Goal: Task Accomplishment & Management: Manage account settings

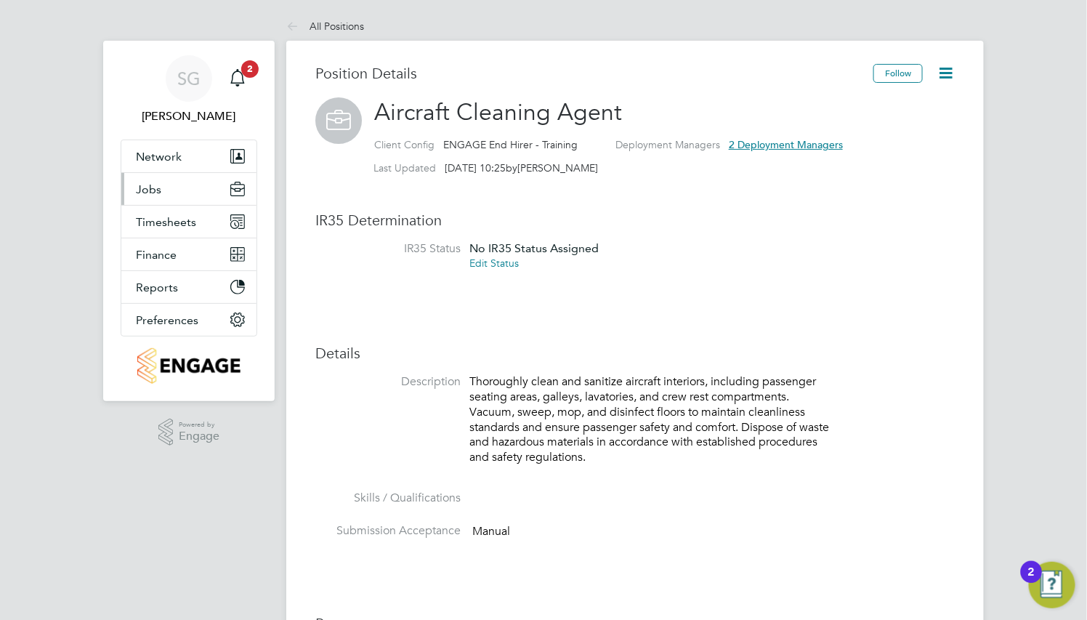
click at [173, 195] on button "Jobs" at bounding box center [188, 189] width 135 height 32
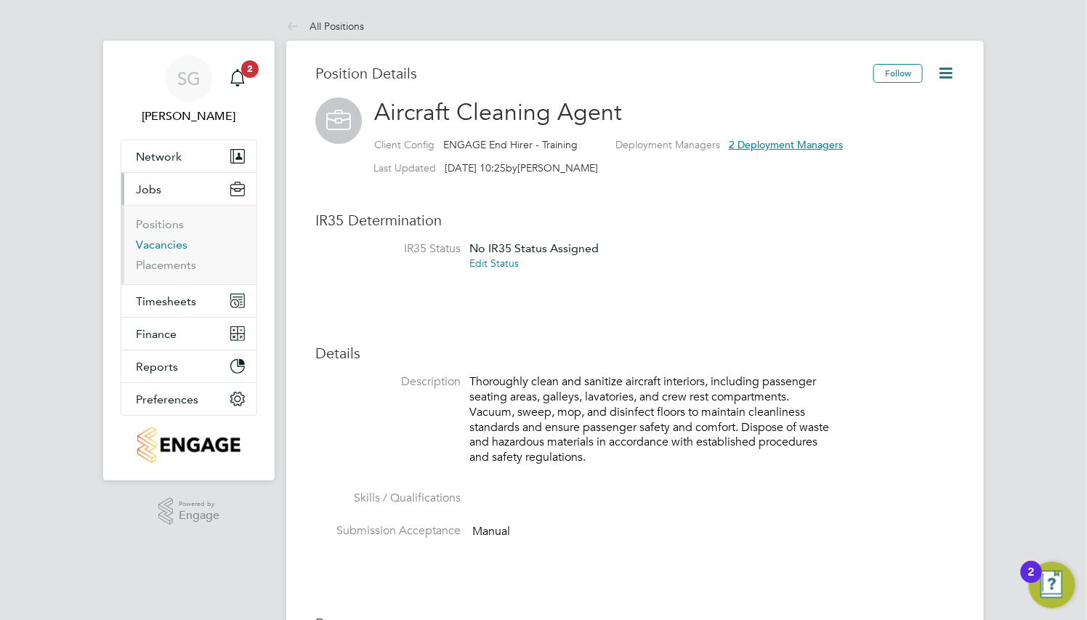
click at [167, 248] on link "Vacancies" at bounding box center [162, 245] width 52 height 14
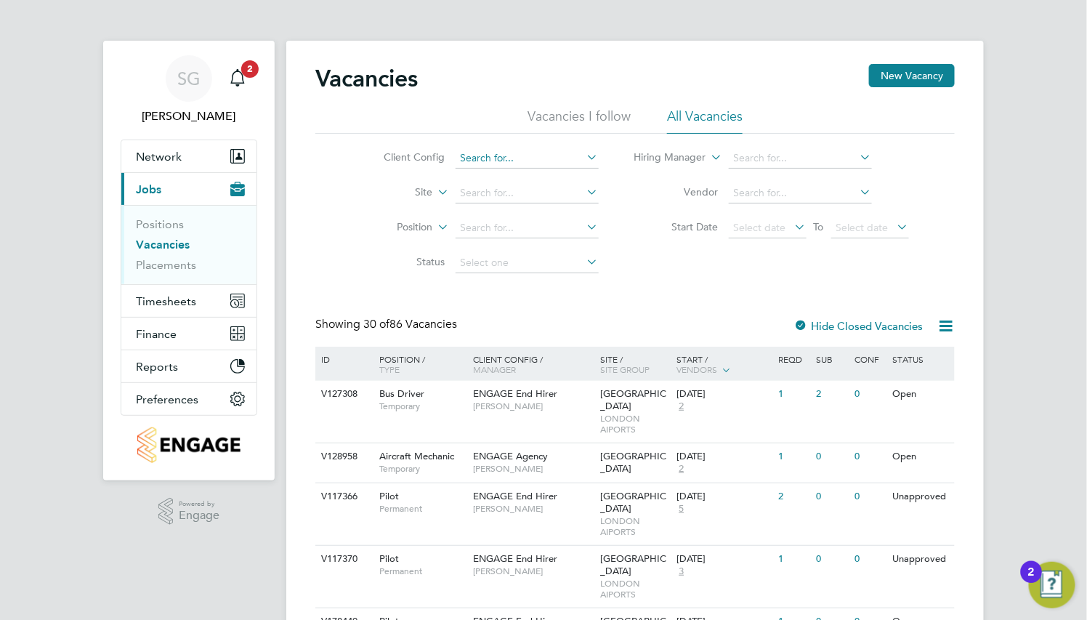
click at [570, 158] on input at bounding box center [526, 158] width 143 height 20
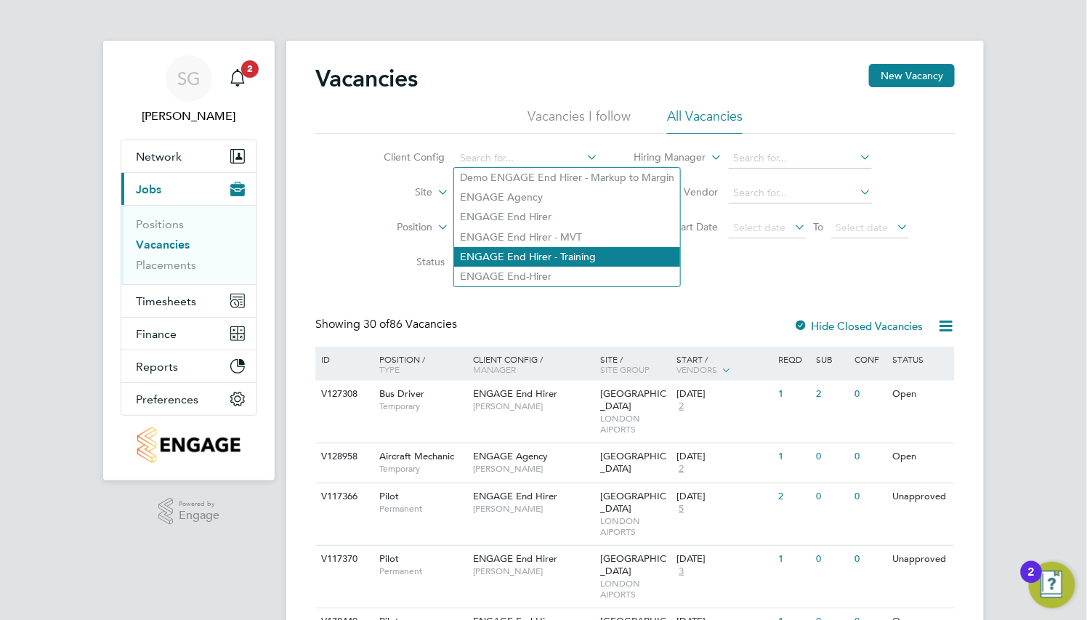
click at [572, 256] on li "ENGAGE End Hirer - Training" at bounding box center [567, 257] width 226 height 20
type input "ENGAGE End Hirer - Training"
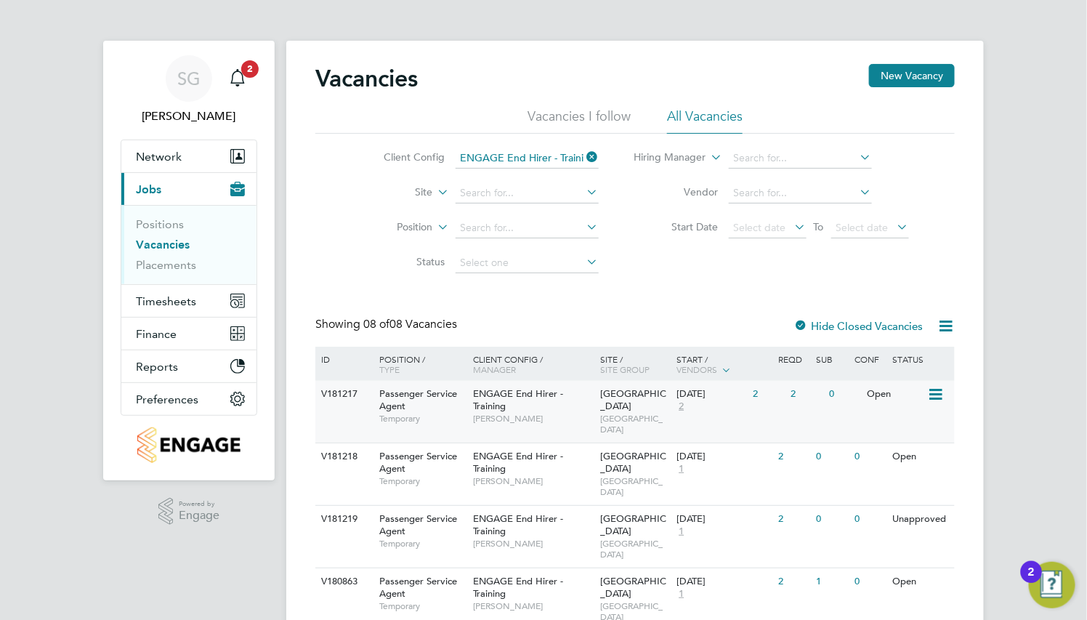
click at [447, 409] on div "Passenger Service Agent Temporary" at bounding box center [419, 406] width 102 height 50
click at [516, 218] on input at bounding box center [526, 228] width 143 height 20
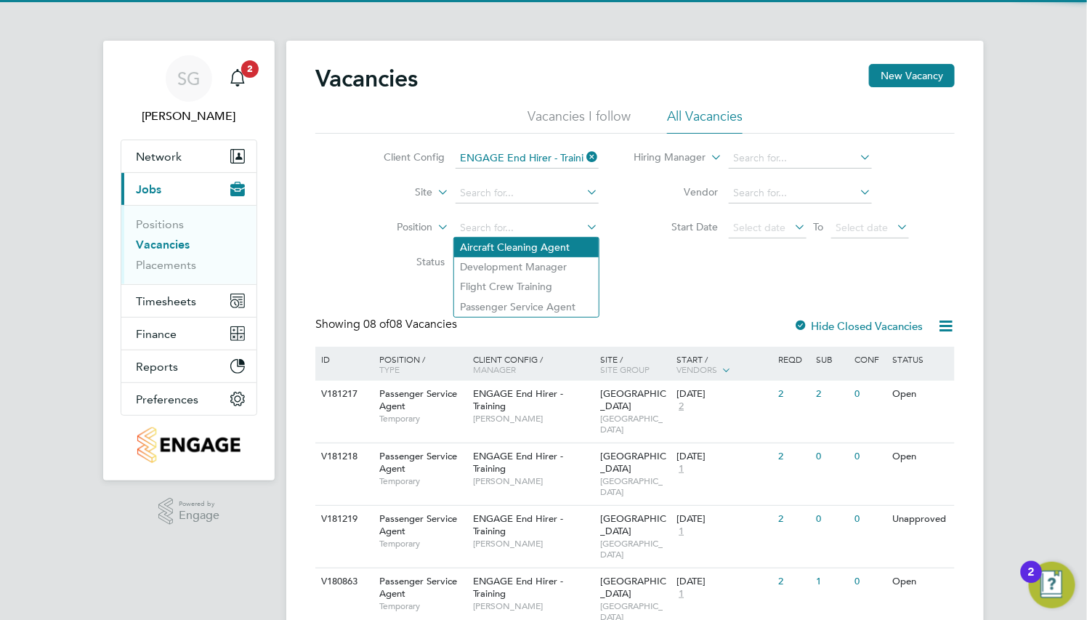
click at [537, 255] on li "Aircraft Cleaning Agent" at bounding box center [526, 248] width 145 height 20
type input "Aircraft Cleaning Agent"
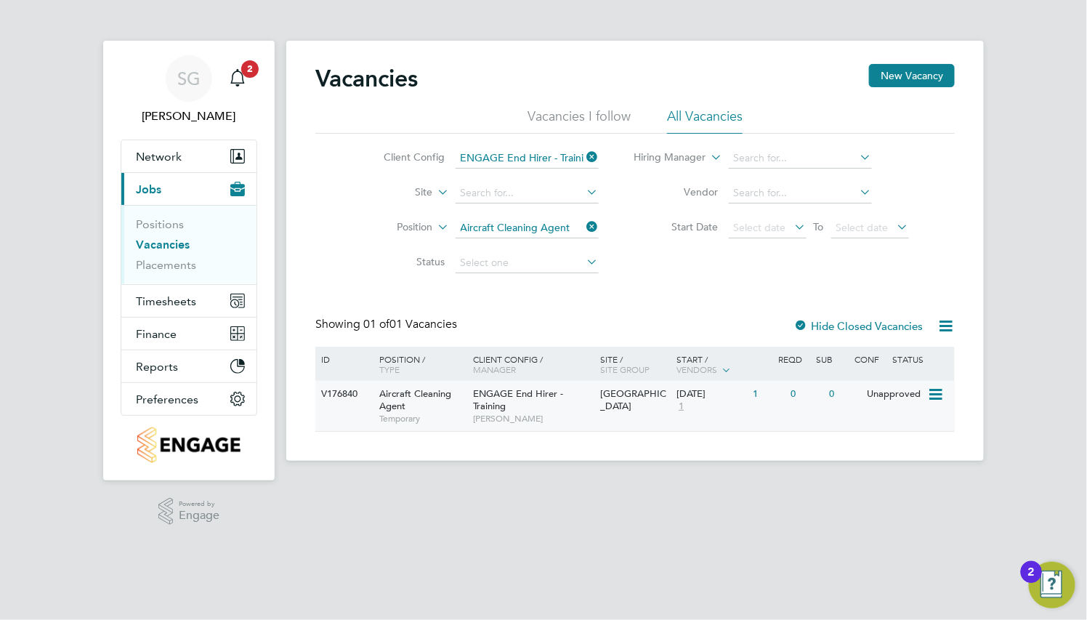
click at [462, 395] on div "Aircraft Cleaning Agent Temporary" at bounding box center [419, 406] width 102 height 50
click at [584, 225] on icon at bounding box center [584, 226] width 0 height 20
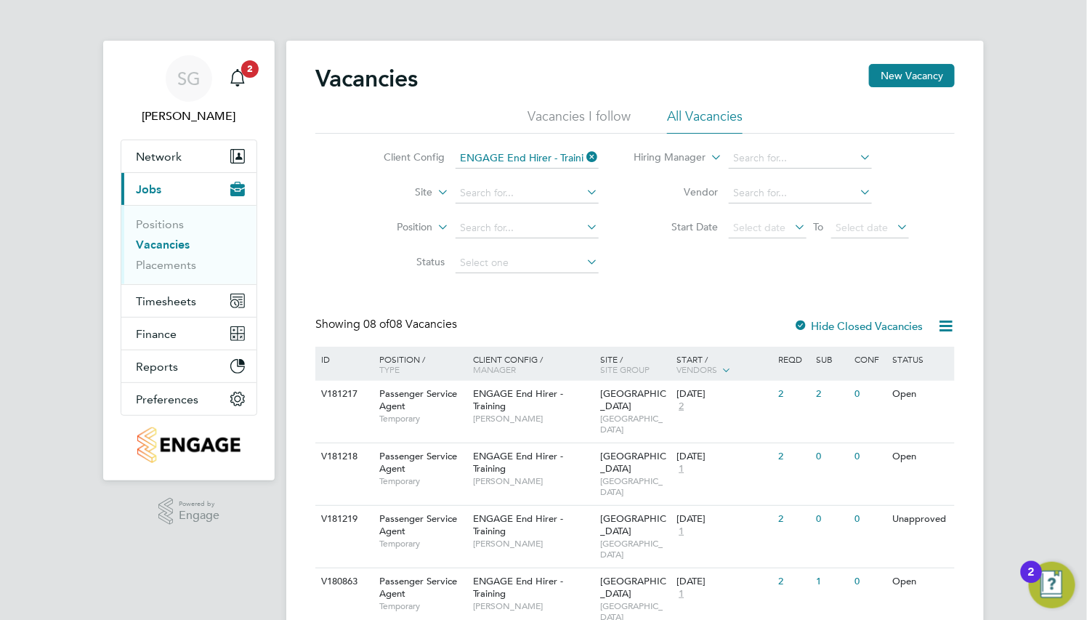
click at [453, 398] on span "Passenger Service Agent" at bounding box center [418, 399] width 78 height 25
click at [584, 155] on icon at bounding box center [584, 157] width 0 height 20
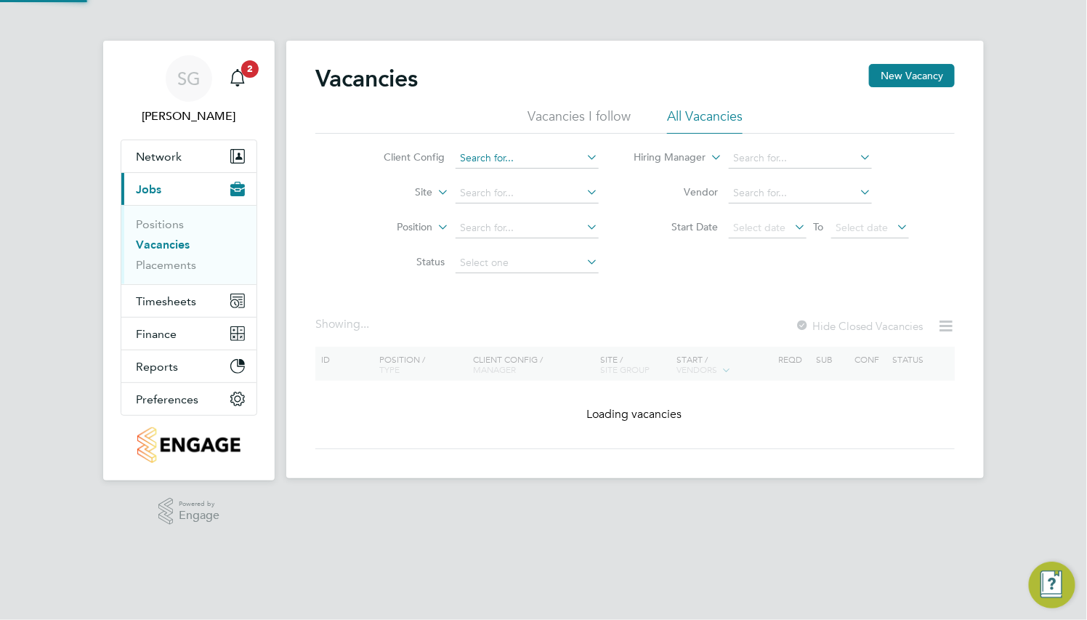
click at [545, 157] on input at bounding box center [526, 158] width 143 height 20
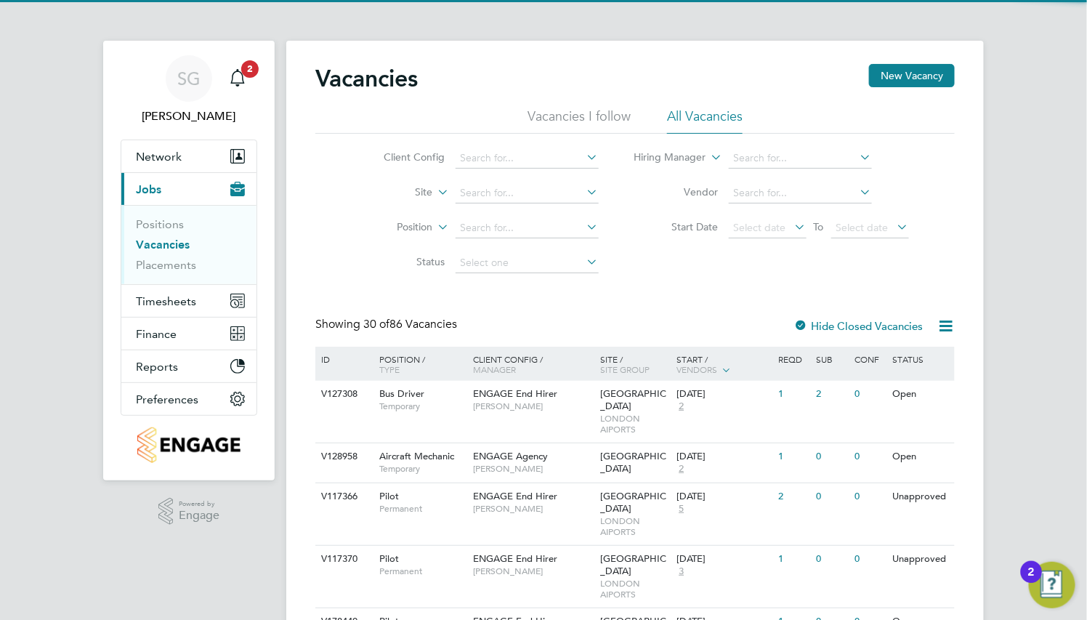
click at [551, 179] on li "Demo ENGAGE End Hirer - Markup to Margin" at bounding box center [567, 178] width 226 height 20
type input "Demo ENGAGE End Hirer - Markup to Margin"
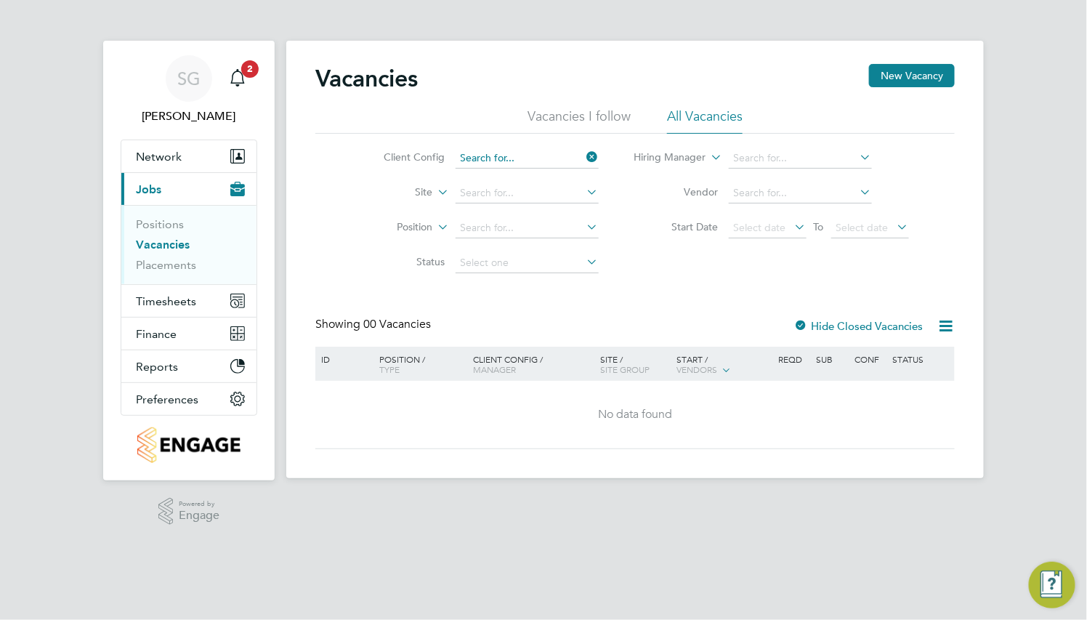
click at [575, 150] on input at bounding box center [526, 158] width 143 height 20
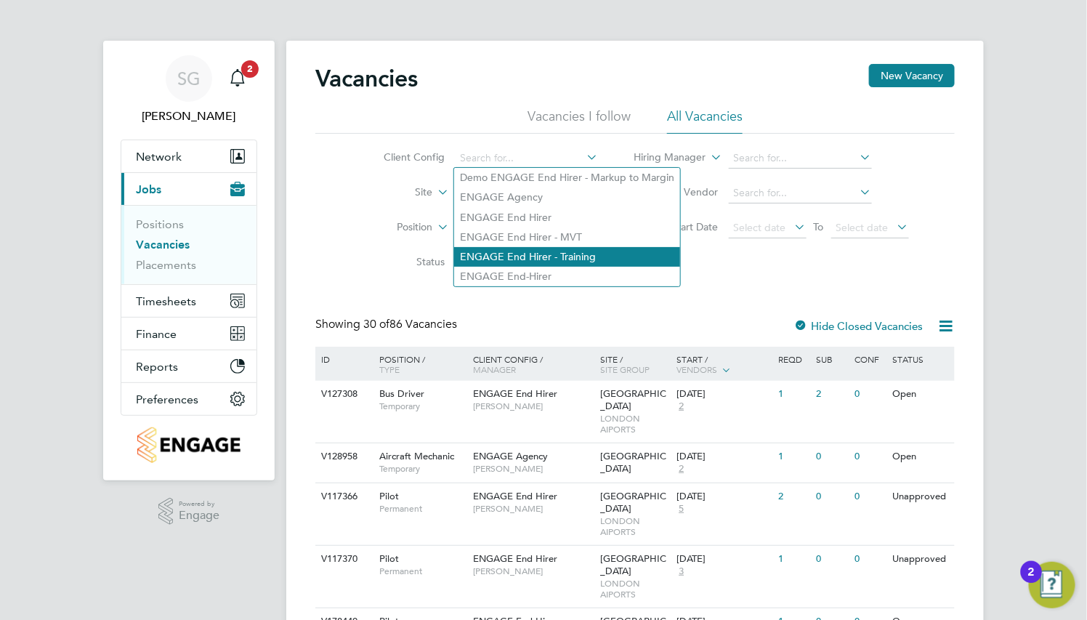
click at [543, 264] on li "ENGAGE End Hirer - Training" at bounding box center [567, 257] width 226 height 20
type input "ENGAGE End Hirer - Training"
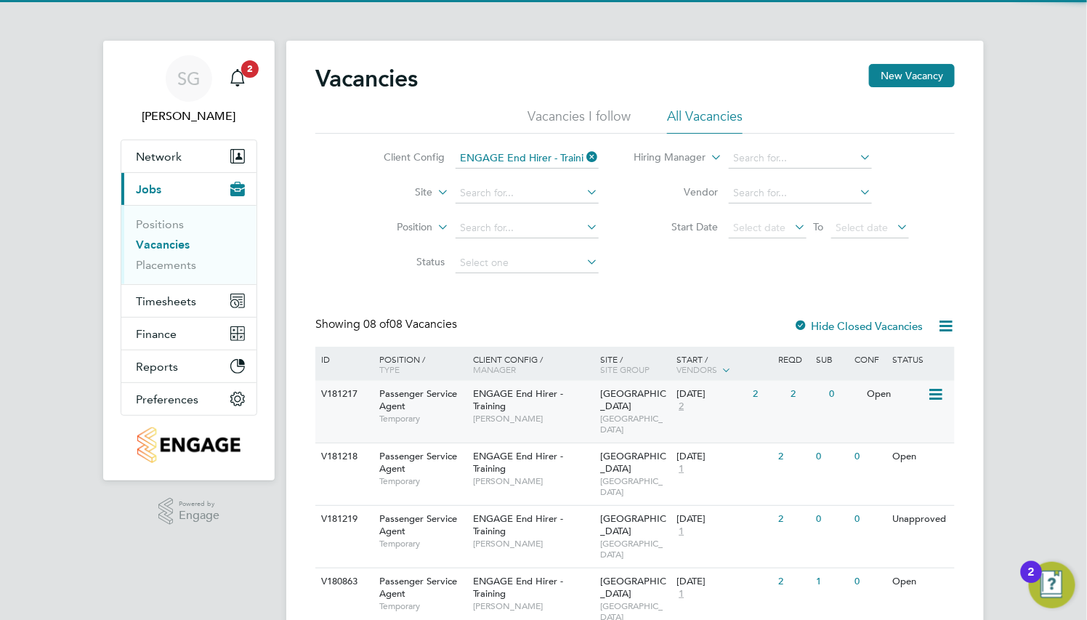
click at [499, 397] on span "ENGAGE End Hirer - Training" at bounding box center [519, 399] width 90 height 25
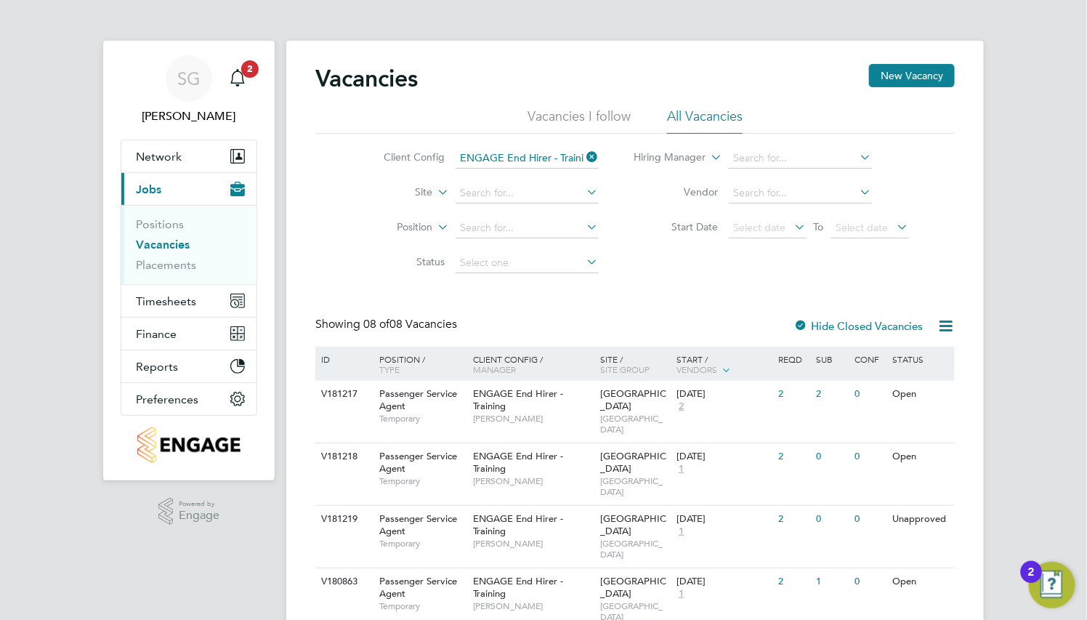
click at [584, 155] on icon at bounding box center [584, 157] width 0 height 20
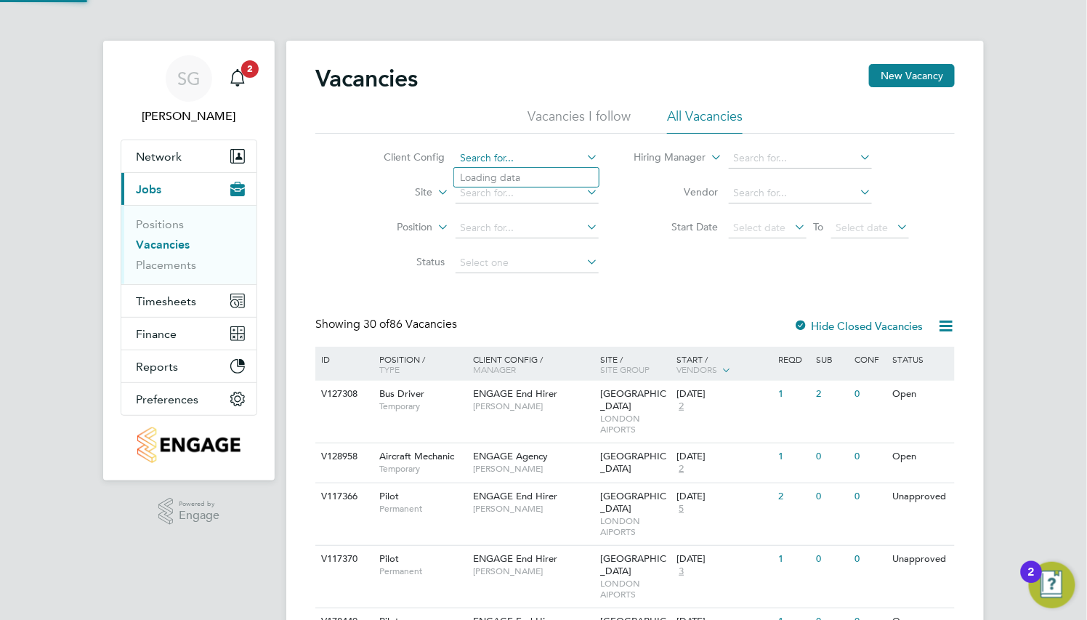
click at [540, 150] on input at bounding box center [526, 158] width 143 height 20
click at [589, 258] on li "ENGAGE End Hirer - Training" at bounding box center [567, 257] width 226 height 20
type input "ENGAGE End Hirer - Training"
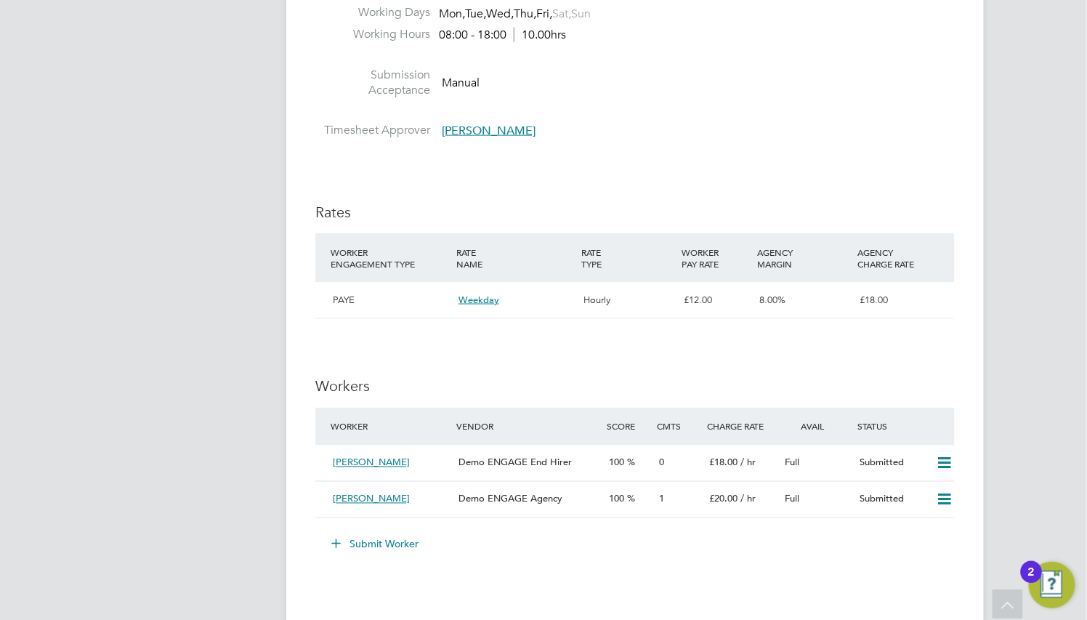
click at [453, 402] on ng-form "Workers Worker Vendor Score Cmts Charge Rate Avail Status Cordelia Henry Demo E…" at bounding box center [634, 473] width 639 height 193
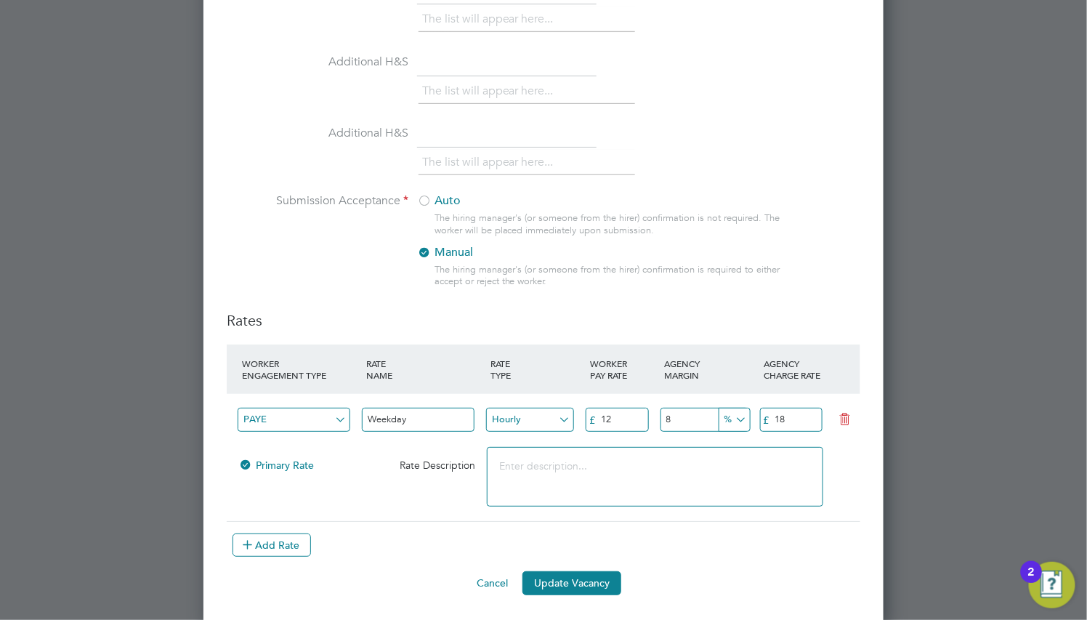
scroll to position [1939, 0]
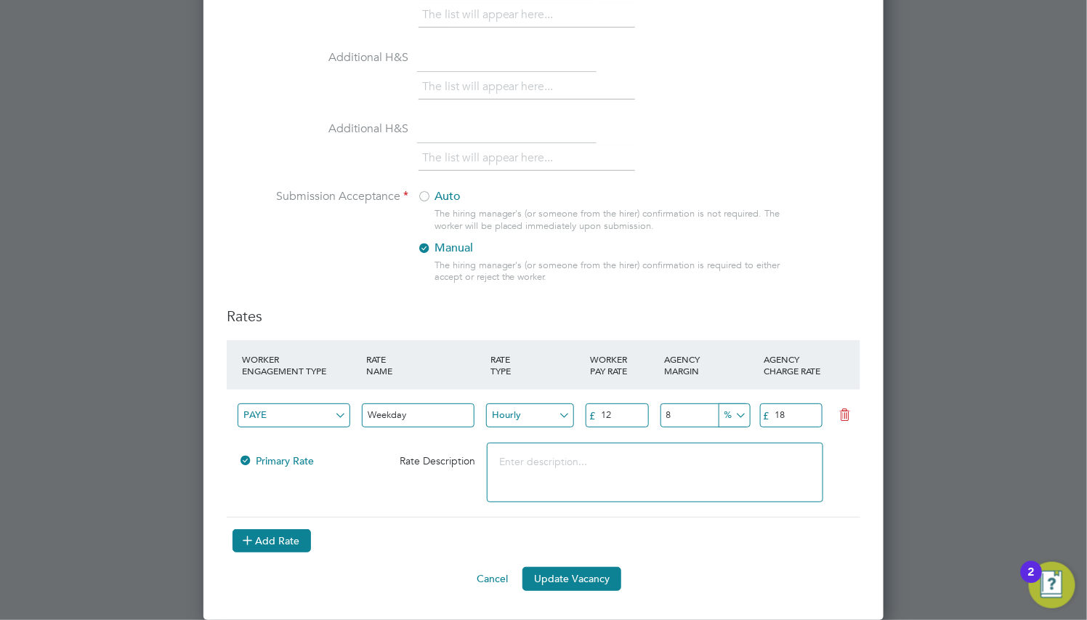
click at [259, 545] on button "Add Rate" at bounding box center [271, 540] width 78 height 23
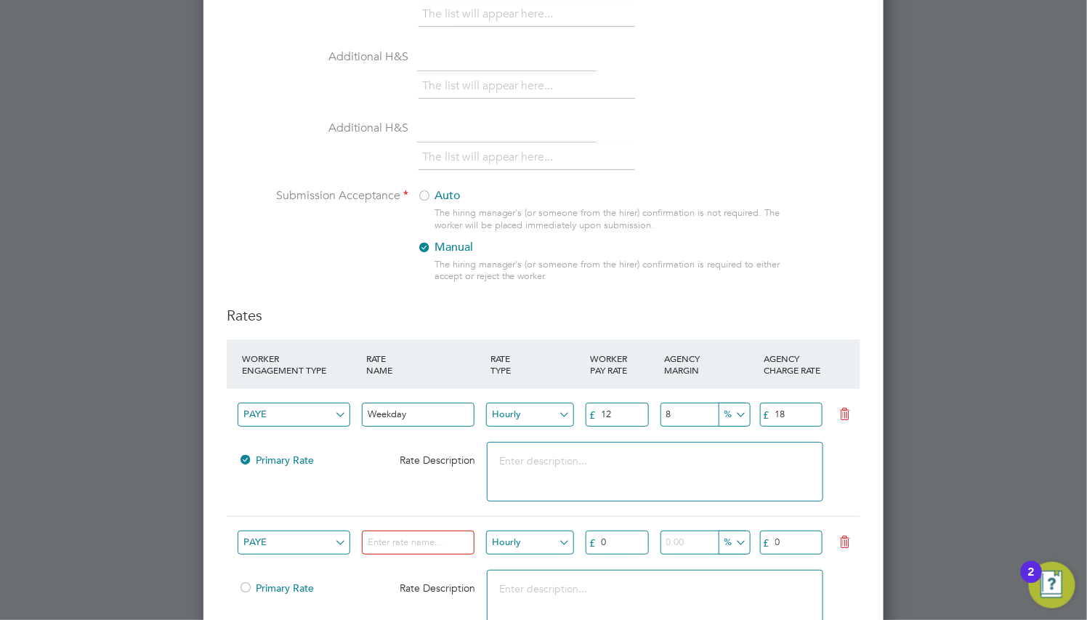
scroll to position [2024, 680]
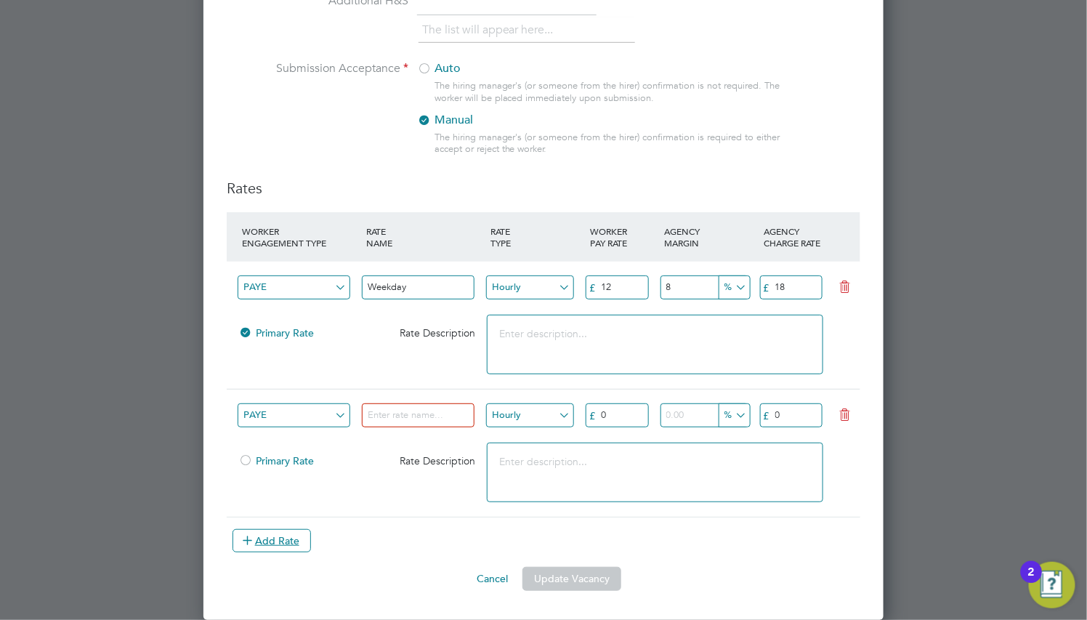
click at [402, 424] on input at bounding box center [418, 415] width 113 height 24
type input "Basic"
type input "14"
type input "10"
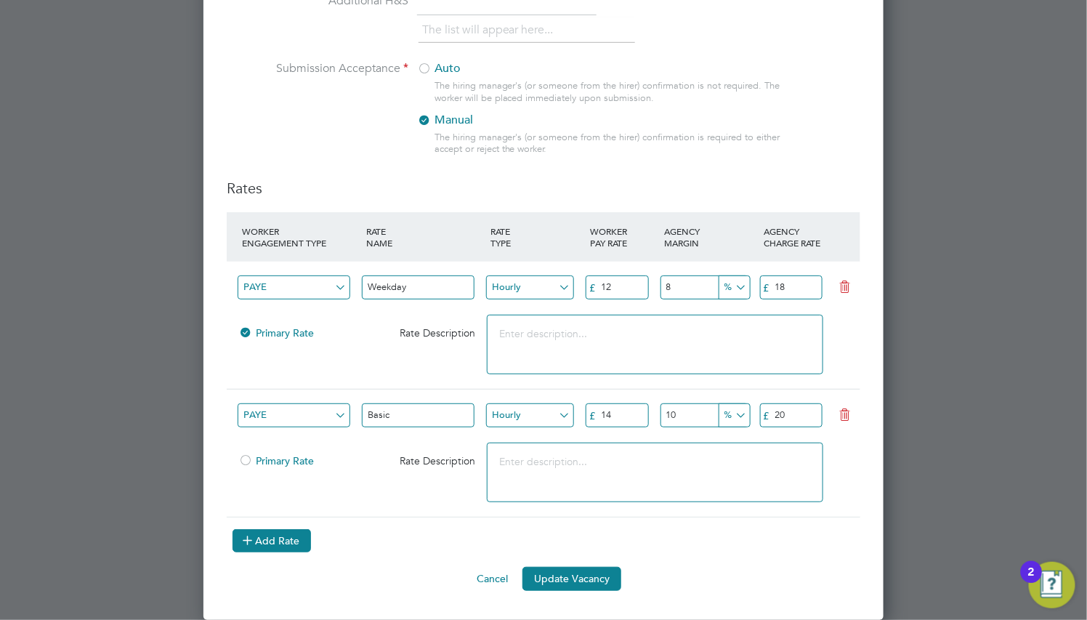
type input "20"
click at [264, 552] on button "Add Rate" at bounding box center [271, 540] width 78 height 23
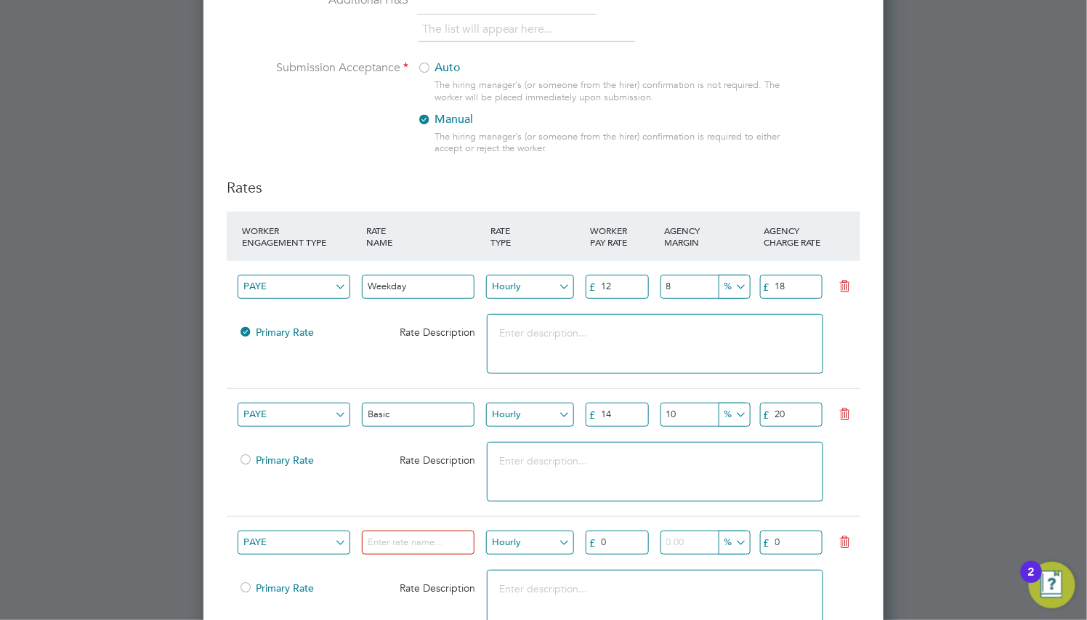
click at [274, 460] on span "Primary Rate" at bounding box center [276, 459] width 76 height 13
click at [418, 539] on input at bounding box center [418, 542] width 113 height 24
type input "Overtime"
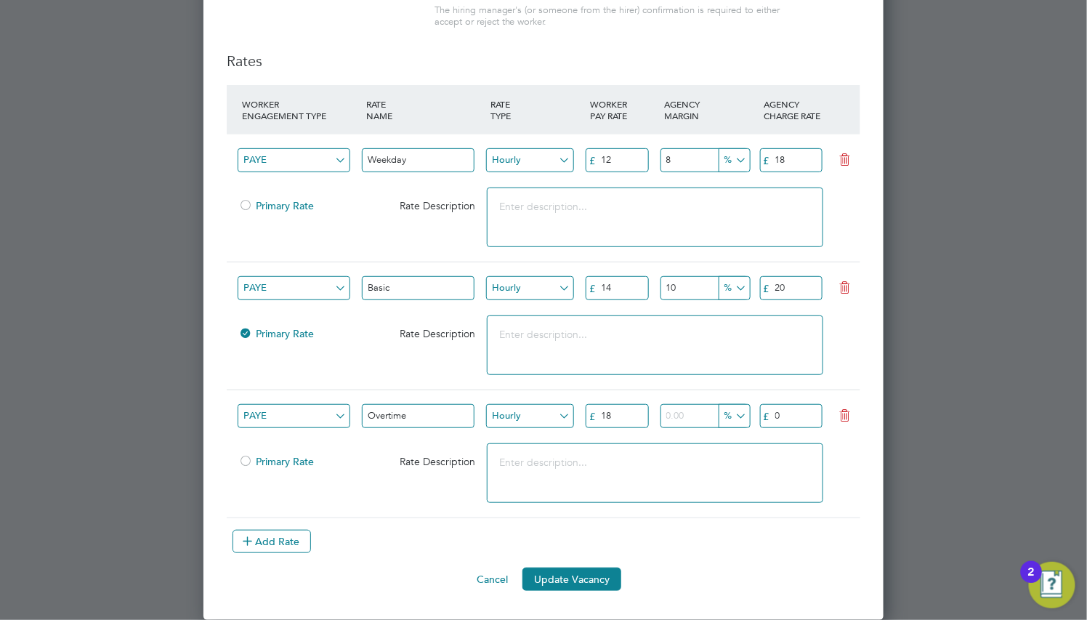
type input "18"
type input "10"
type input "28"
click at [236, 548] on button "Add Rate" at bounding box center [271, 540] width 78 height 23
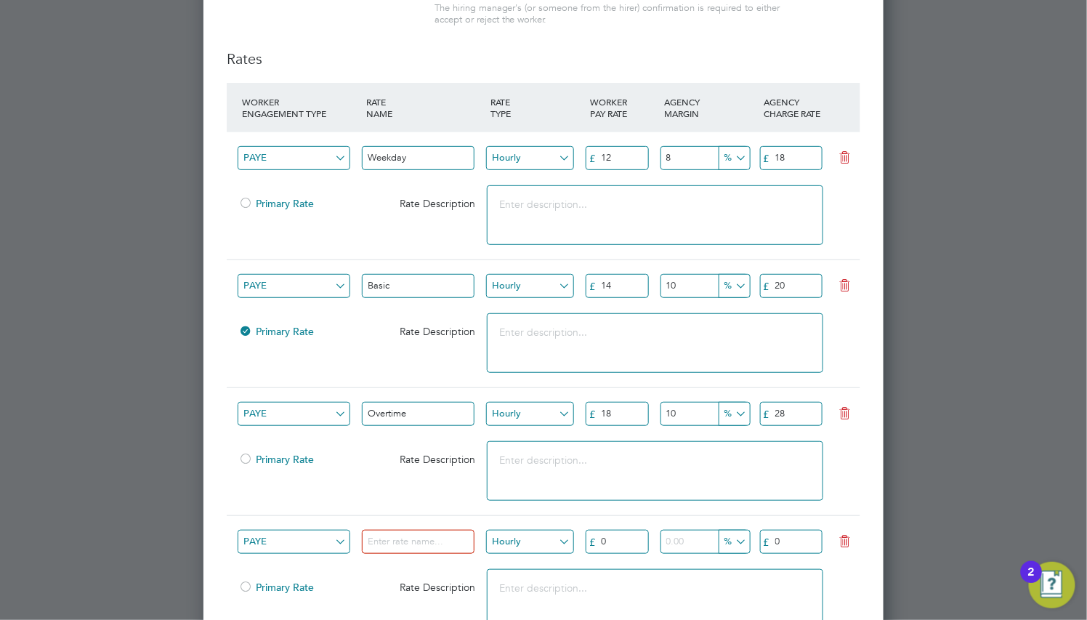
click at [303, 545] on input "PAYE" at bounding box center [294, 541] width 113 height 24
click at [413, 545] on input at bounding box center [418, 541] width 113 height 24
type input "H"
type input "Bank Holiday"
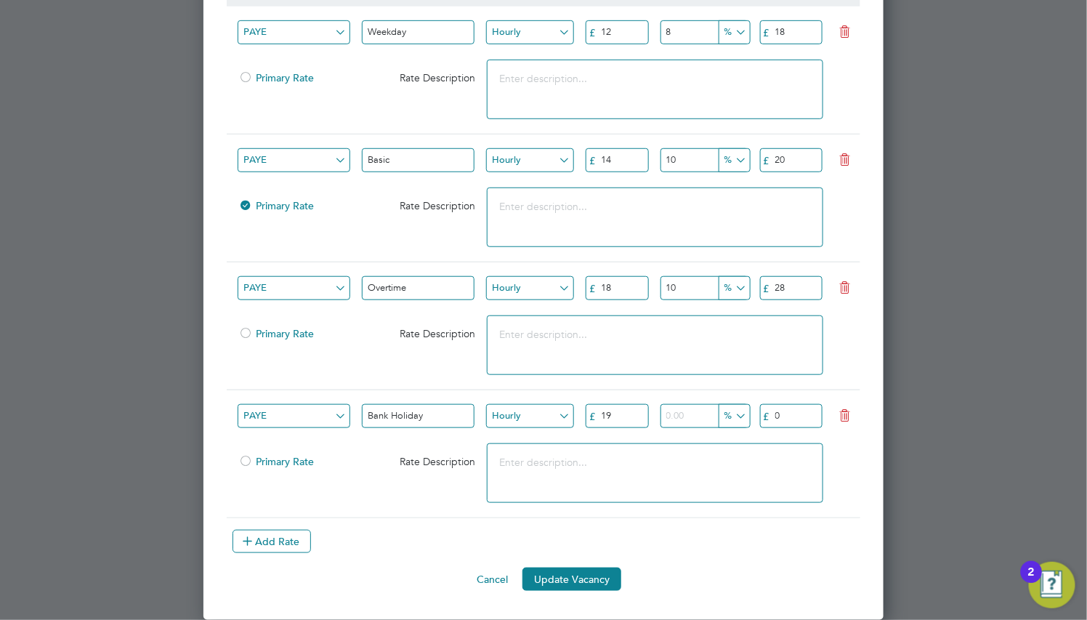
type input "19"
click at [697, 413] on input "number" at bounding box center [704, 416] width 88 height 24
type input "10"
type input "29"
click at [275, 550] on button "Add Rate" at bounding box center [271, 540] width 78 height 23
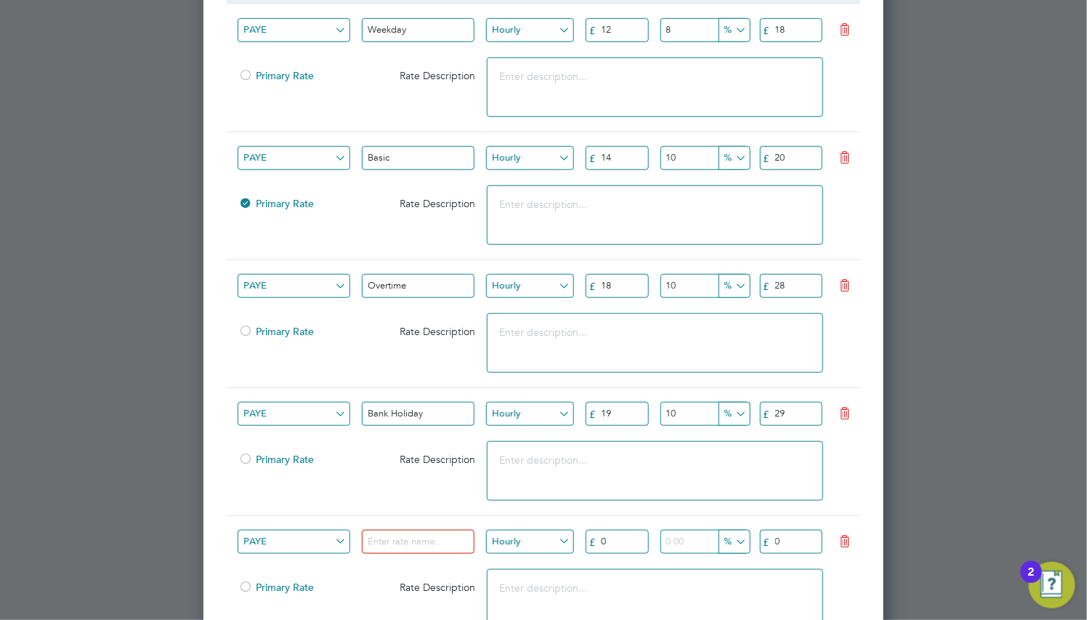
click at [309, 537] on input "PAYE" at bounding box center [294, 541] width 113 height 24
click at [424, 537] on input at bounding box center [418, 541] width 113 height 24
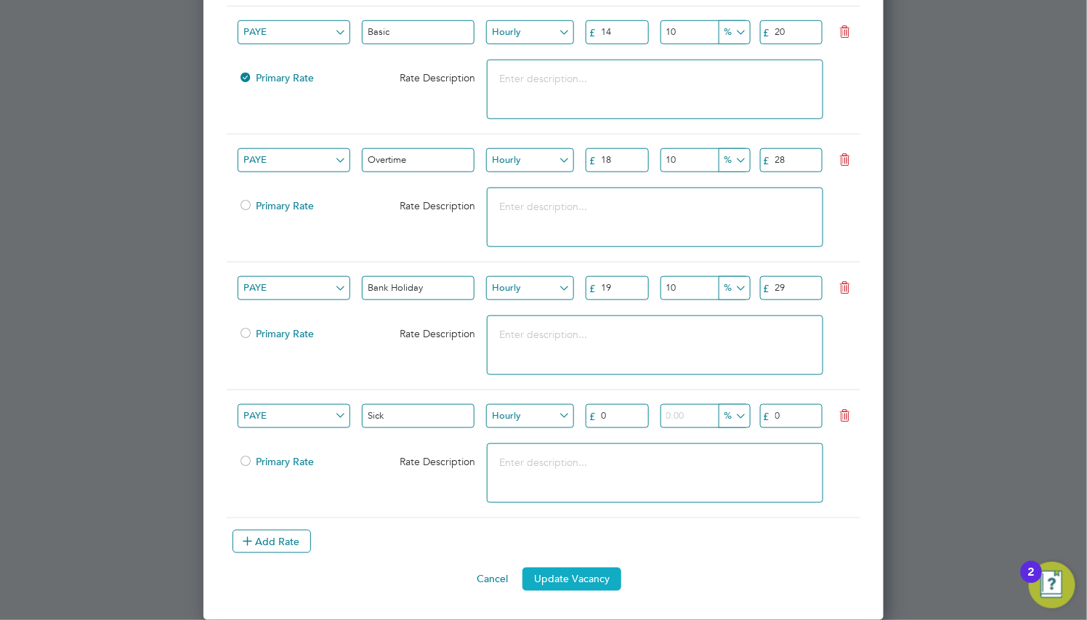
type input "Sick"
click at [565, 583] on button "Update Vacancy" at bounding box center [571, 578] width 99 height 23
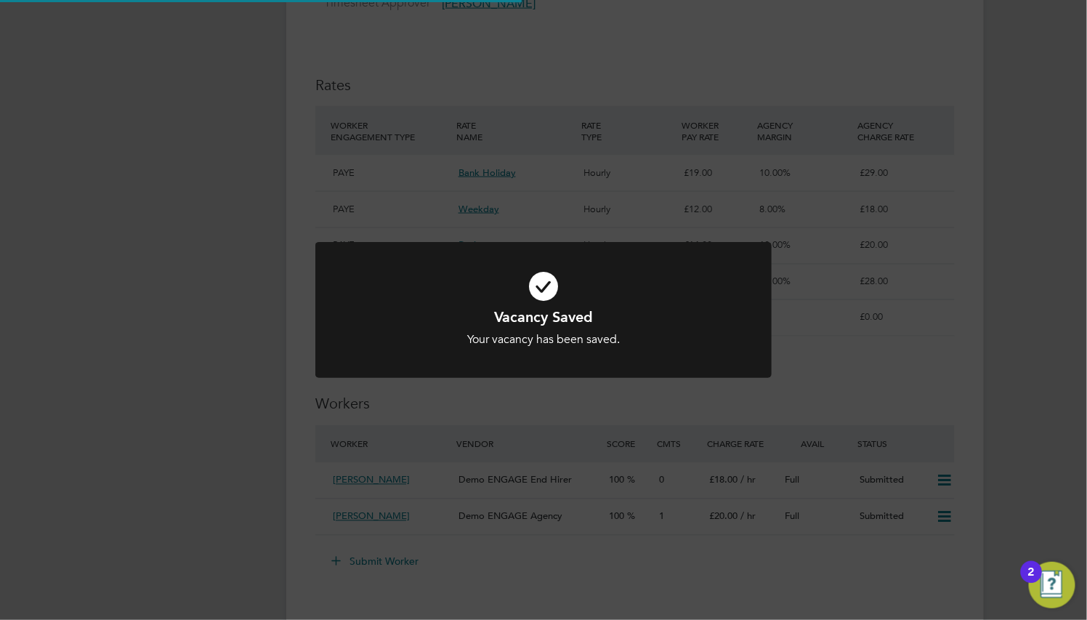
scroll to position [608, 0]
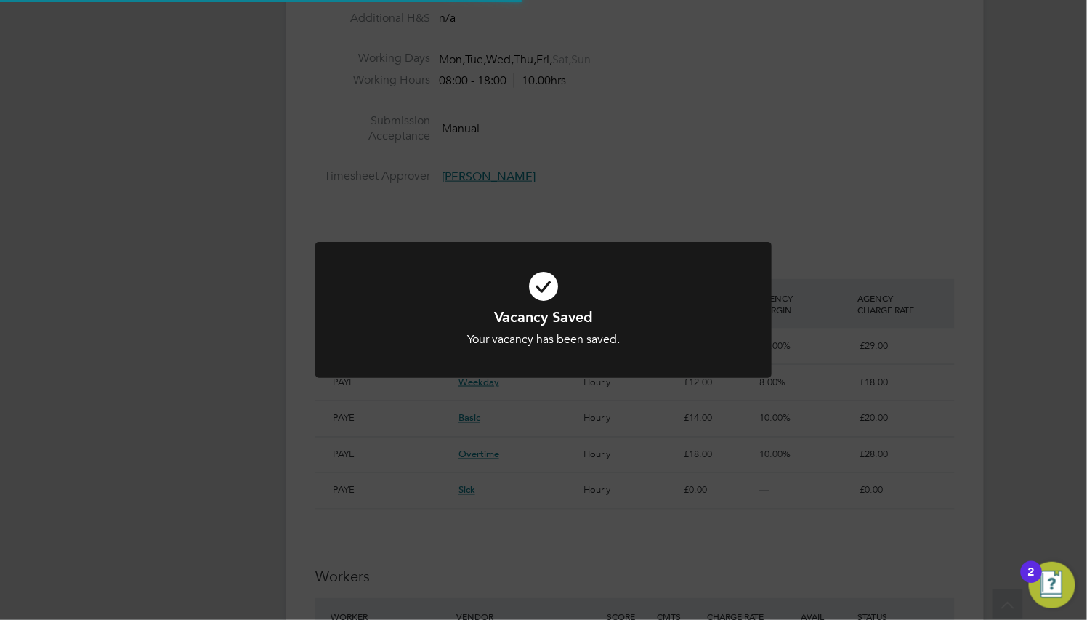
click at [627, 376] on div at bounding box center [543, 310] width 456 height 136
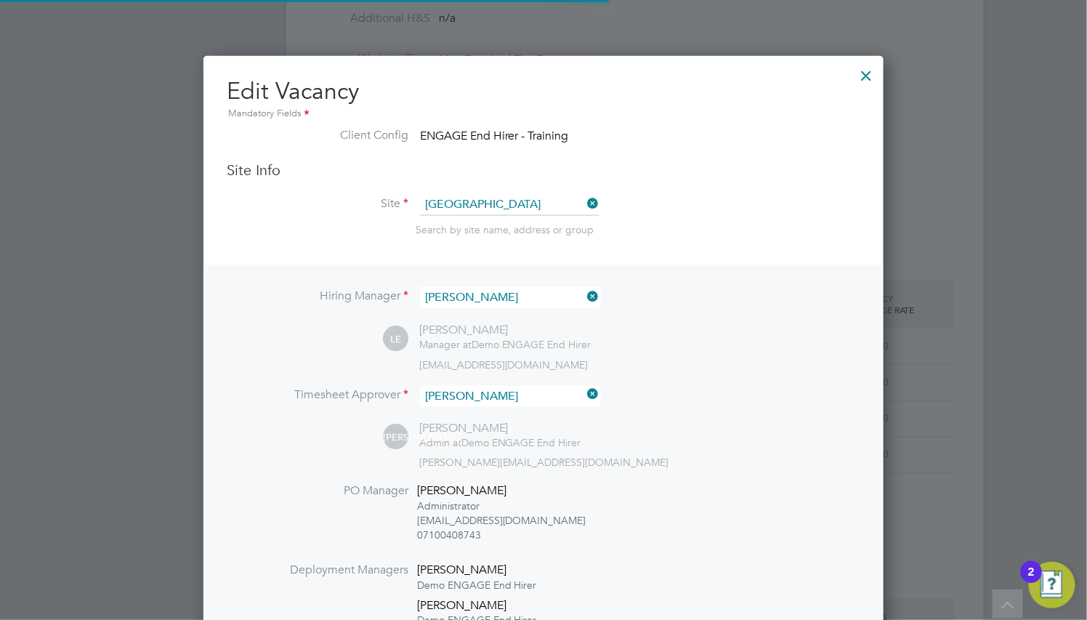
scroll to position [7, 7]
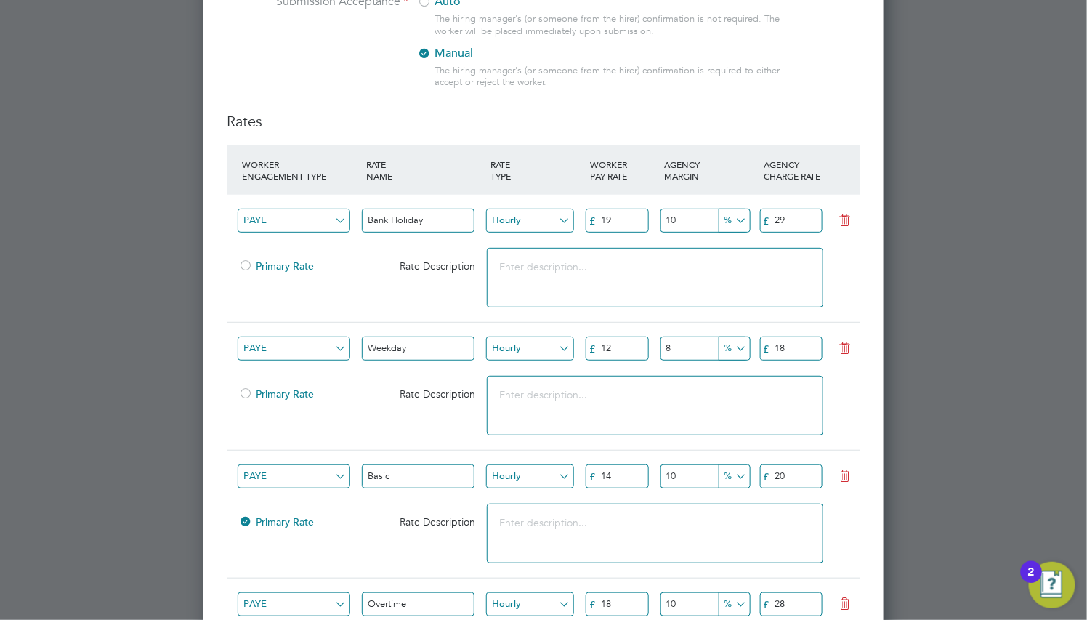
click at [583, 280] on textarea at bounding box center [655, 278] width 336 height 60
type textarea "Only used on Bank Holidays"
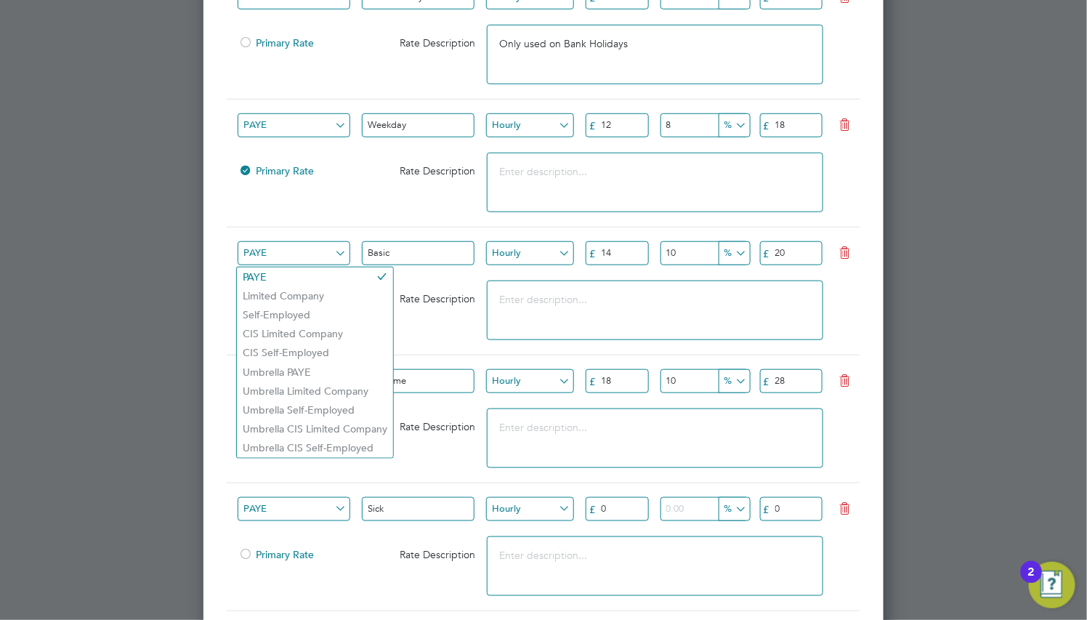
scroll to position [2393, 0]
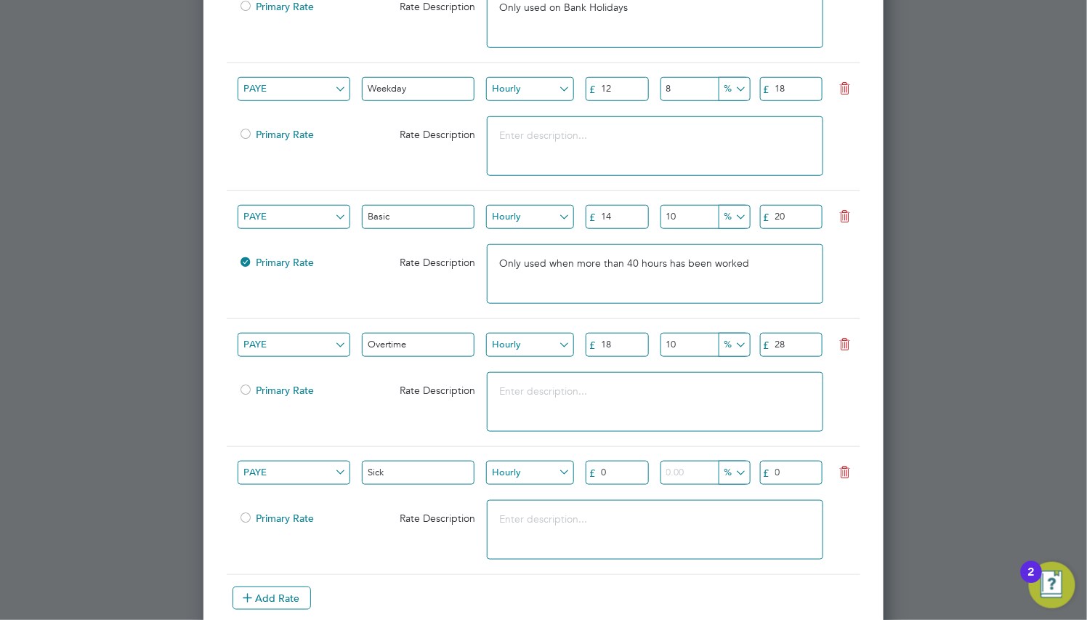
type textarea "Only used when more than 40 hours has been worked"
type textarea "Only used"
click at [584, 272] on textarea "Only used when more than 40 hours has been worked" at bounding box center [655, 274] width 336 height 60
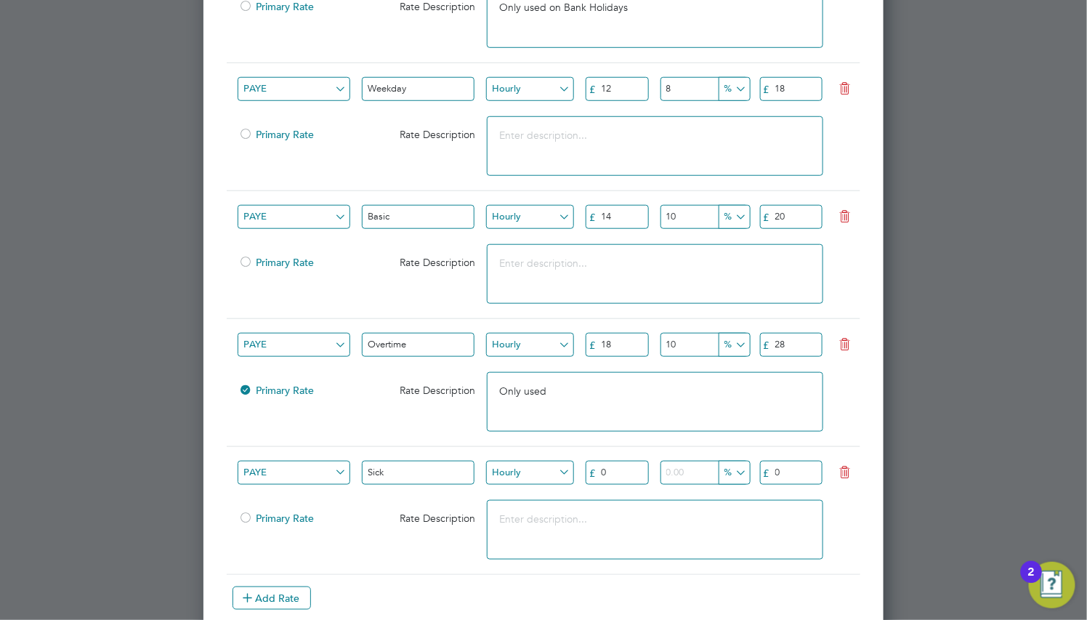
click at [569, 391] on textarea "Only used" at bounding box center [655, 402] width 336 height 60
paste textarea "when more than 40 hours has been worked"
click at [666, 394] on textarea "Only used when more than 40 hours has been worked" at bounding box center [655, 402] width 336 height 60
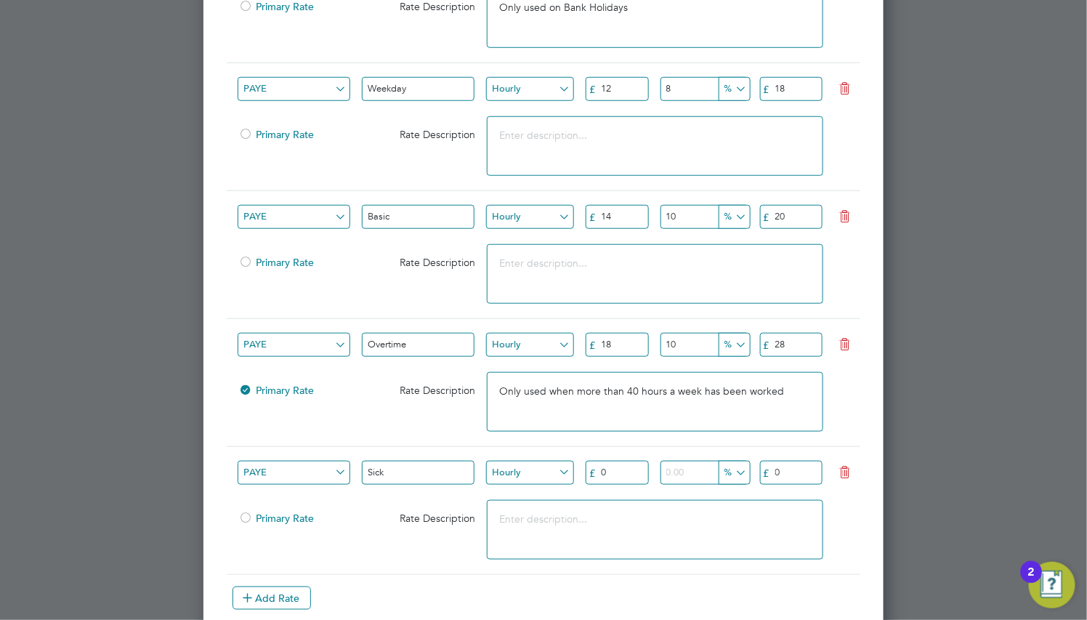
type textarea "Only used when more than 40 hours a week has been worked"
click at [622, 277] on textarea at bounding box center [655, 274] width 336 height 60
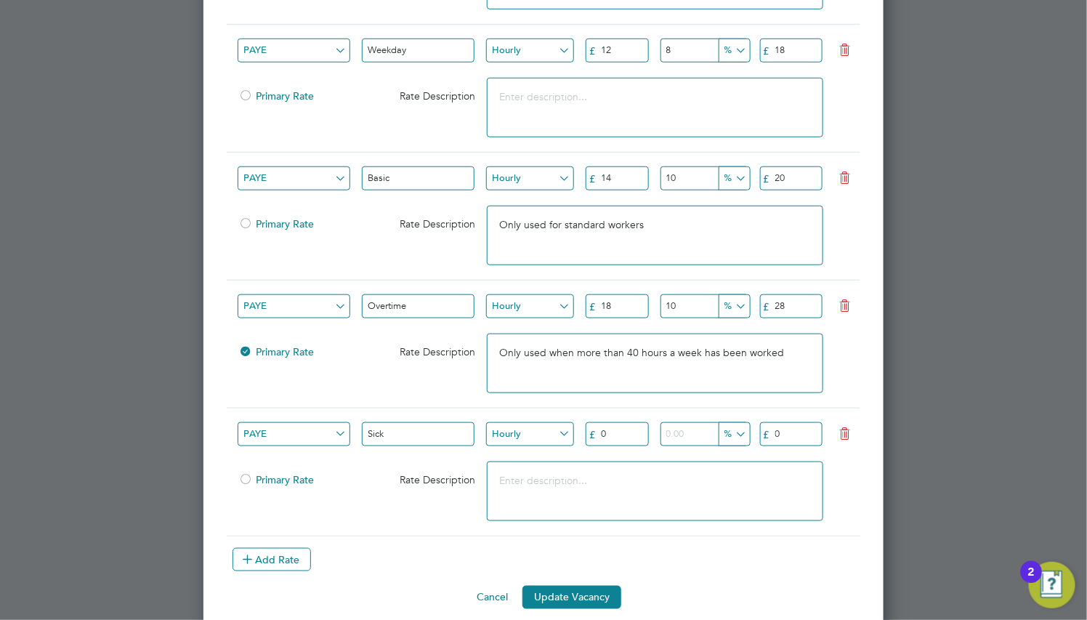
scroll to position [2452, 0]
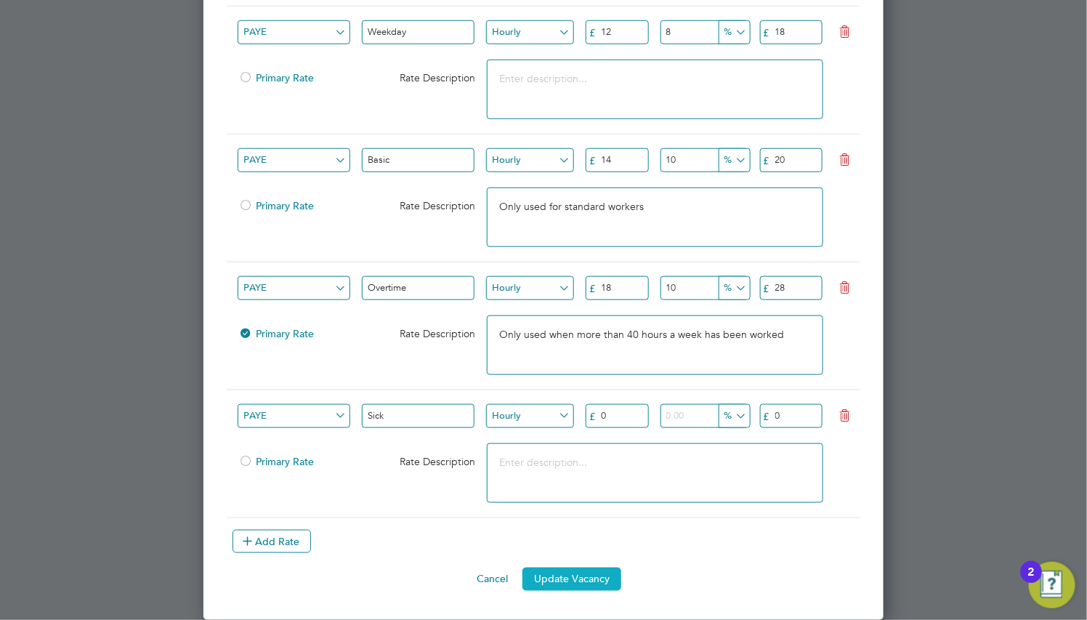
type textarea "Only used for standard workers"
click at [569, 570] on button "Update Vacancy" at bounding box center [571, 578] width 99 height 23
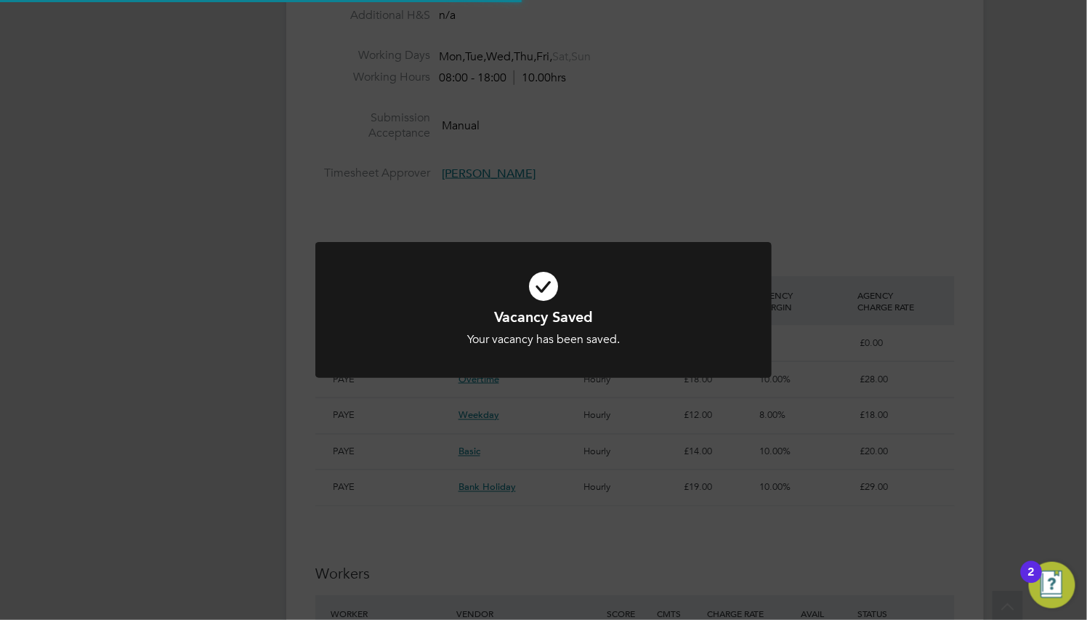
click at [650, 275] on icon at bounding box center [543, 286] width 378 height 57
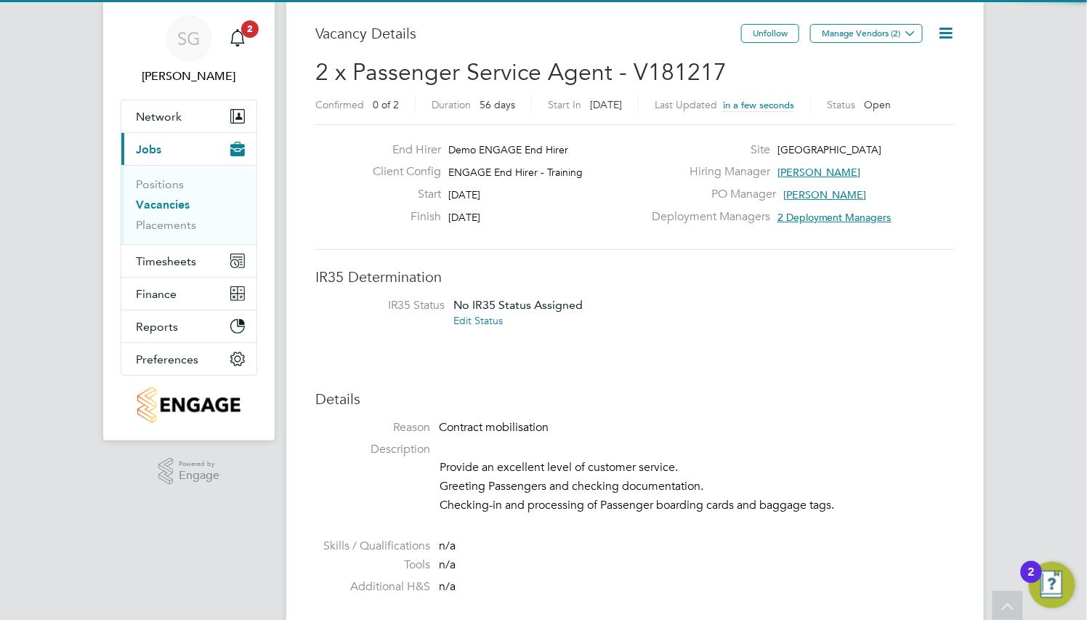
scroll to position [0, 0]
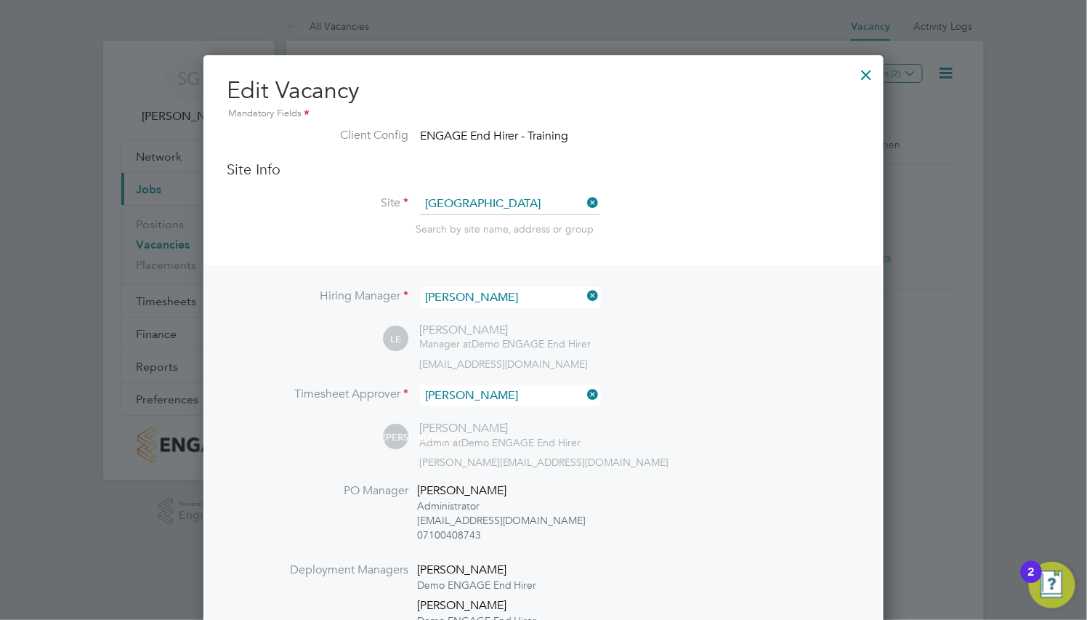
click at [862, 76] on div at bounding box center [866, 71] width 26 height 26
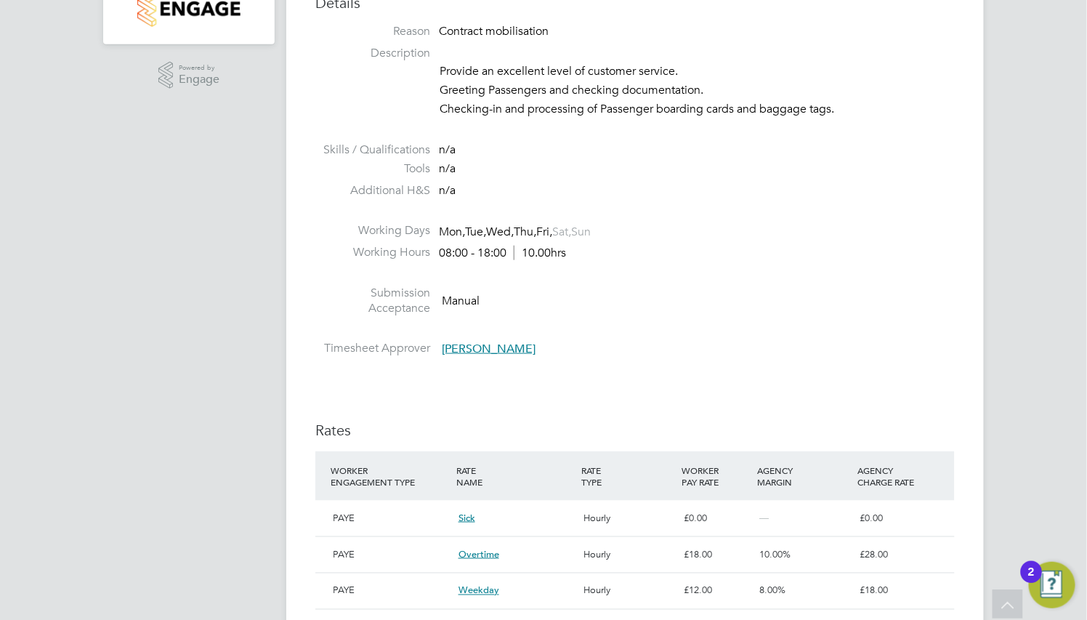
scroll to position [1089, 0]
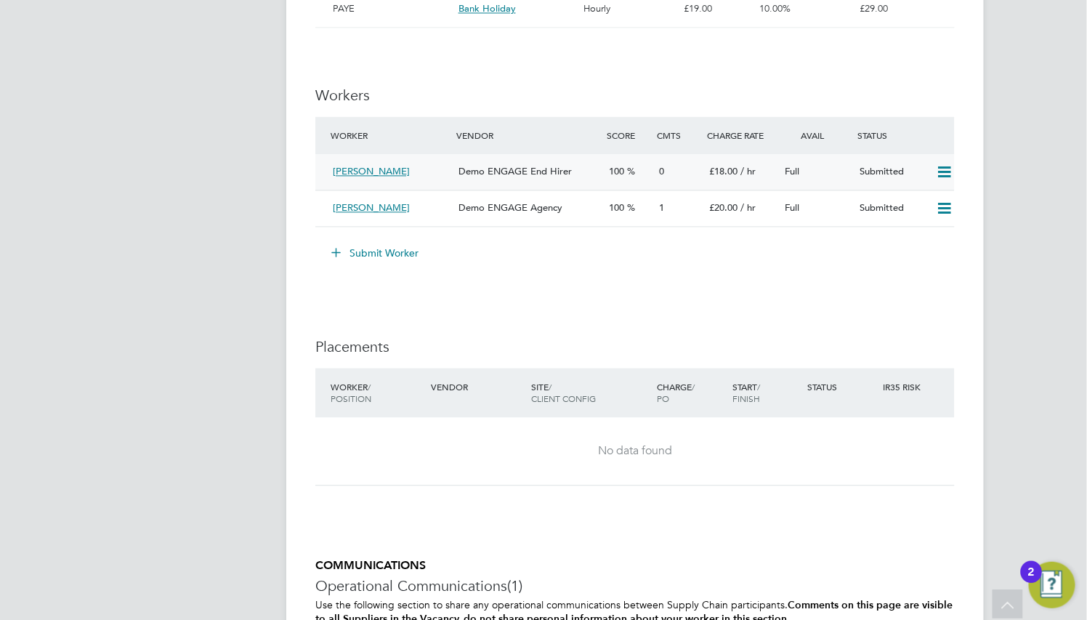
click at [563, 174] on span "Demo ENGAGE End Hirer" at bounding box center [514, 171] width 113 height 12
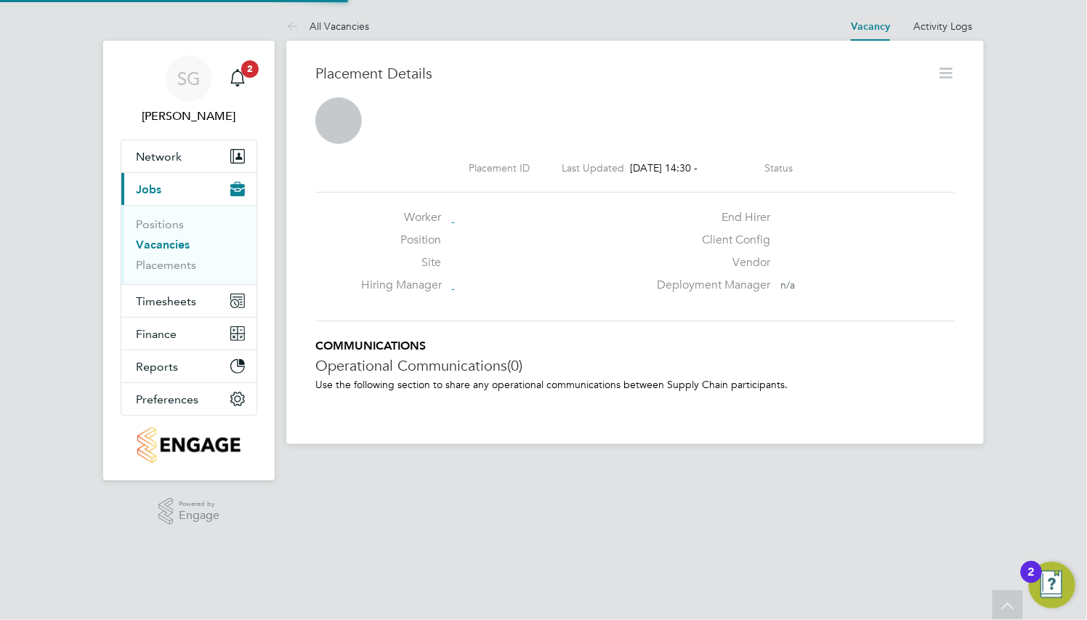
scroll to position [7, 7]
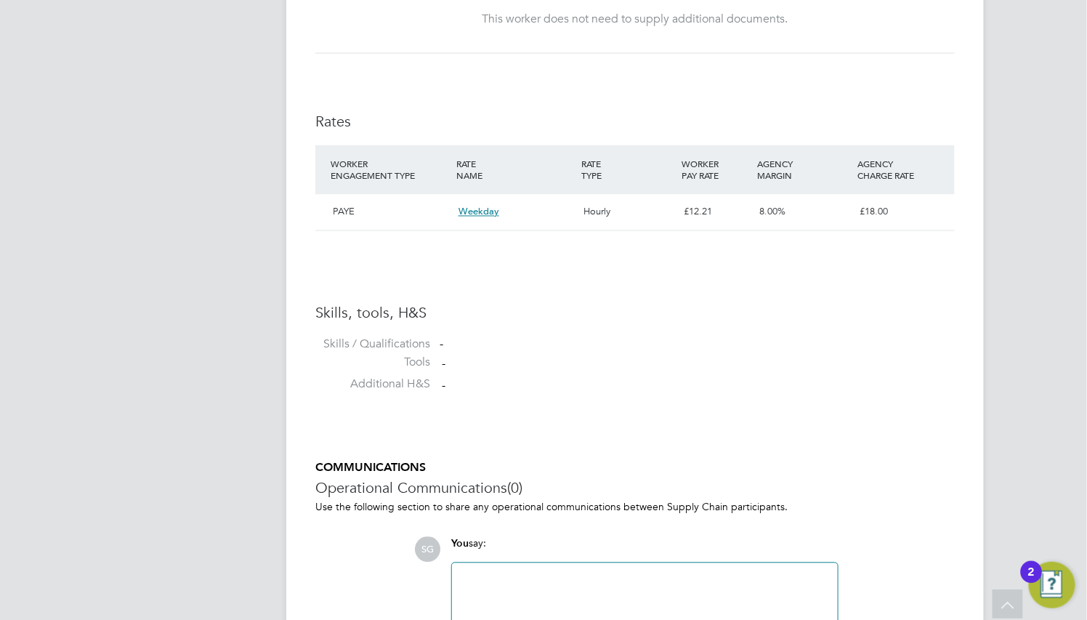
click at [560, 176] on div "RATE NAME" at bounding box center [516, 170] width 126 height 38
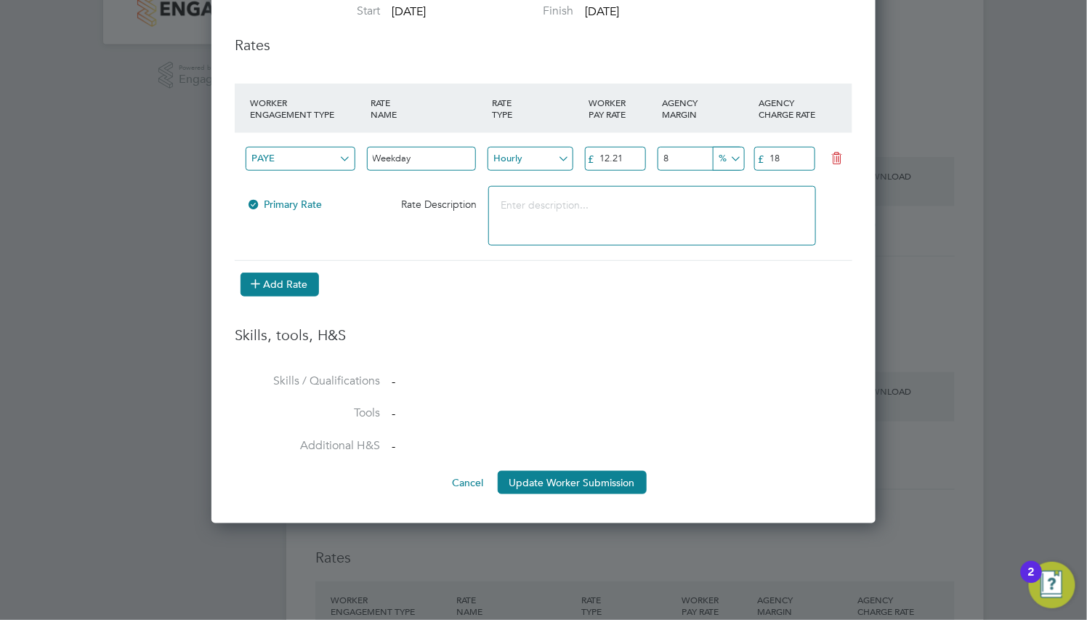
click at [248, 281] on button "Add Rate" at bounding box center [279, 283] width 78 height 23
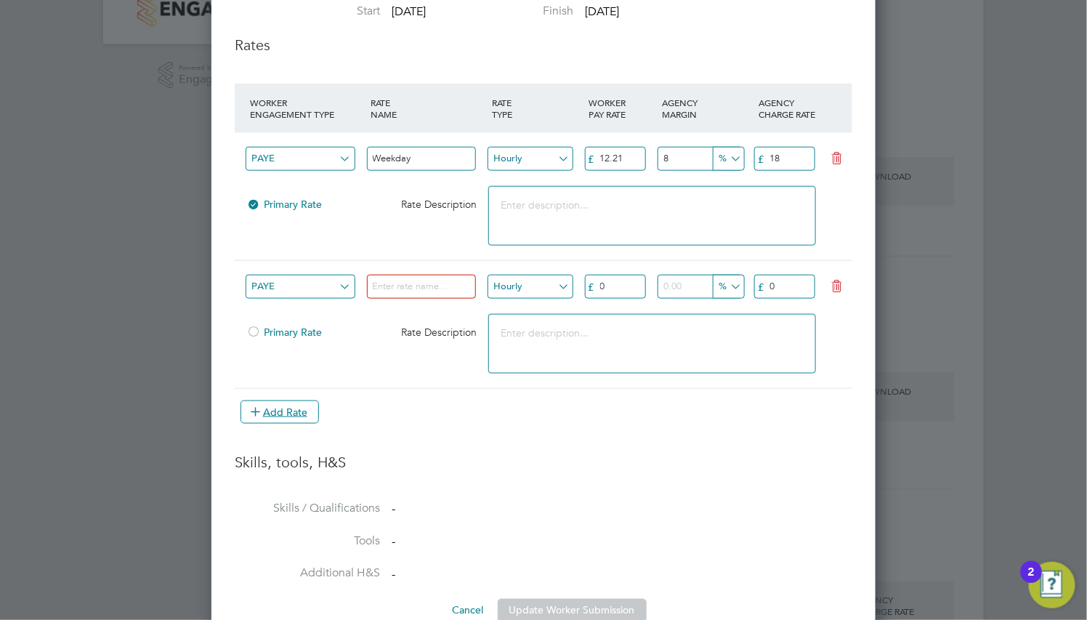
click at [402, 282] on input at bounding box center [422, 287] width 110 height 24
type input "Basic"
type input "14"
type input "10"
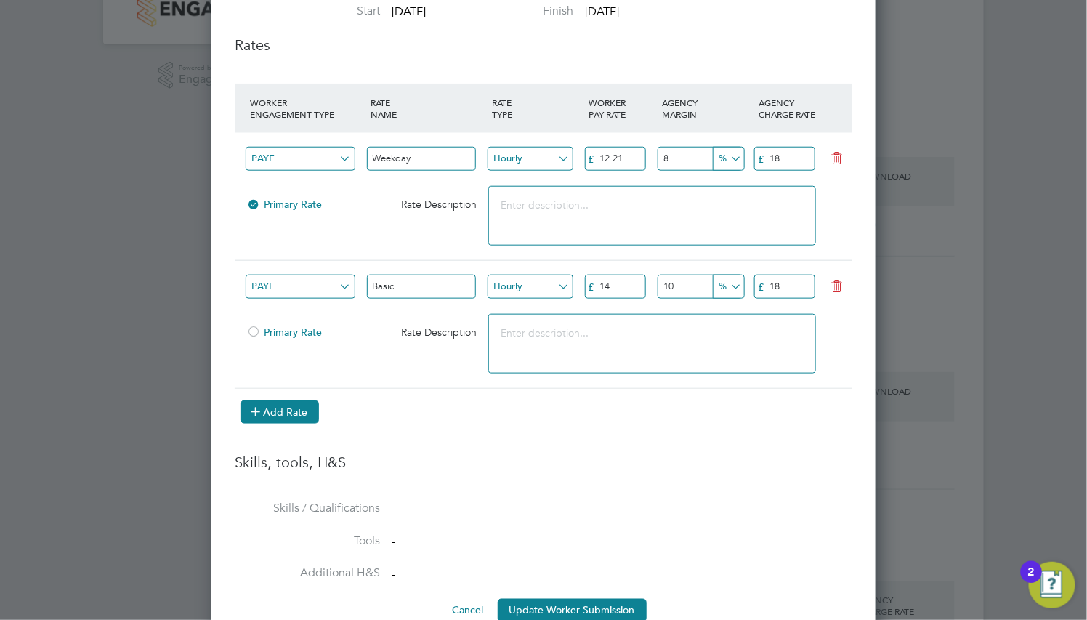
type input "18"
click at [284, 403] on button "Add Rate" at bounding box center [279, 411] width 78 height 23
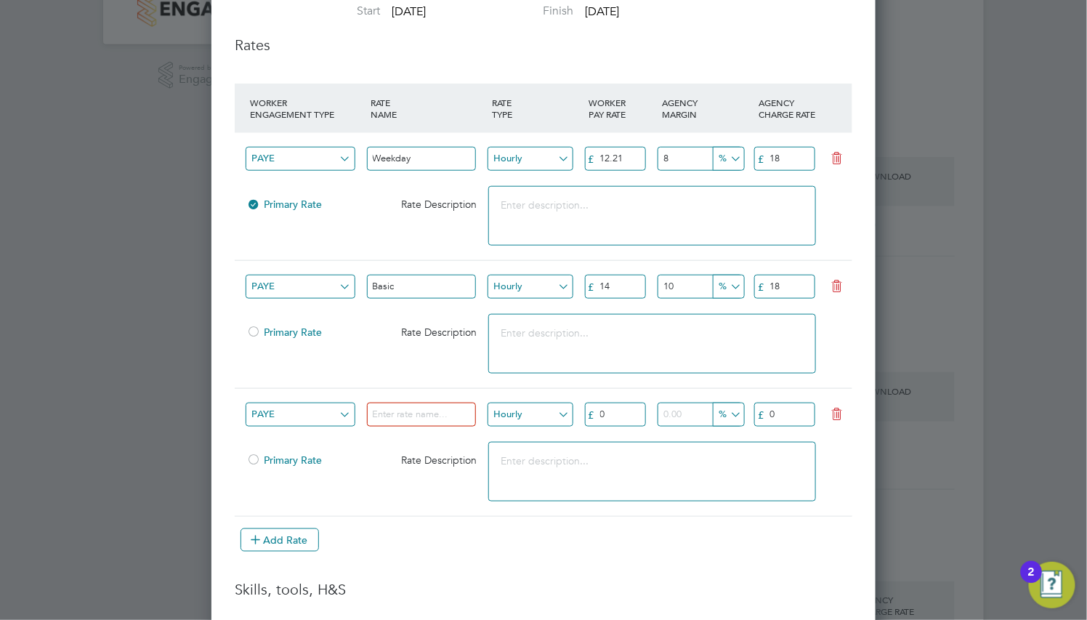
click at [388, 402] on input at bounding box center [422, 414] width 110 height 24
type input "Overtime"
click at [618, 407] on input "0" at bounding box center [615, 414] width 61 height 24
type input "0"
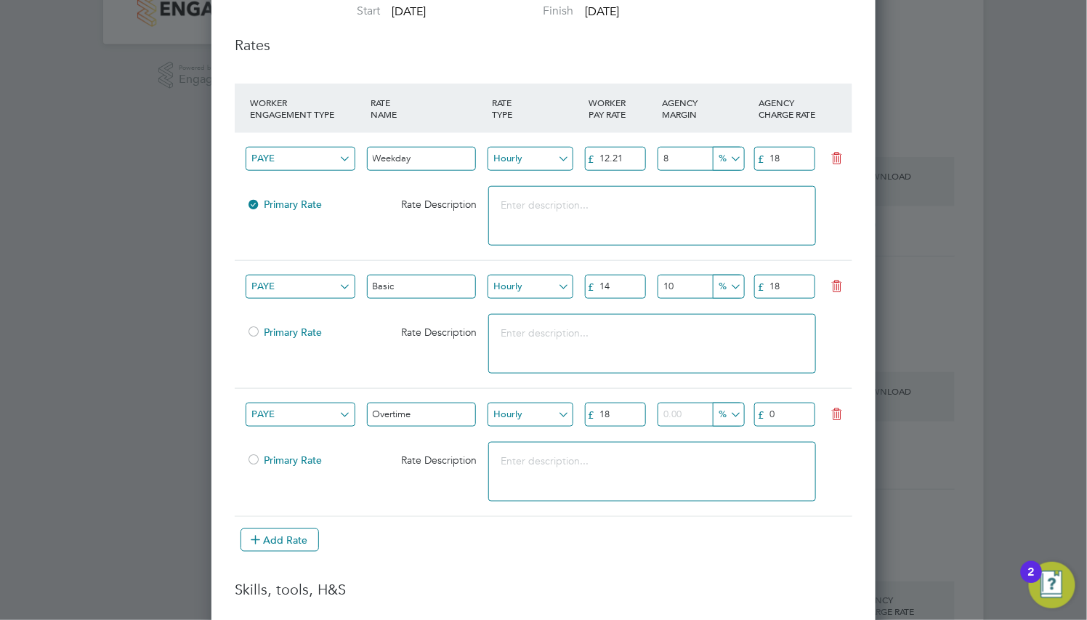
type input "18"
type input "10"
type input "28"
click at [312, 528] on button "Add Rate" at bounding box center [279, 539] width 78 height 23
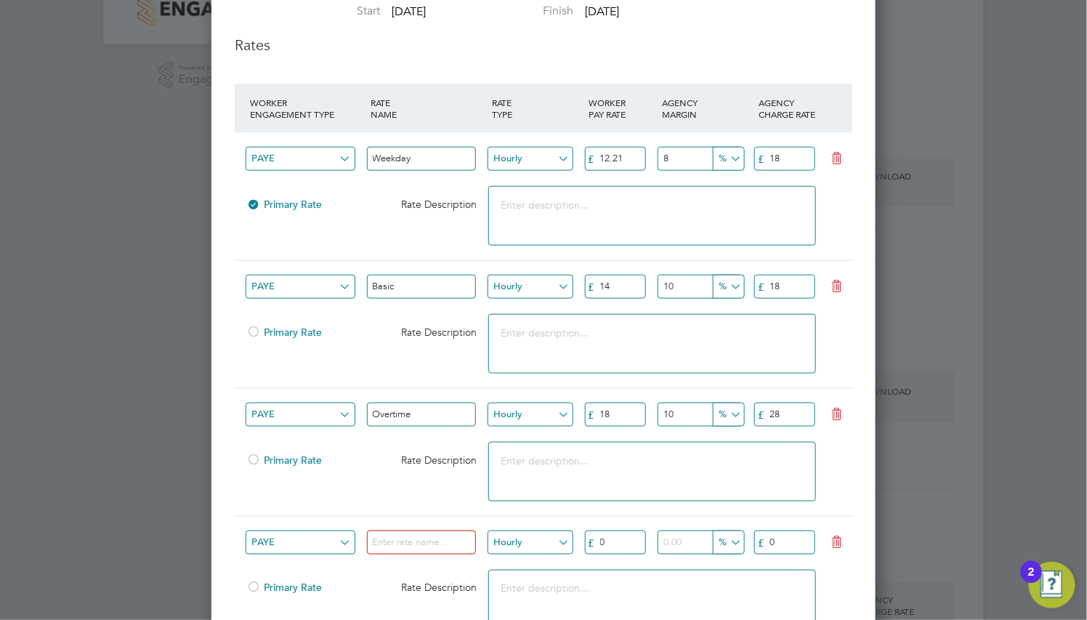
click at [384, 528] on div at bounding box center [428, 546] width 121 height 36
click at [389, 530] on input at bounding box center [422, 542] width 110 height 24
type input "Bank Holiday"
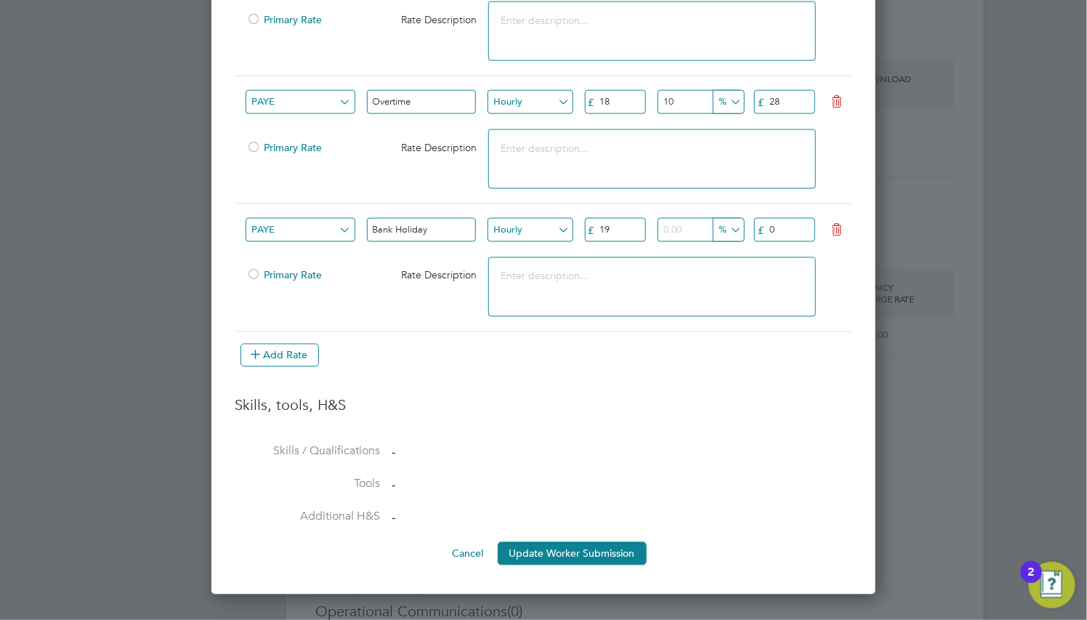
type input "19"
type input "10"
type input "29"
click at [292, 344] on button "Add Rate" at bounding box center [279, 355] width 78 height 23
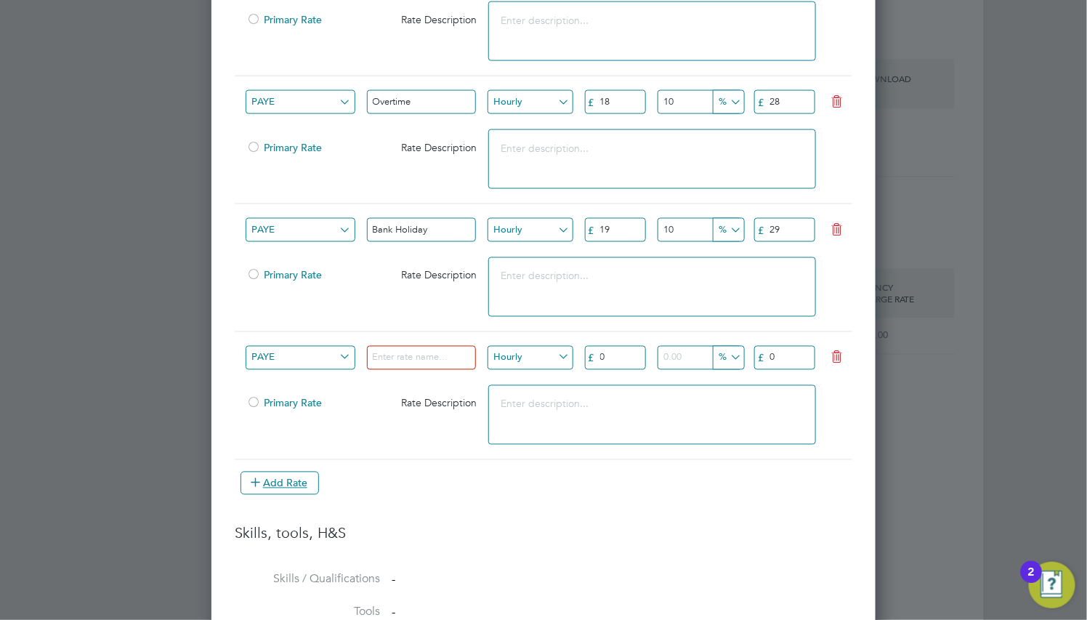
click at [385, 346] on input at bounding box center [422, 358] width 110 height 24
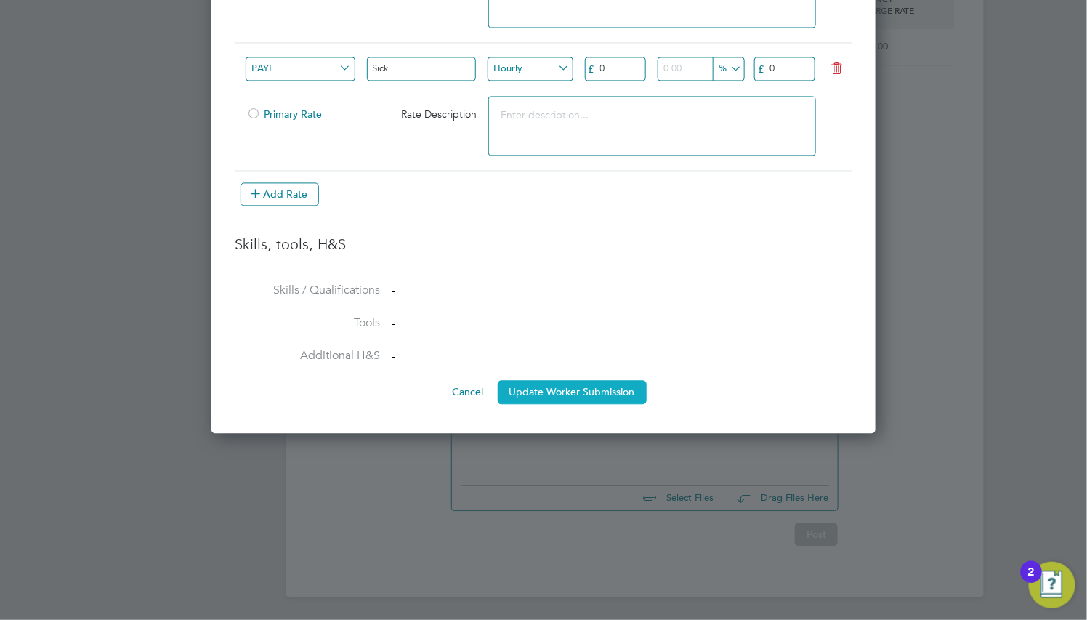
type input "Sick"
click at [583, 380] on button "Update Worker Submission" at bounding box center [572, 391] width 149 height 23
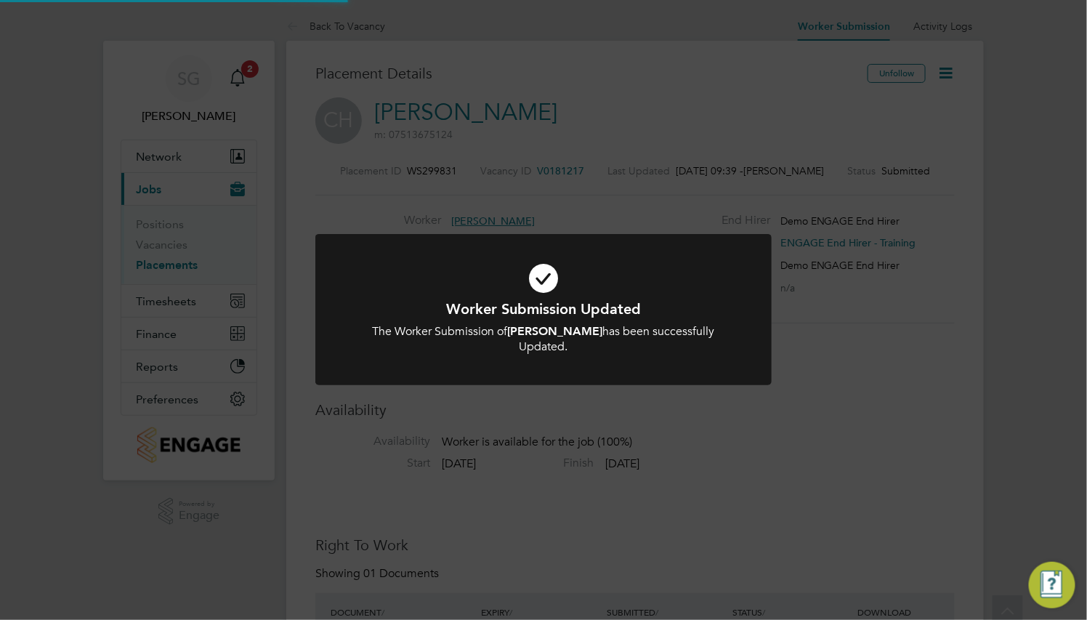
click at [651, 272] on icon at bounding box center [543, 278] width 378 height 57
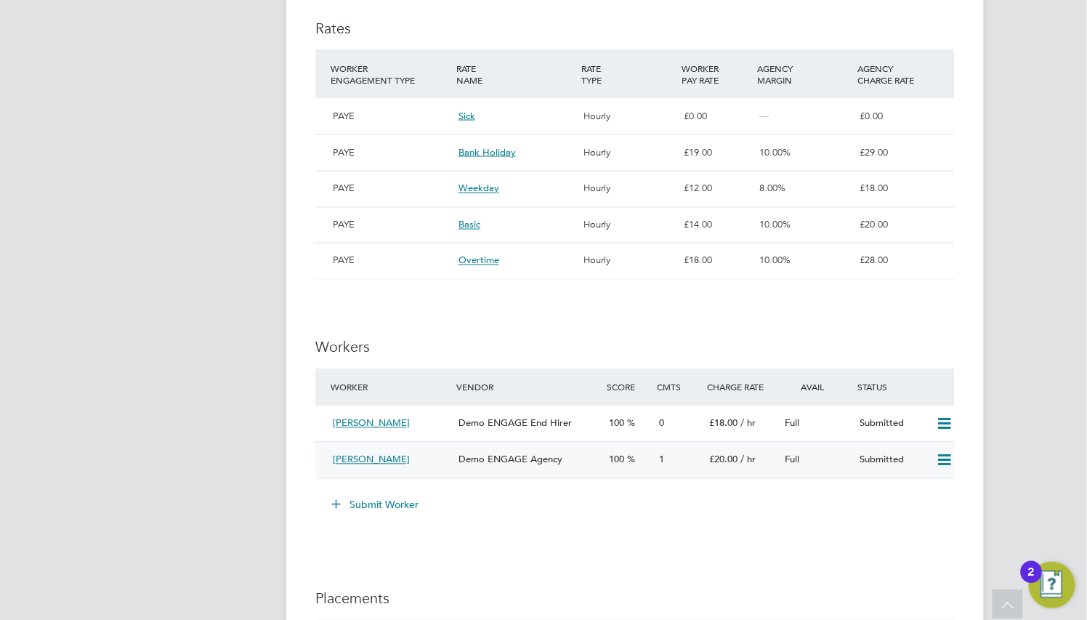
scroll to position [872, 0]
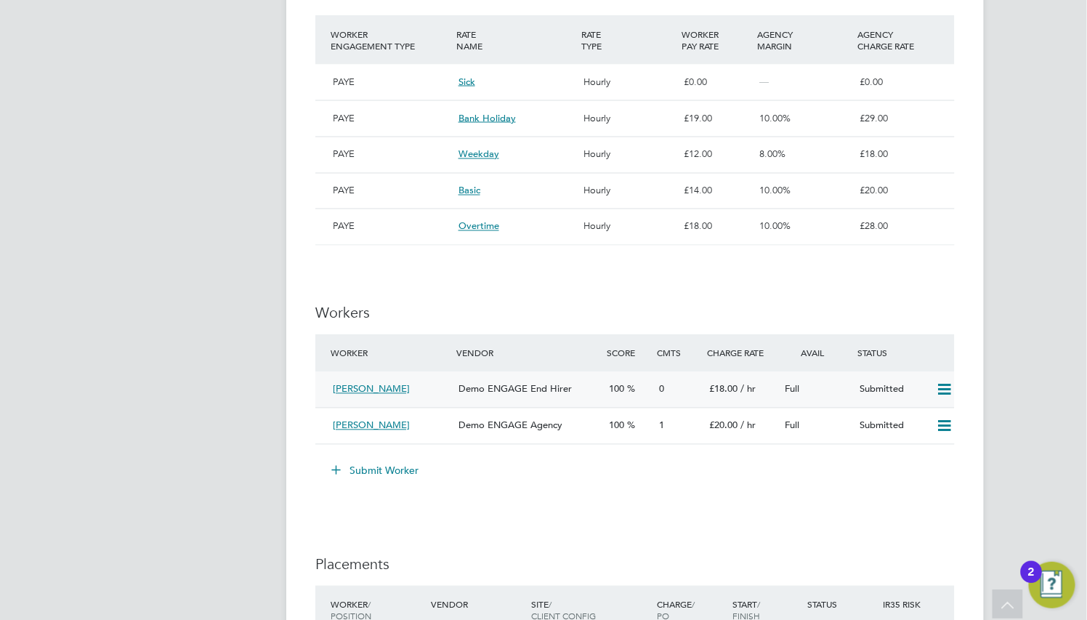
click at [591, 399] on div "Demo ENGAGE End Hirer" at bounding box center [528, 390] width 150 height 24
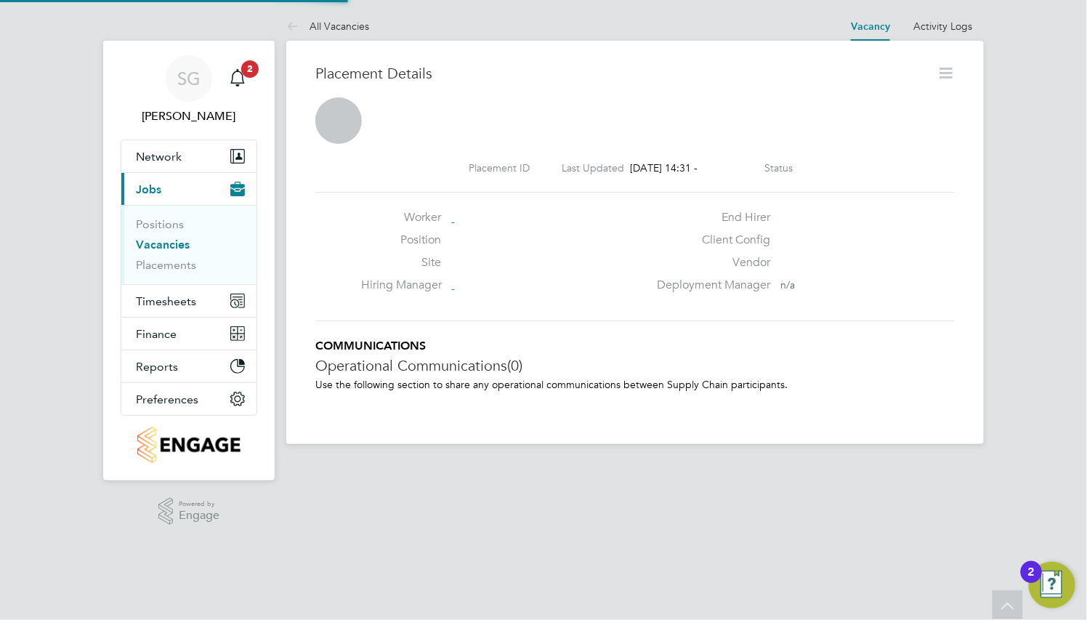
scroll to position [7, 7]
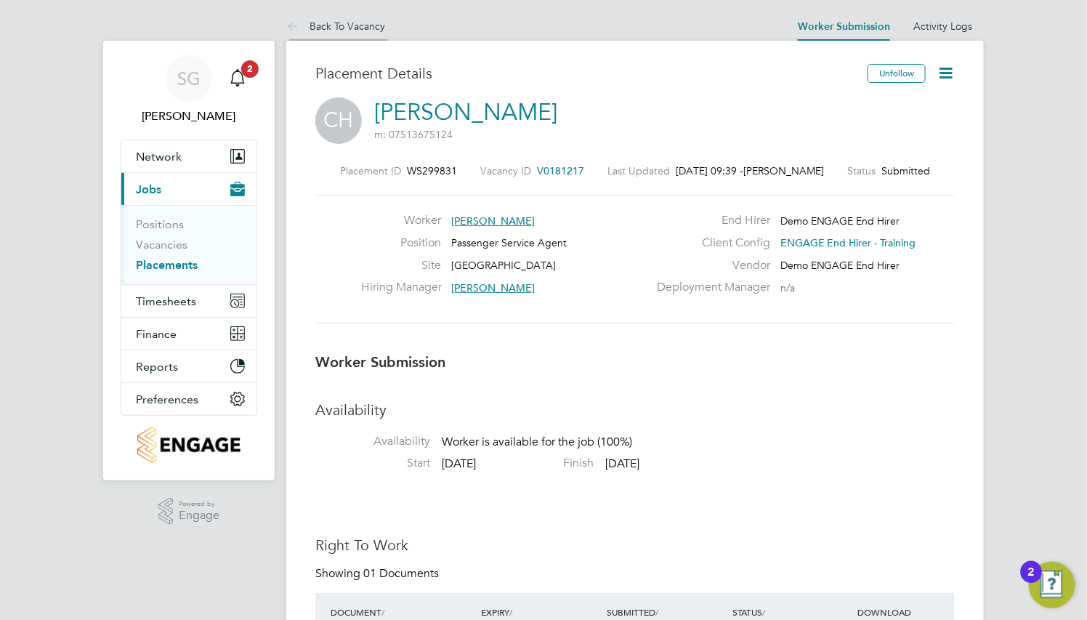
click at [350, 35] on li "Back To Vacancy" at bounding box center [335, 26] width 99 height 29
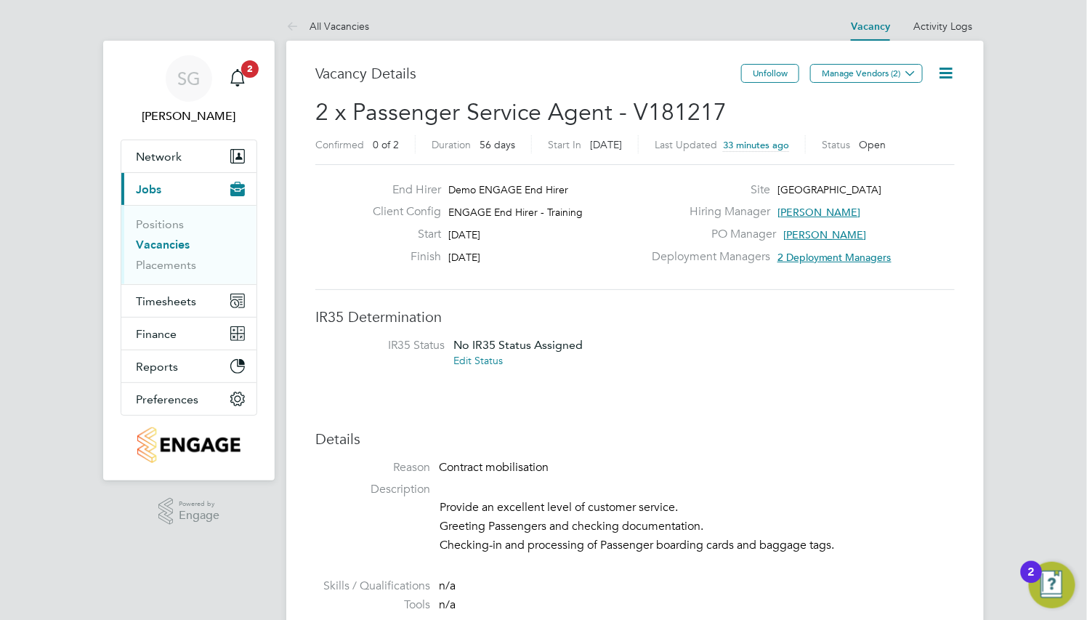
click at [946, 70] on icon at bounding box center [945, 73] width 18 height 18
click at [919, 104] on li "Edit Vacancy e" at bounding box center [909, 107] width 84 height 20
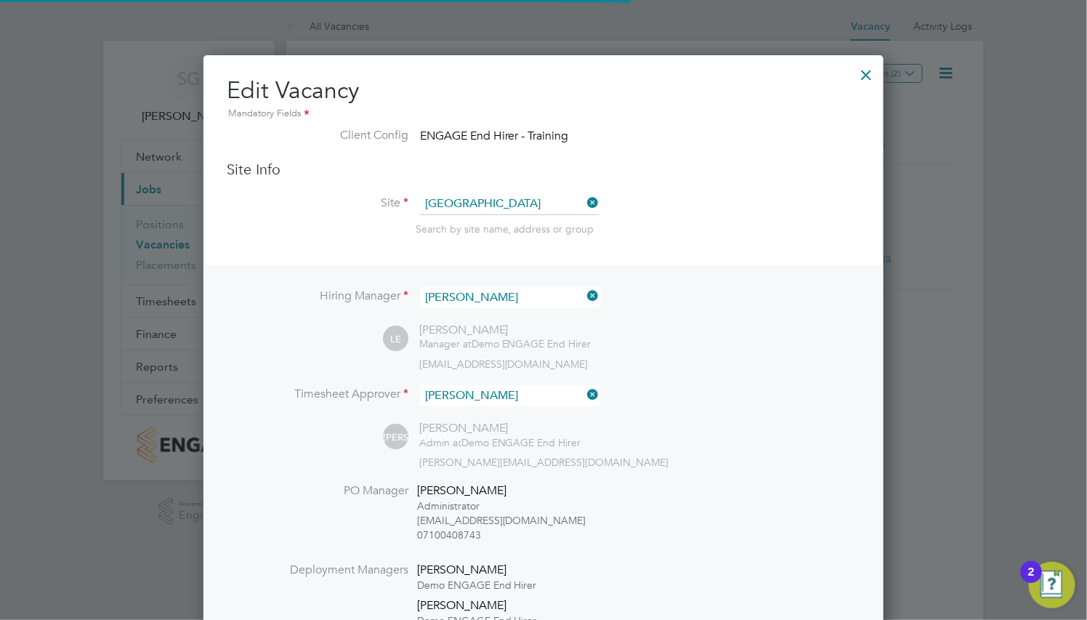
scroll to position [33, 633]
click at [869, 75] on div at bounding box center [866, 71] width 26 height 26
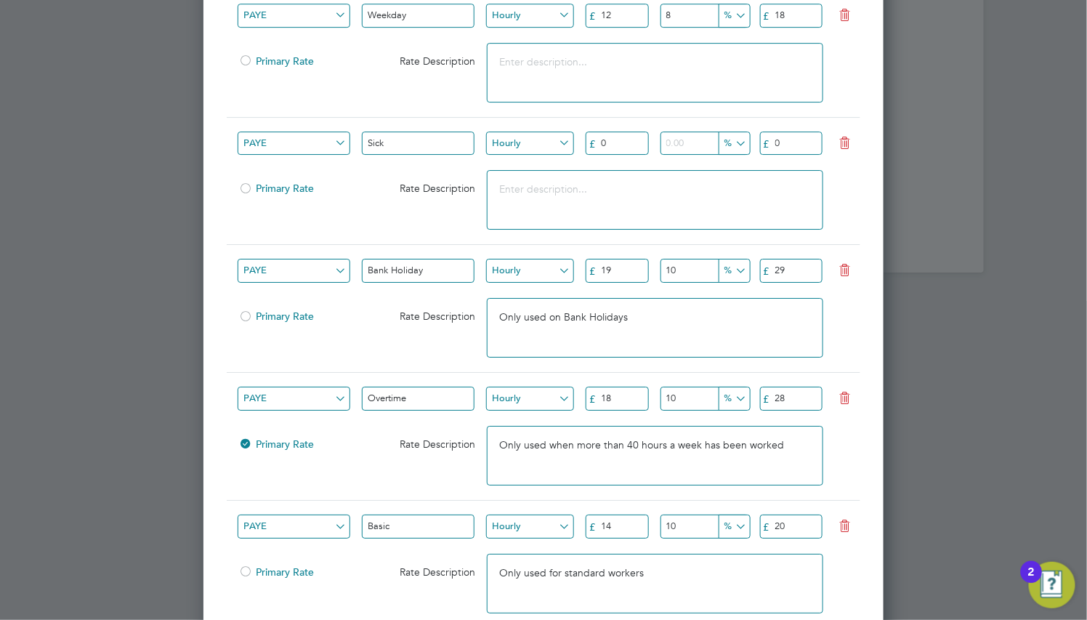
scroll to position [1743, 0]
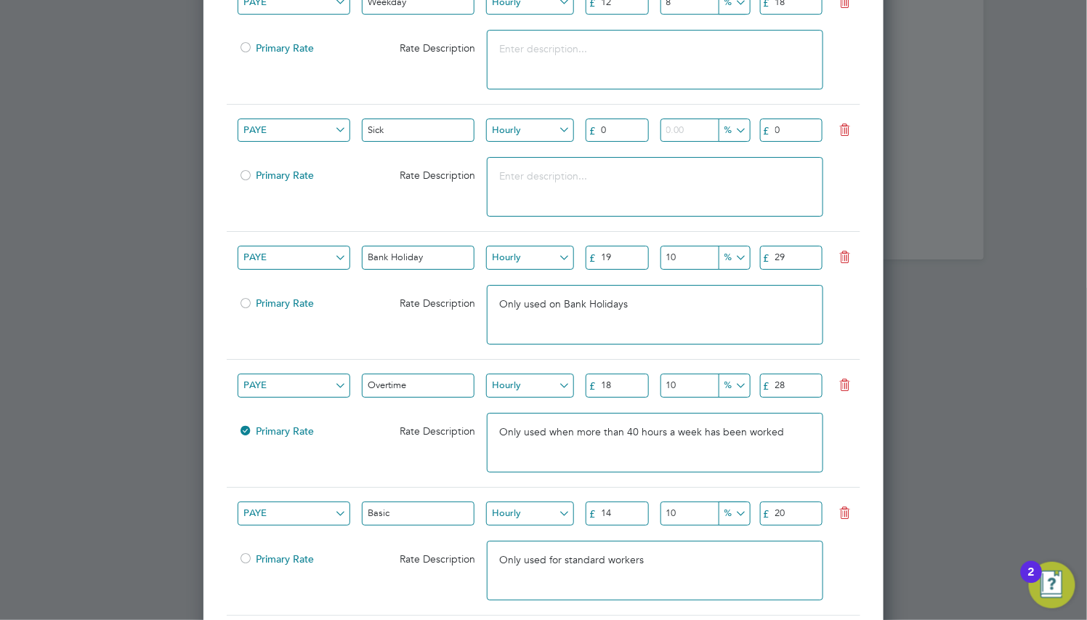
click at [622, 251] on input "19" at bounding box center [616, 257] width 63 height 24
type input "20"
click at [673, 255] on input "10" at bounding box center [704, 257] width 88 height 24
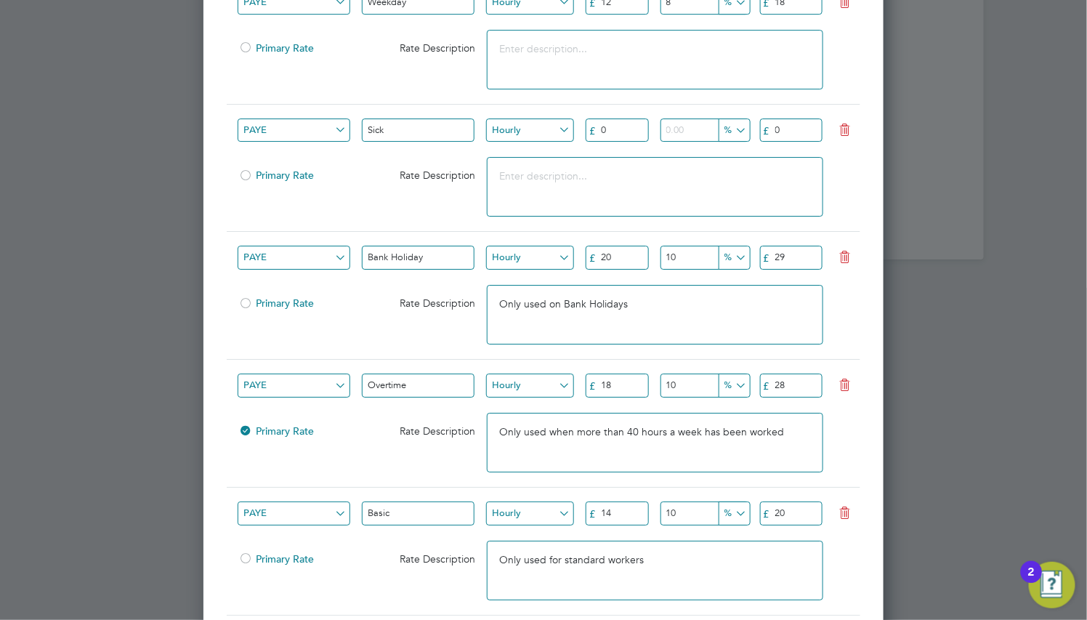
click at [673, 255] on input "10" at bounding box center [704, 257] width 88 height 24
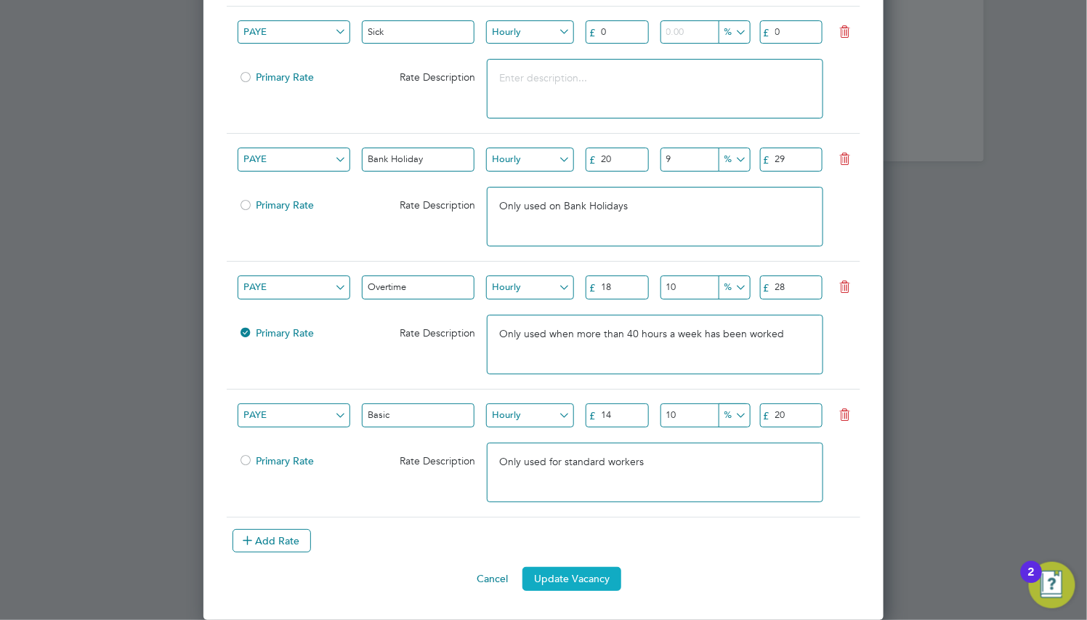
type input "9"
click at [552, 575] on button "Update Vacancy" at bounding box center [571, 578] width 99 height 23
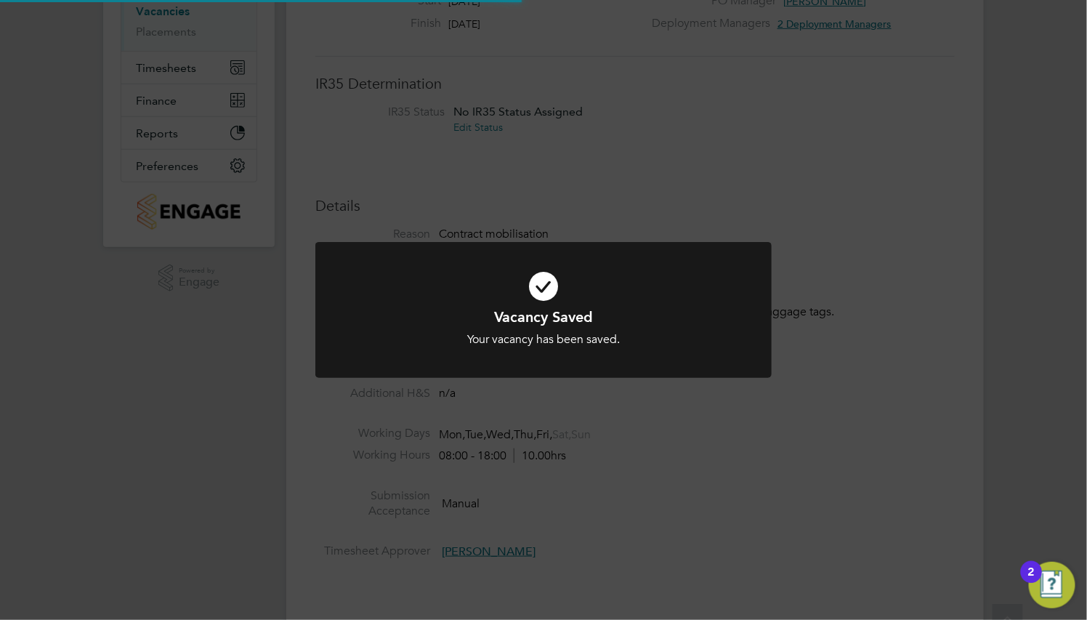
scroll to position [0, 0]
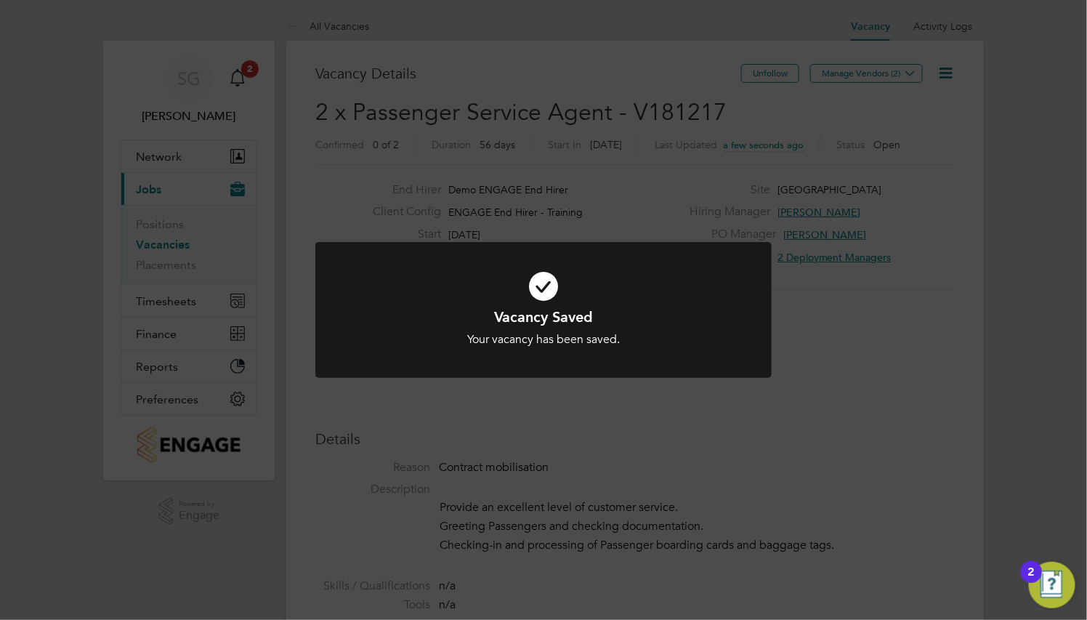
click at [552, 575] on div "Vacancy Saved Your vacancy has been saved. Cancel Okay" at bounding box center [543, 310] width 1087 height 620
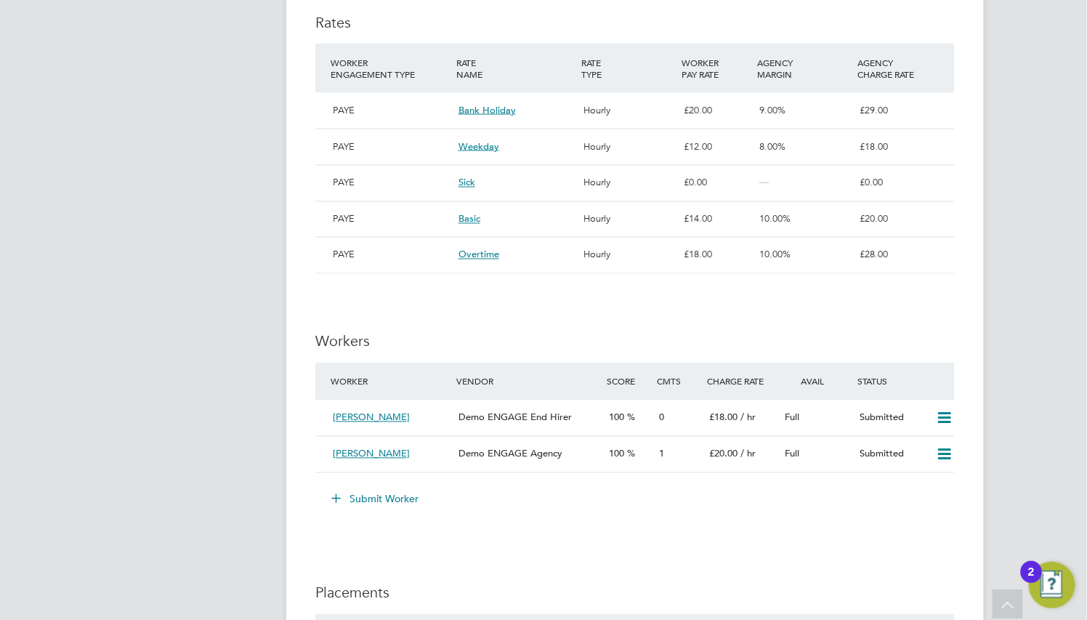
scroll to position [872, 0]
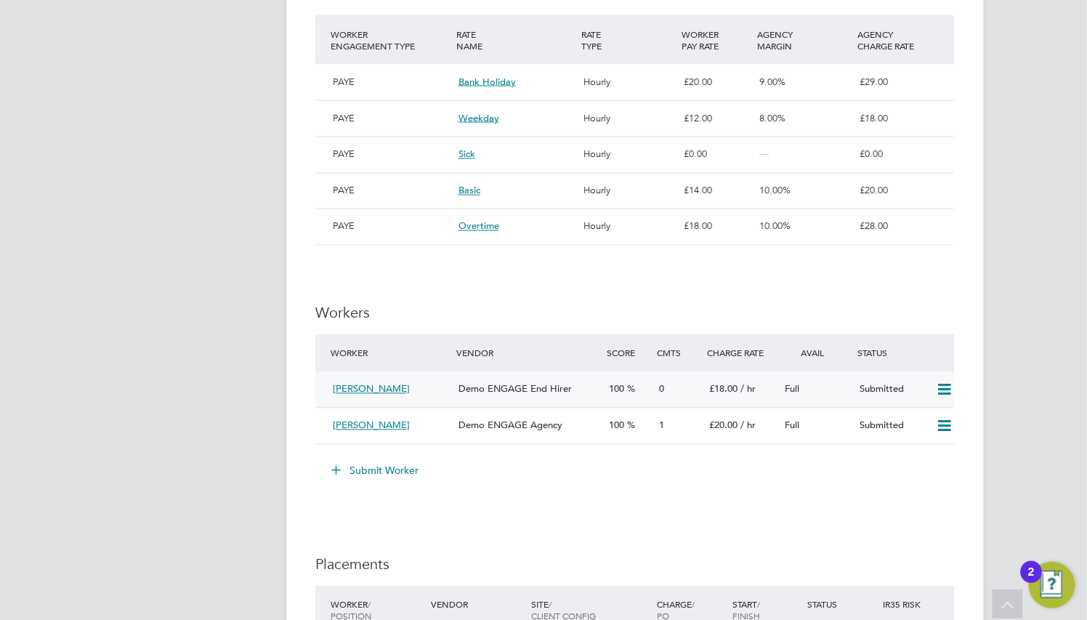
click at [824, 393] on div "Full" at bounding box center [817, 390] width 76 height 24
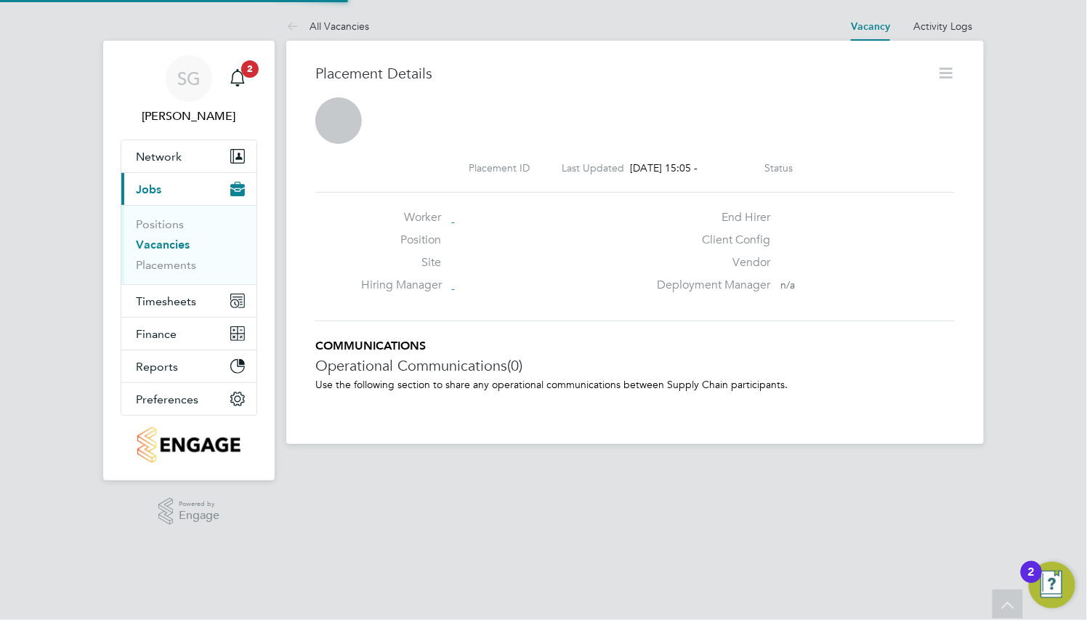
scroll to position [7, 7]
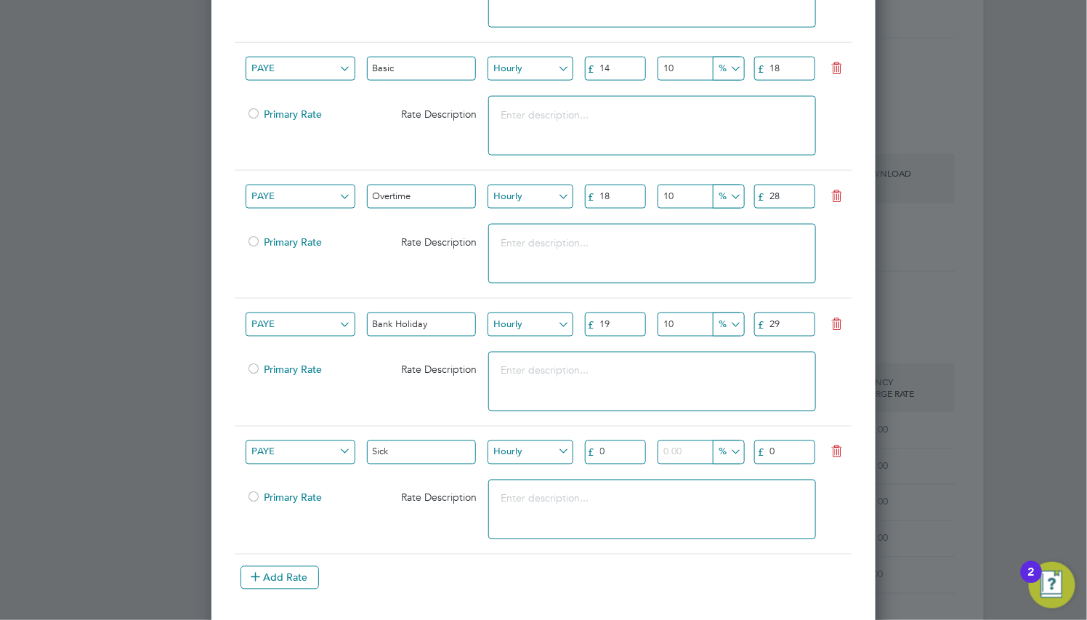
click at [629, 318] on input "19" at bounding box center [615, 324] width 61 height 24
type input "20"
click at [688, 312] on input "10" at bounding box center [699, 324] width 85 height 24
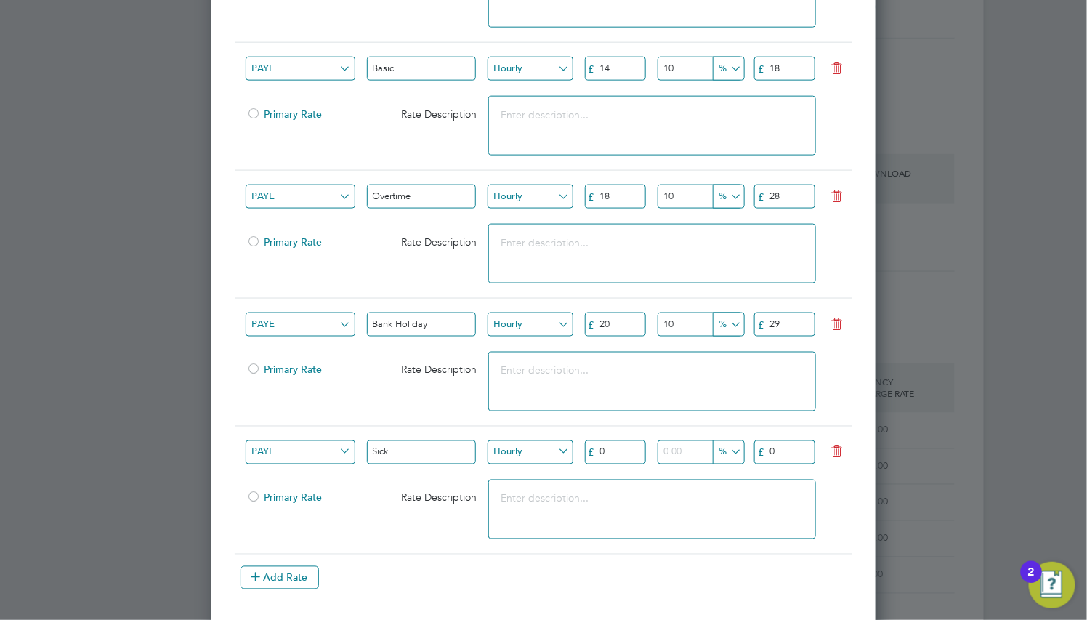
click at [688, 312] on input "10" at bounding box center [699, 324] width 85 height 24
click at [686, 315] on input "10" at bounding box center [699, 324] width 85 height 24
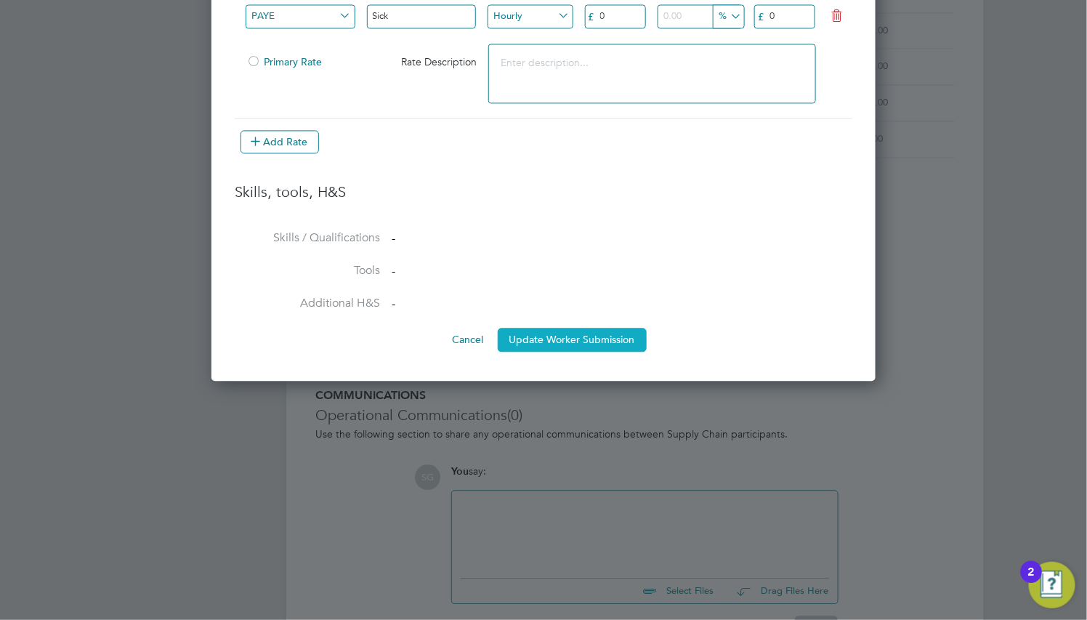
type input "9"
click at [567, 328] on button "Update Worker Submission" at bounding box center [572, 339] width 149 height 23
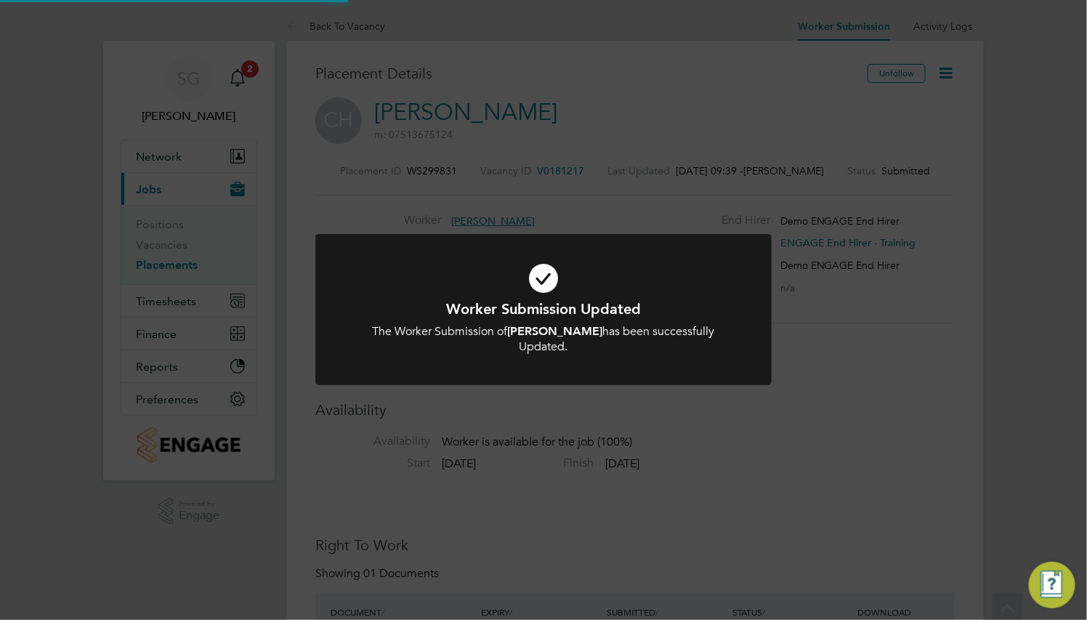
click at [703, 338] on div "The Worker Submission of Cordelia Henry has been successfully Updated." at bounding box center [543, 339] width 378 height 31
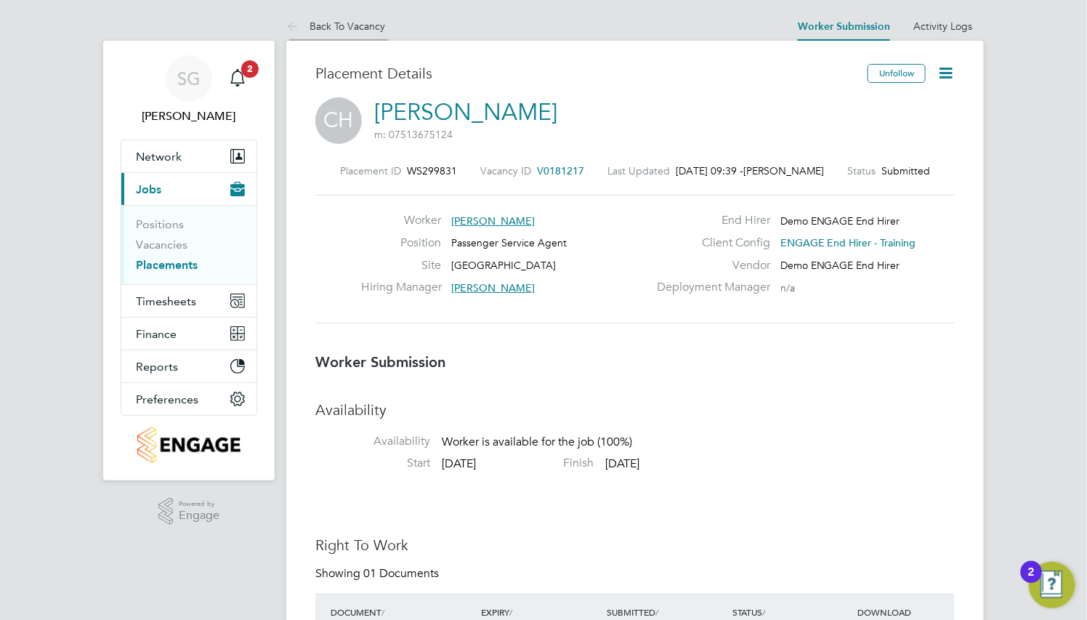
click at [353, 29] on link "Back To Vacancy" at bounding box center [335, 26] width 99 height 13
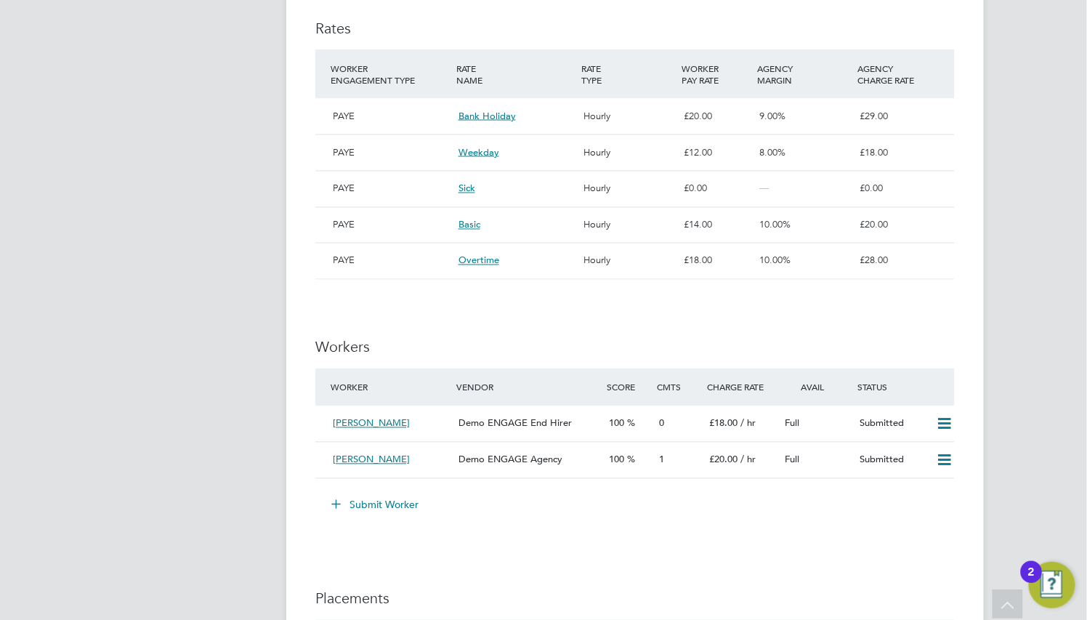
scroll to position [872, 0]
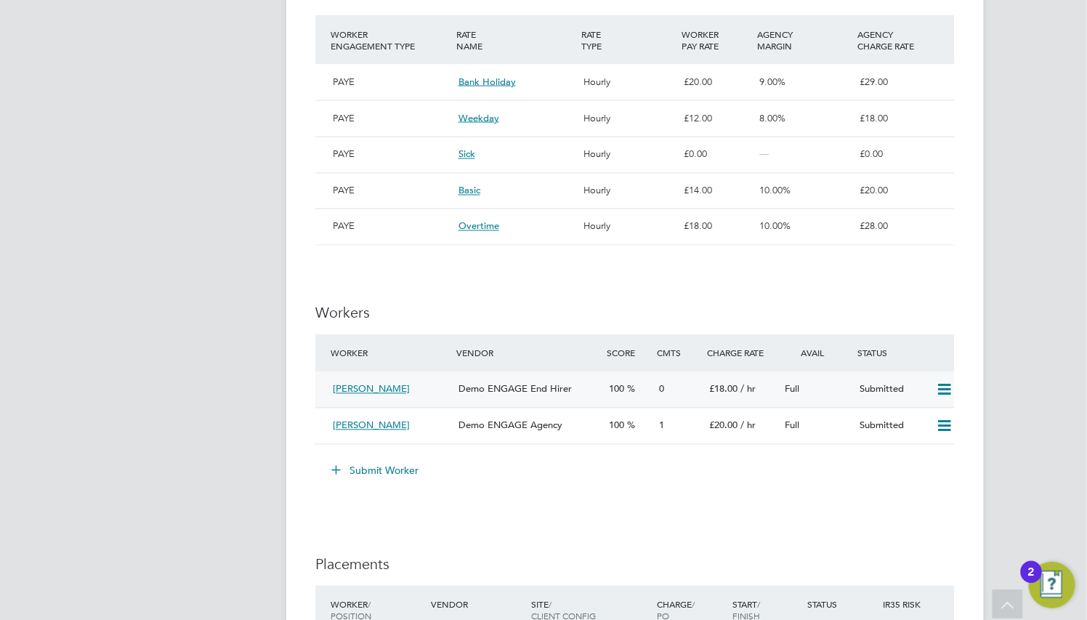
click at [944, 393] on icon at bounding box center [944, 390] width 18 height 12
click at [906, 415] on li "Offer" at bounding box center [923, 422] width 56 height 20
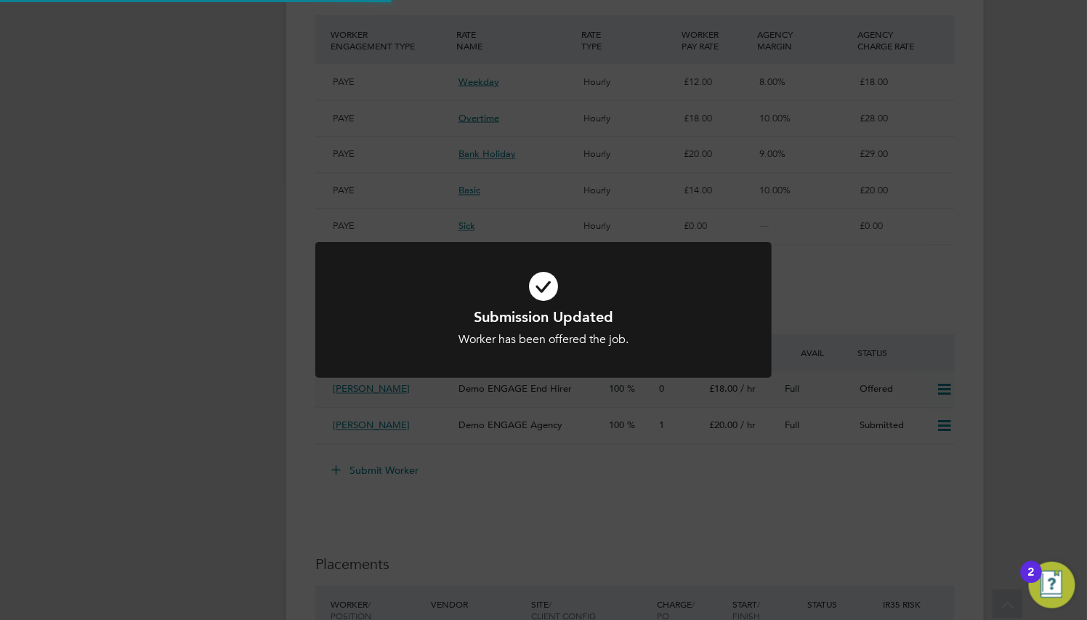
scroll to position [0, 0]
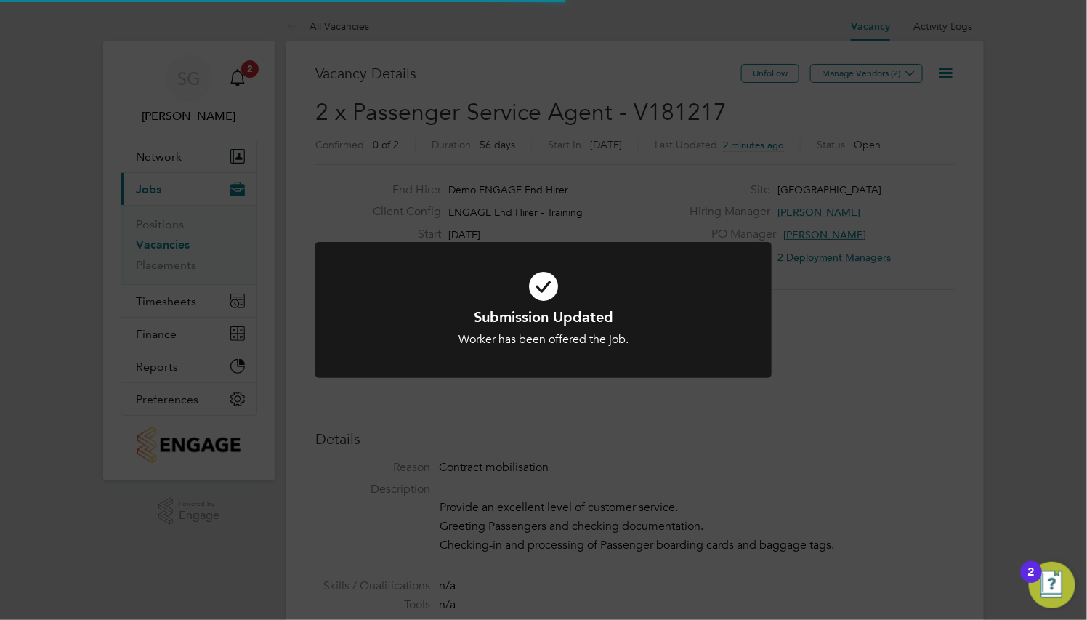
drag, startPoint x: 788, startPoint y: 407, endPoint x: 826, endPoint y: 463, distance: 68.1
click at [788, 406] on div "Submission Updated Worker has been offered the job. Cancel Okay" at bounding box center [543, 310] width 1087 height 620
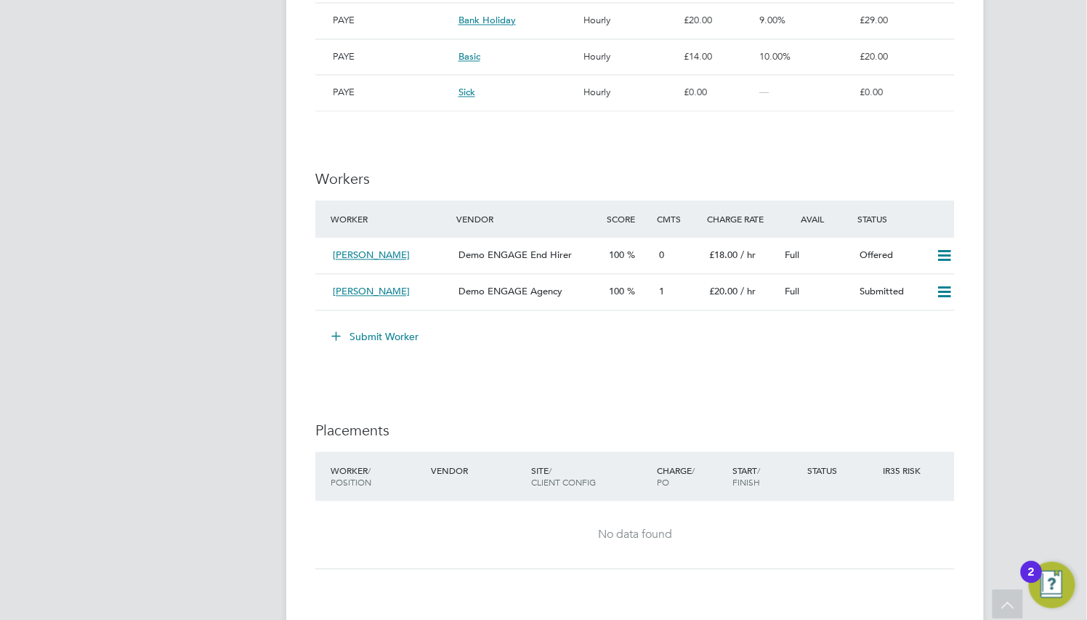
scroll to position [1089, 0]
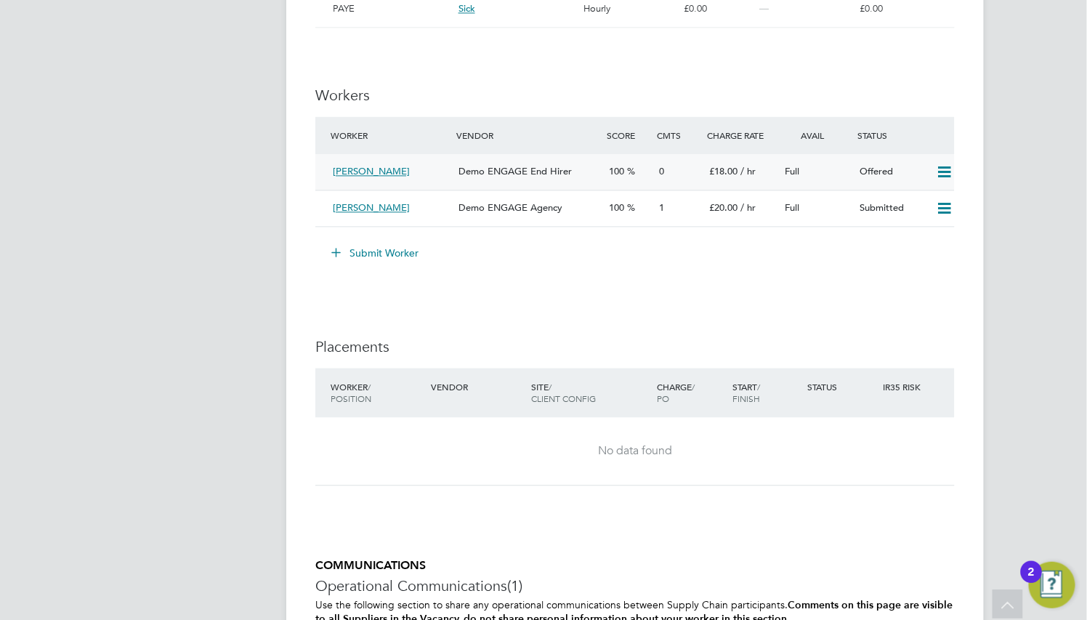
click at [938, 172] on icon at bounding box center [944, 172] width 18 height 12
click at [925, 200] on li "Confirm" at bounding box center [922, 204] width 55 height 20
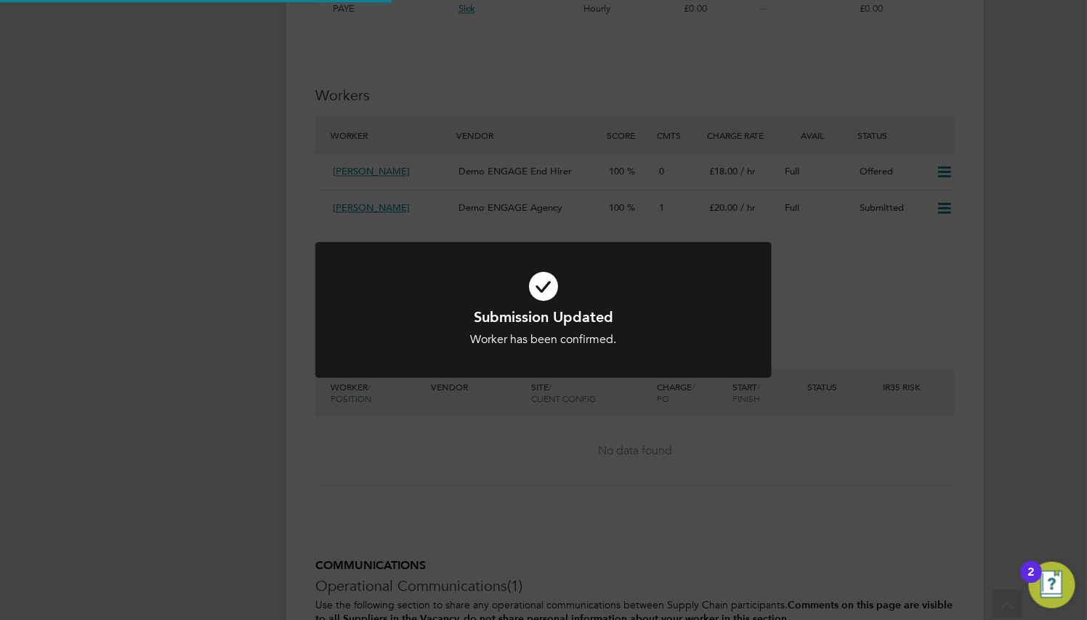
scroll to position [0, 0]
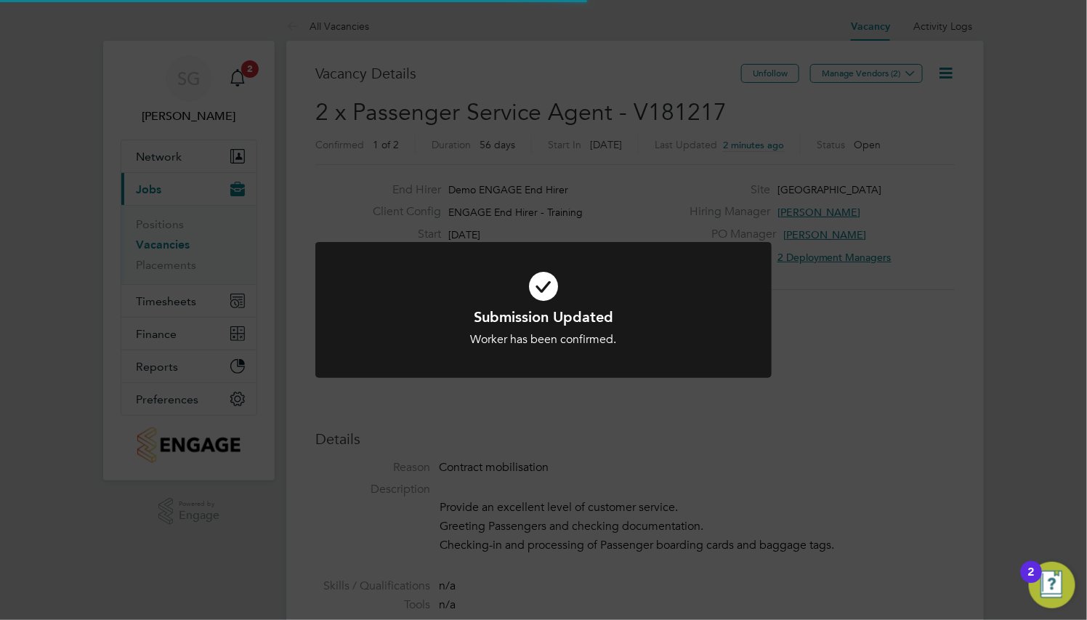
click at [872, 282] on div "Submission Updated Worker has been confirmed. Cancel Okay" at bounding box center [543, 310] width 1087 height 620
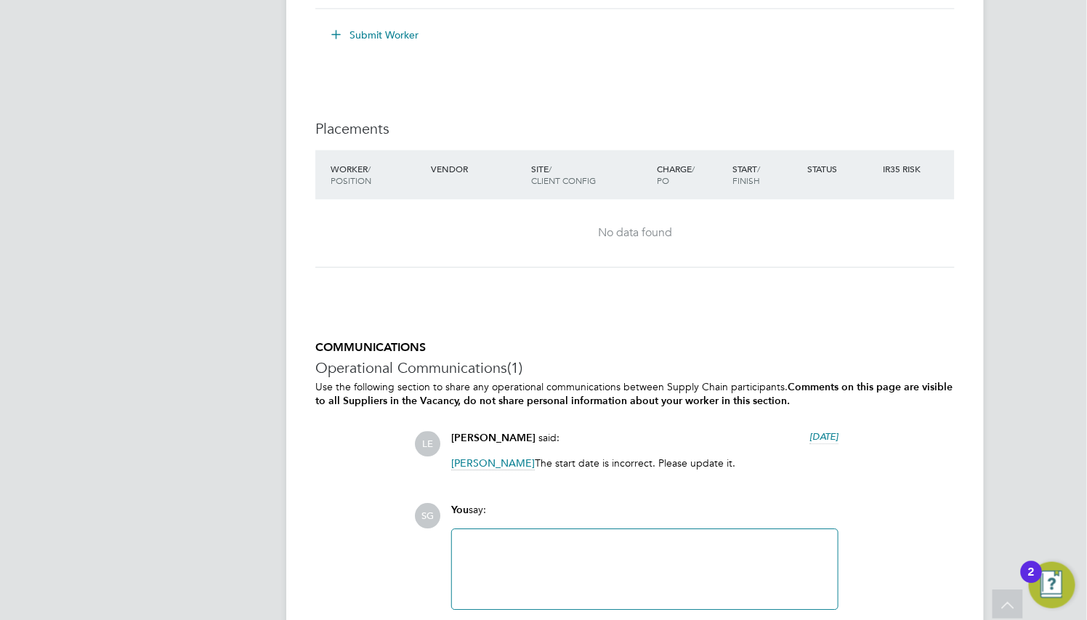
scroll to position [1089, 0]
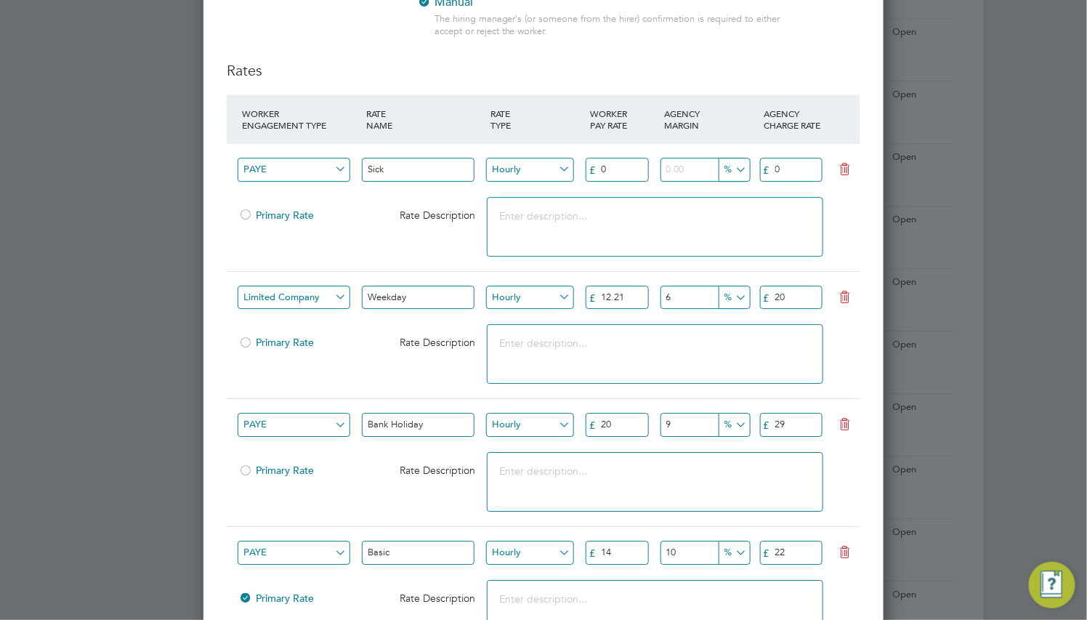
scroll to position [2658, 680]
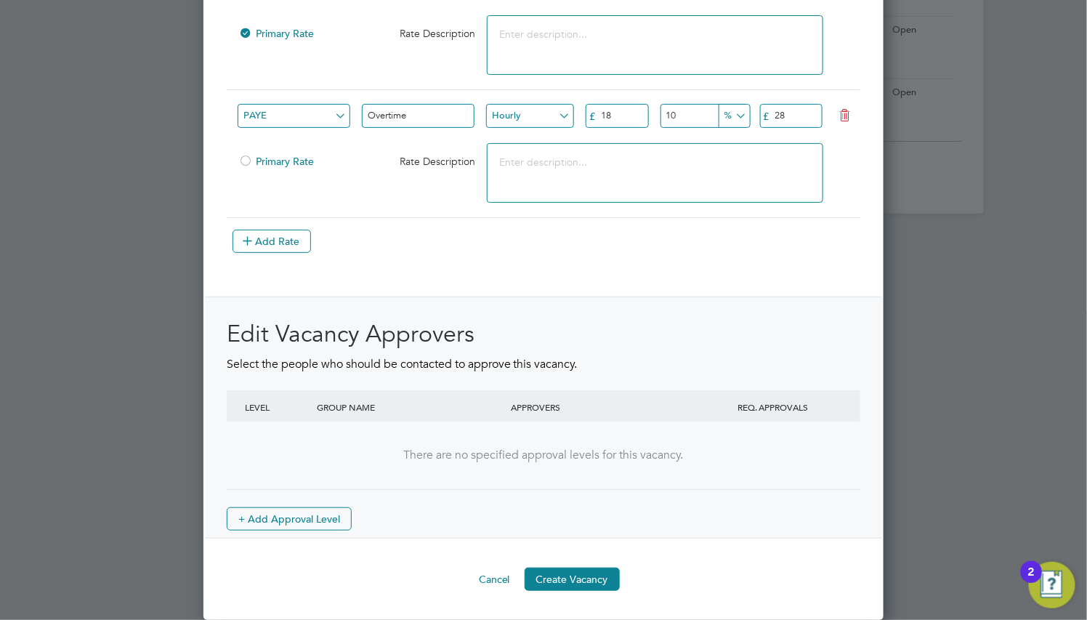
click at [498, 588] on button "Cancel" at bounding box center [494, 578] width 54 height 23
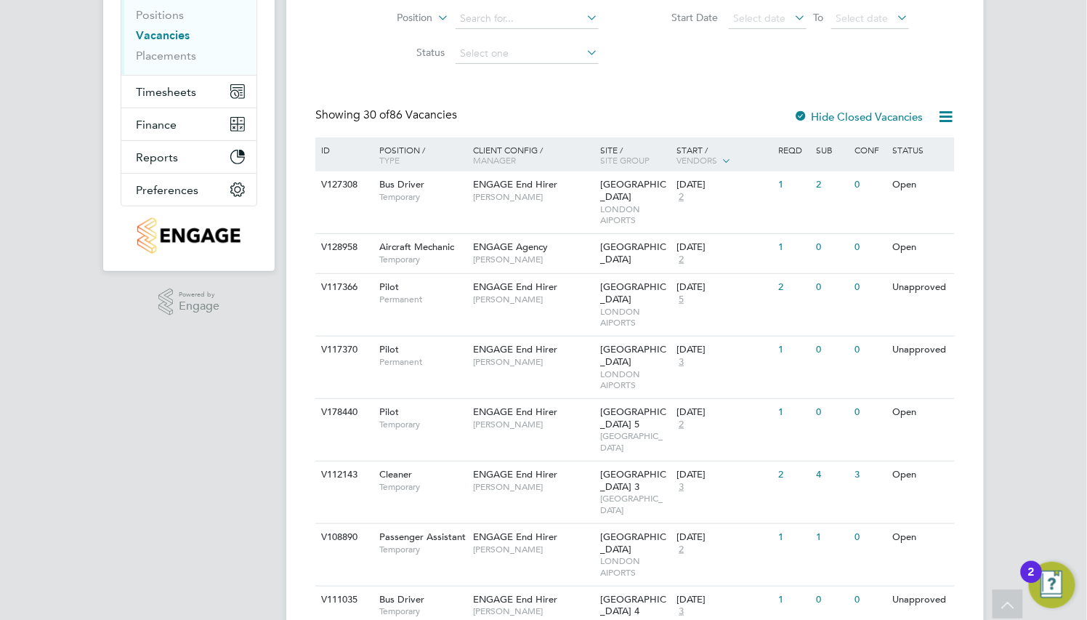
scroll to position [0, 0]
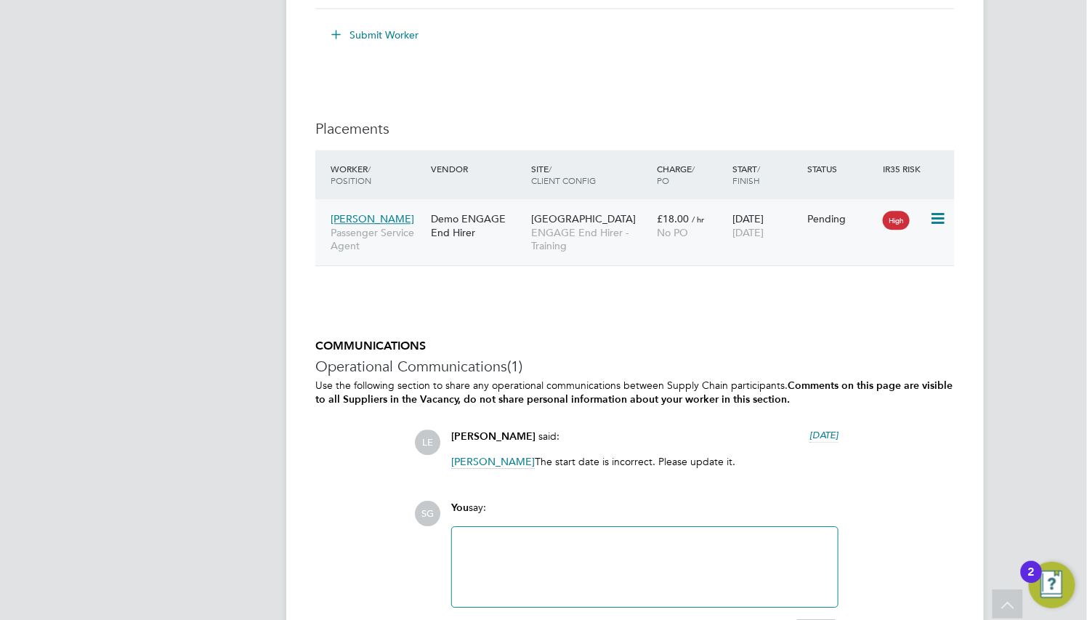
click at [445, 226] on div "Demo ENGAGE End Hirer" at bounding box center [477, 225] width 100 height 41
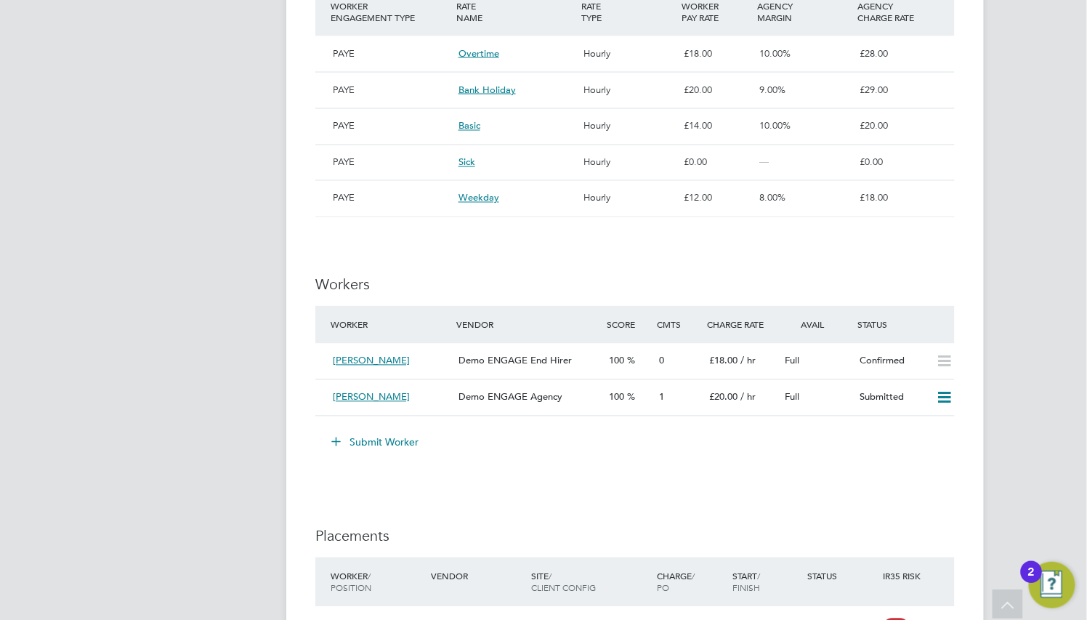
scroll to position [1089, 0]
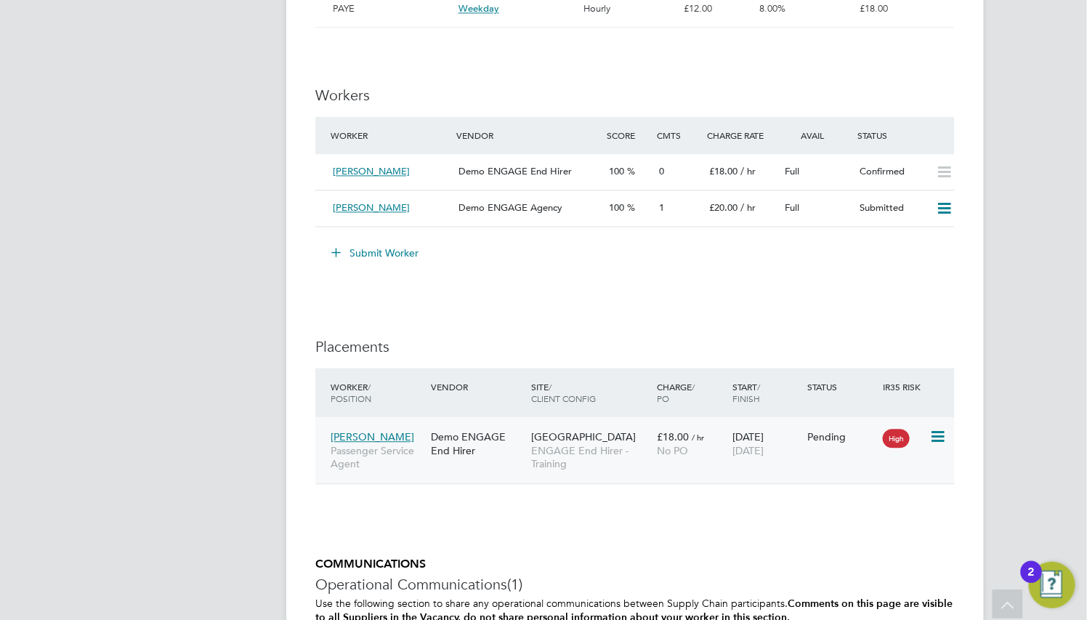
click at [721, 463] on div "£18.00 / hr No PO" at bounding box center [691, 443] width 76 height 41
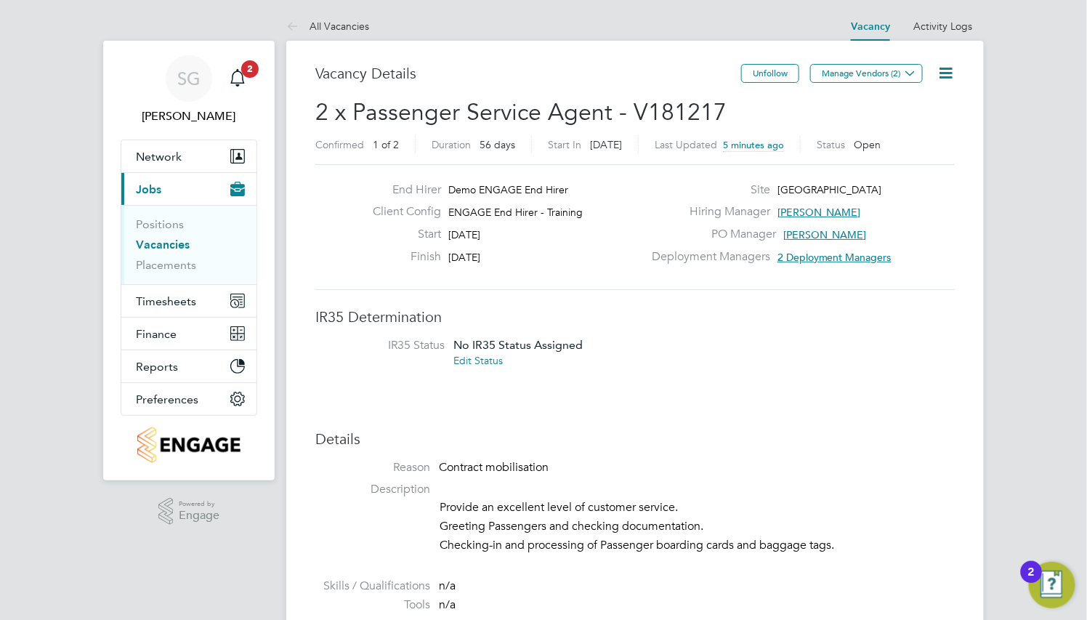
drag, startPoint x: 41, startPoint y: 208, endPoint x: 4, endPoint y: 238, distance: 48.1
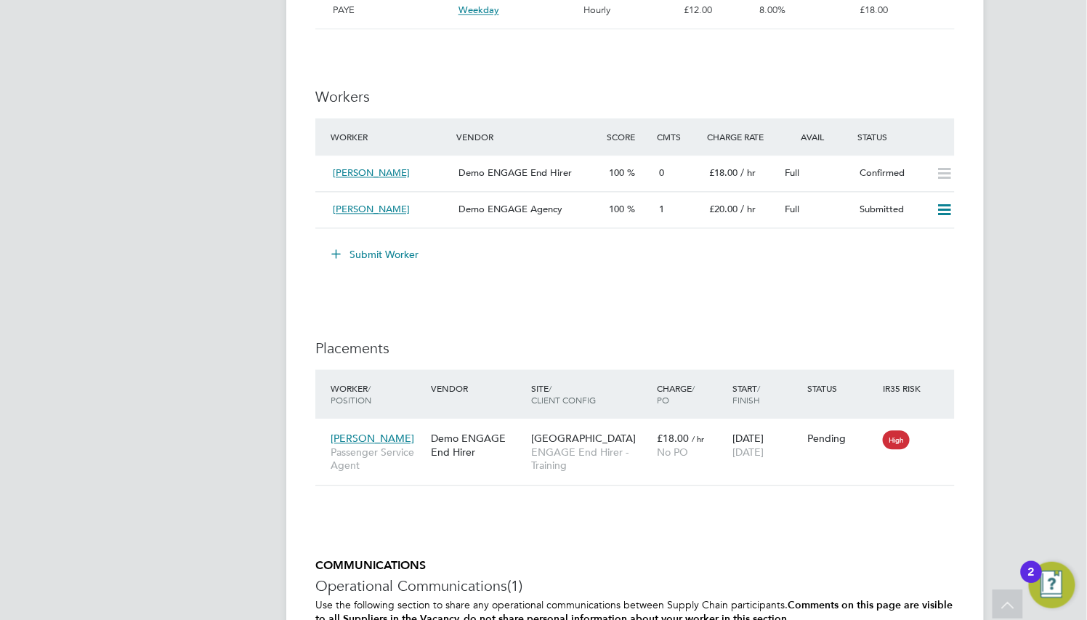
scroll to position [1089, 0]
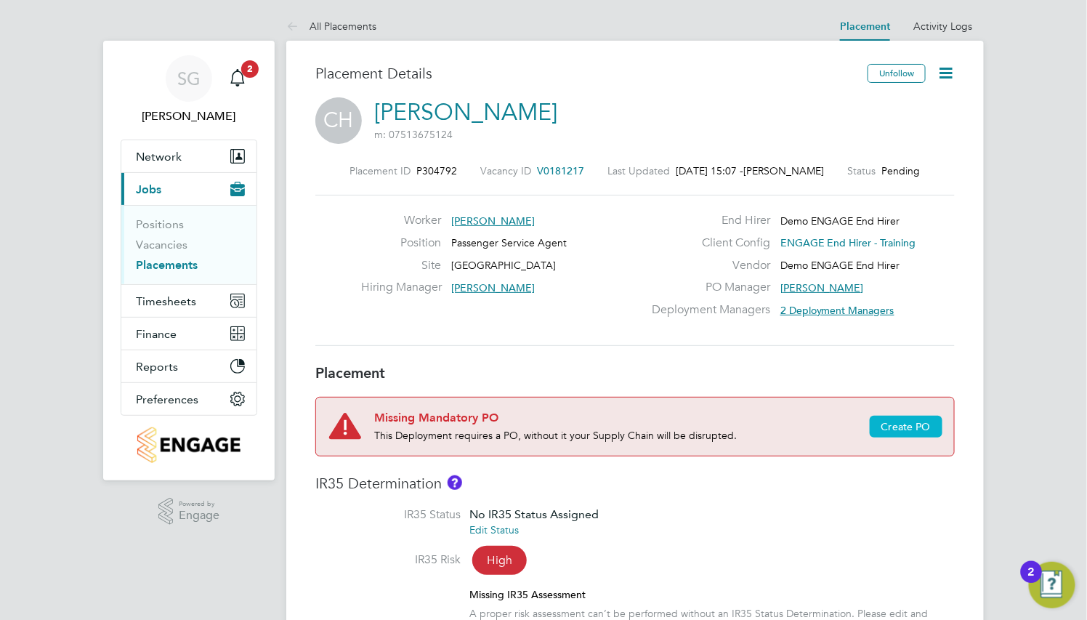
click at [900, 423] on span "Create PO" at bounding box center [905, 426] width 49 height 13
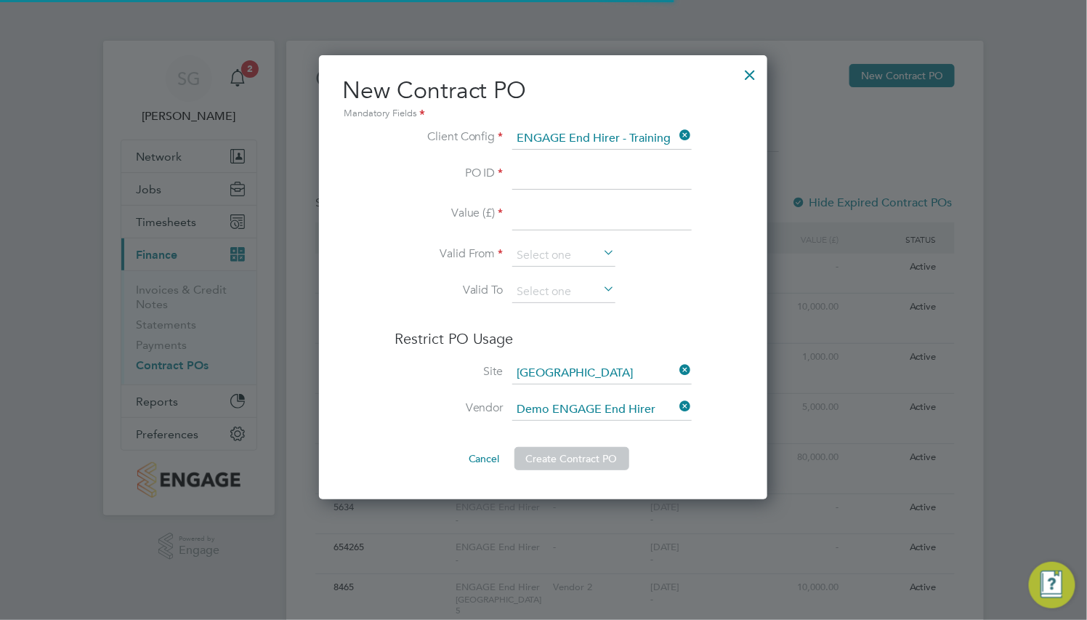
scroll to position [444, 448]
click at [617, 174] on input at bounding box center [601, 177] width 179 height 26
type input "PO21242"
click at [616, 222] on input at bounding box center [601, 217] width 179 height 26
type input "10000"
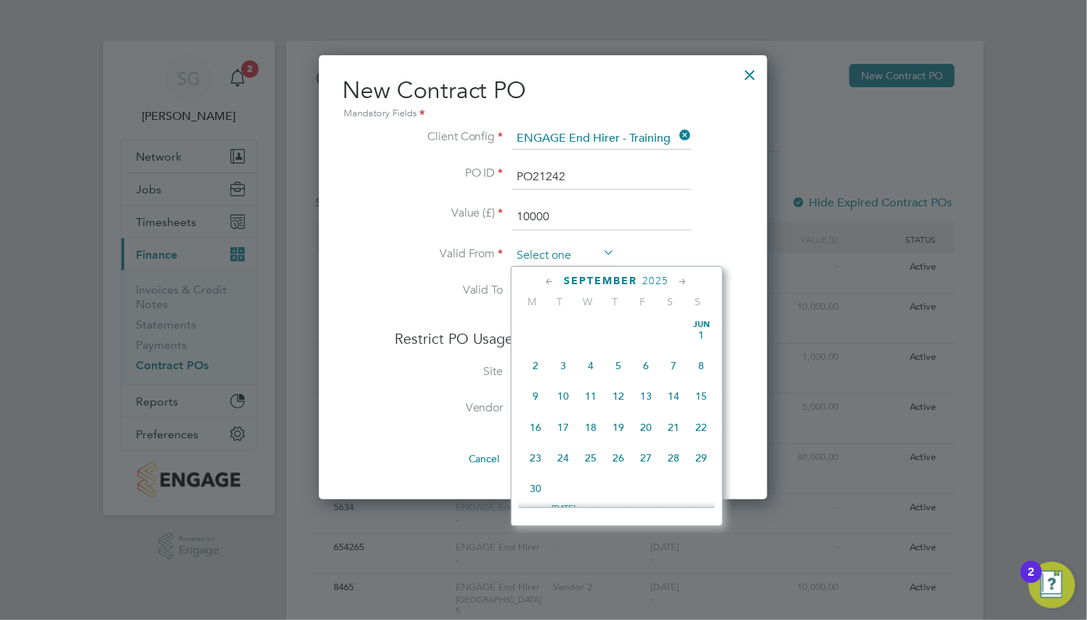
click at [575, 259] on input at bounding box center [563, 256] width 103 height 22
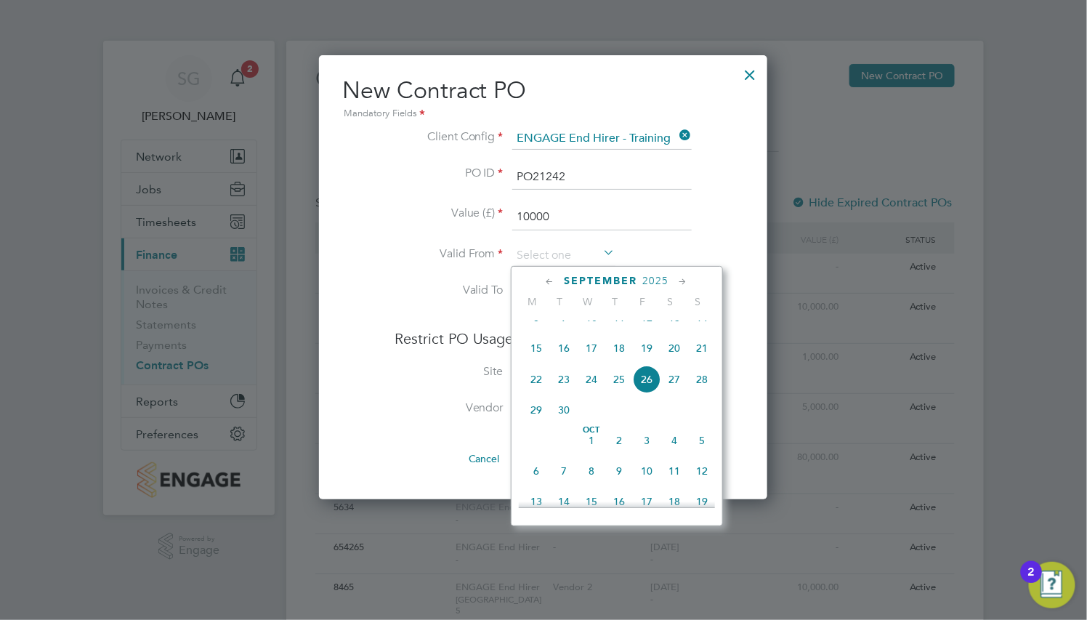
click at [551, 283] on icon at bounding box center [550, 282] width 14 height 16
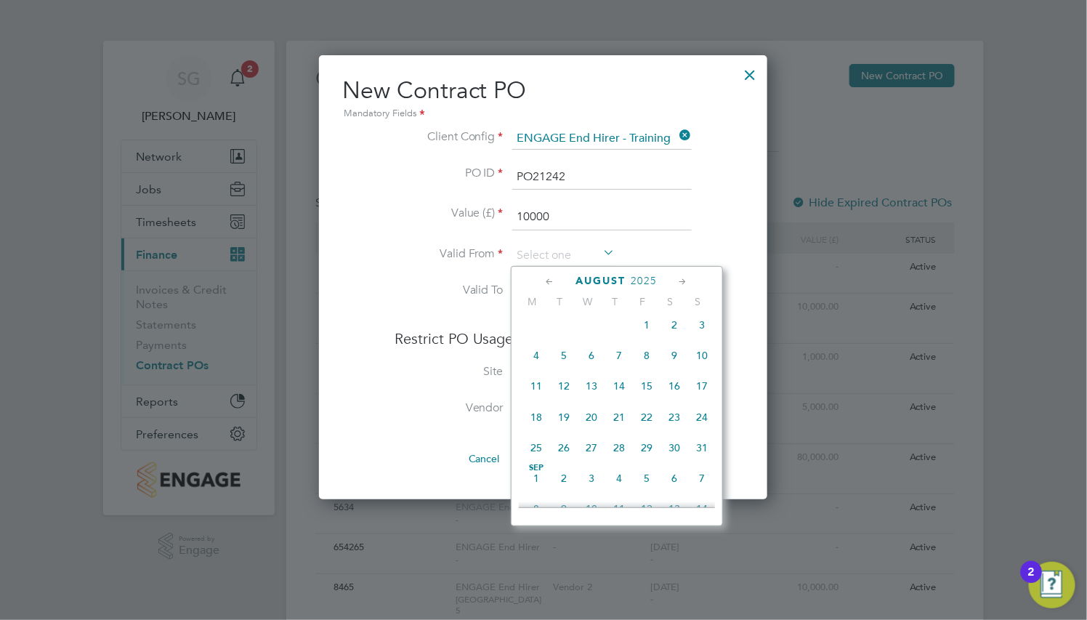
click at [551, 283] on icon at bounding box center [550, 282] width 14 height 16
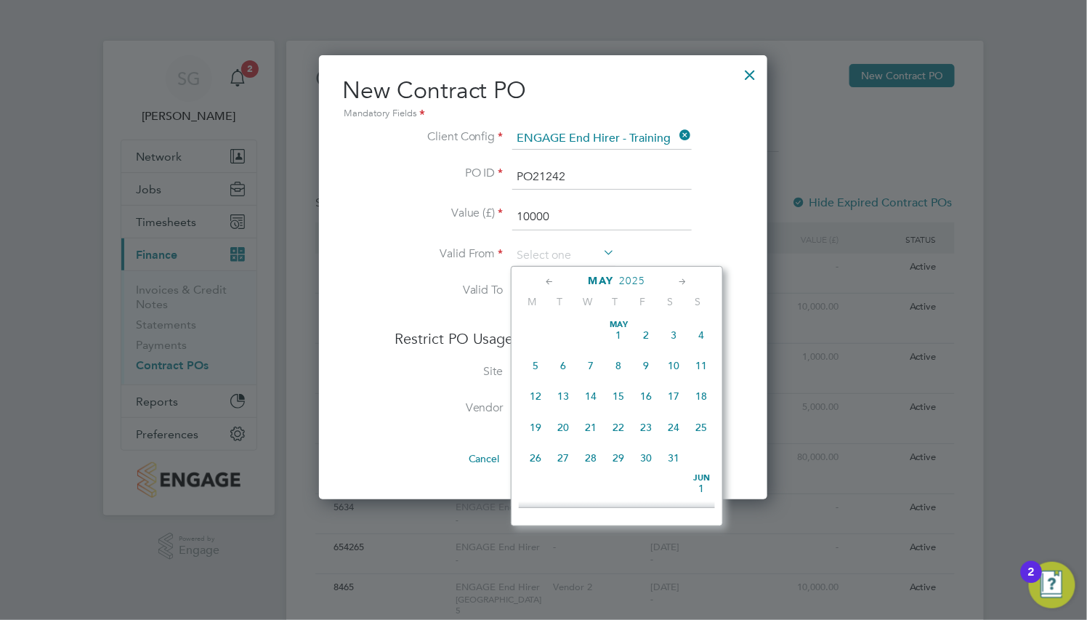
click at [535, 360] on span "5" at bounding box center [536, 366] width 28 height 28
type input "[DATE]"
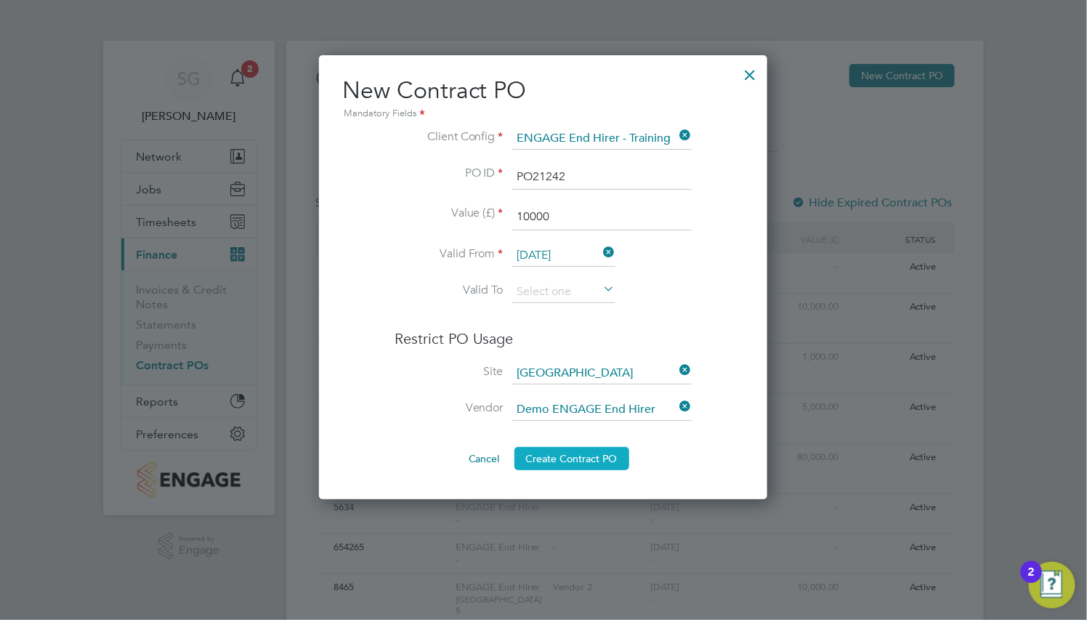
click at [583, 455] on button "Create Contract PO" at bounding box center [571, 458] width 115 height 23
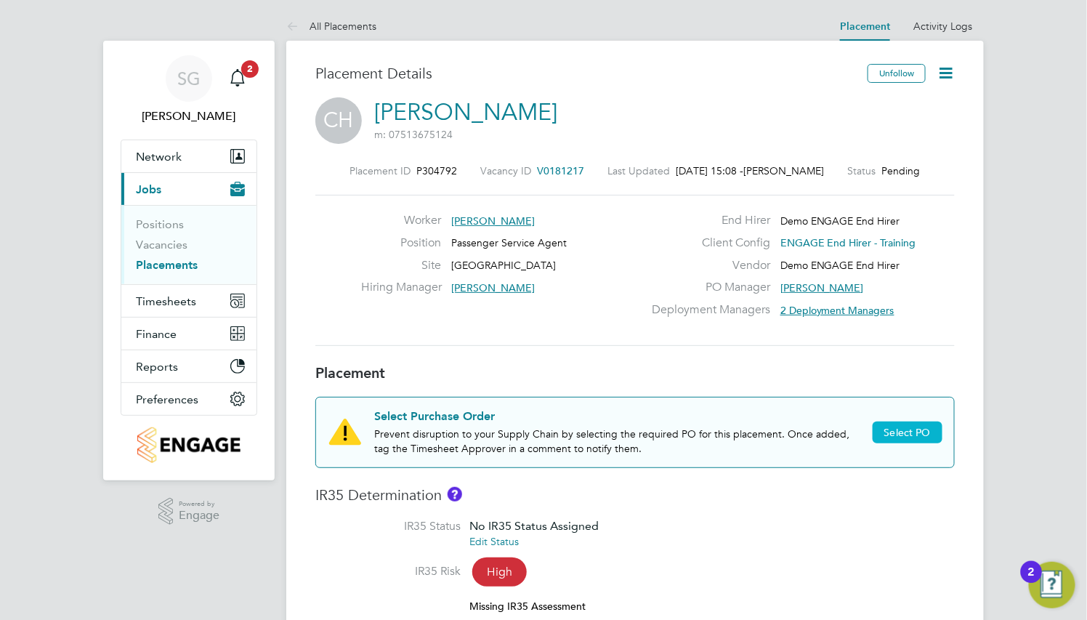
click at [912, 433] on span "Select PO" at bounding box center [907, 432] width 46 height 13
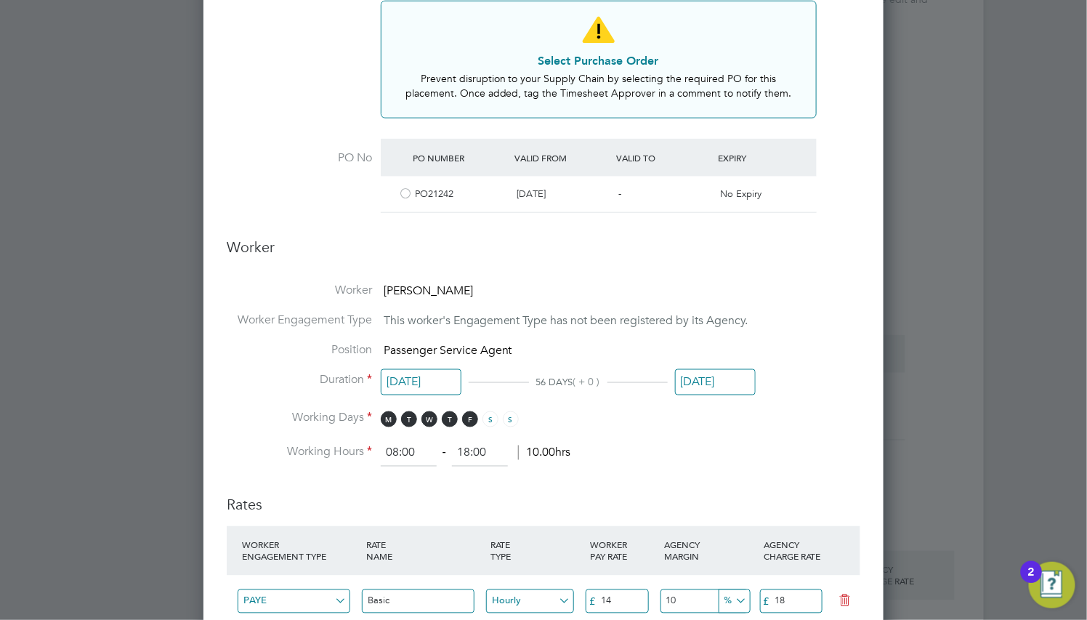
click at [501, 193] on div "PO21242" at bounding box center [460, 194] width 102 height 24
click at [392, 186] on div at bounding box center [400, 194] width 17 height 24
click at [410, 193] on div "PO21242" at bounding box center [460, 194] width 102 height 24
click at [402, 193] on div at bounding box center [405, 195] width 15 height 11
